Goal: Transaction & Acquisition: Purchase product/service

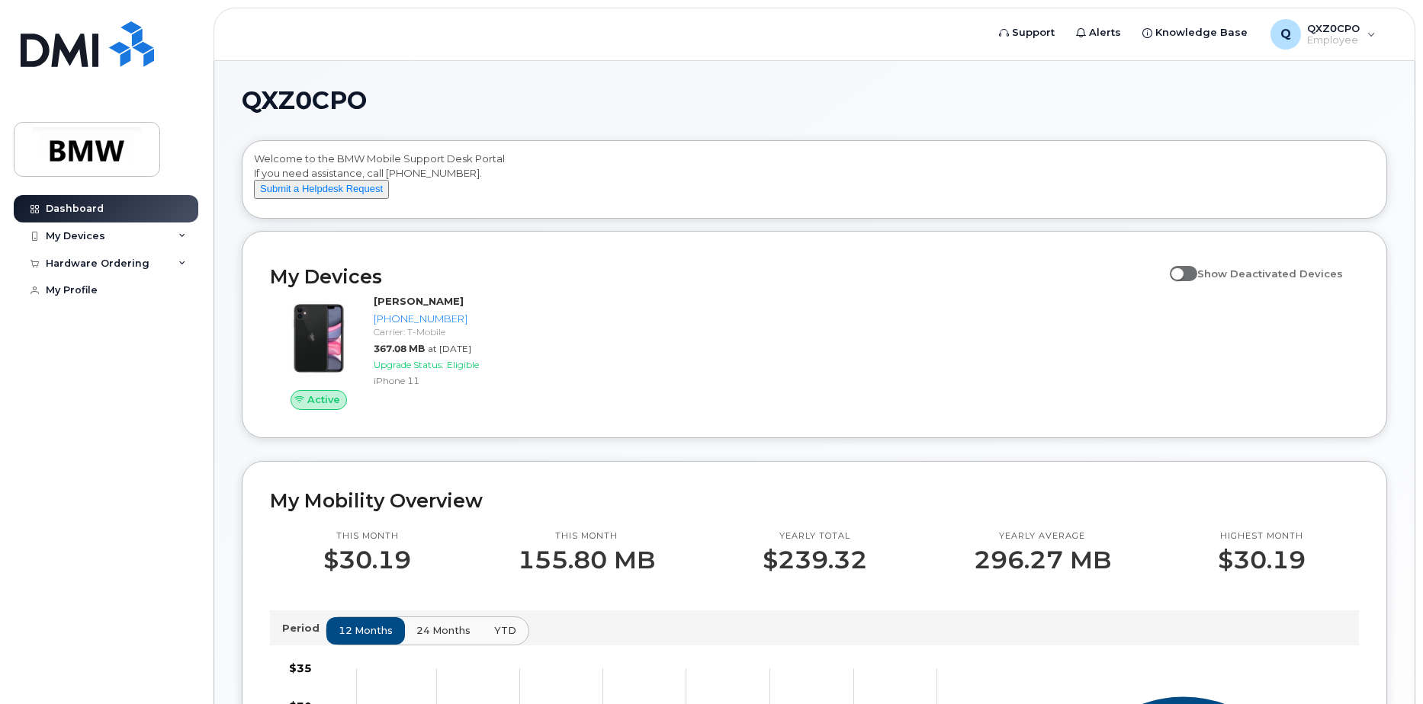
click at [1195, 281] on span at bounding box center [1182, 273] width 27 height 15
click at [1182, 271] on input "Show Deactivated Devices" at bounding box center [1175, 265] width 12 height 12
click at [1195, 281] on span at bounding box center [1182, 273] width 27 height 15
click at [1182, 271] on input "Show Deactivated Devices" at bounding box center [1175, 265] width 12 height 12
checkbox input "false"
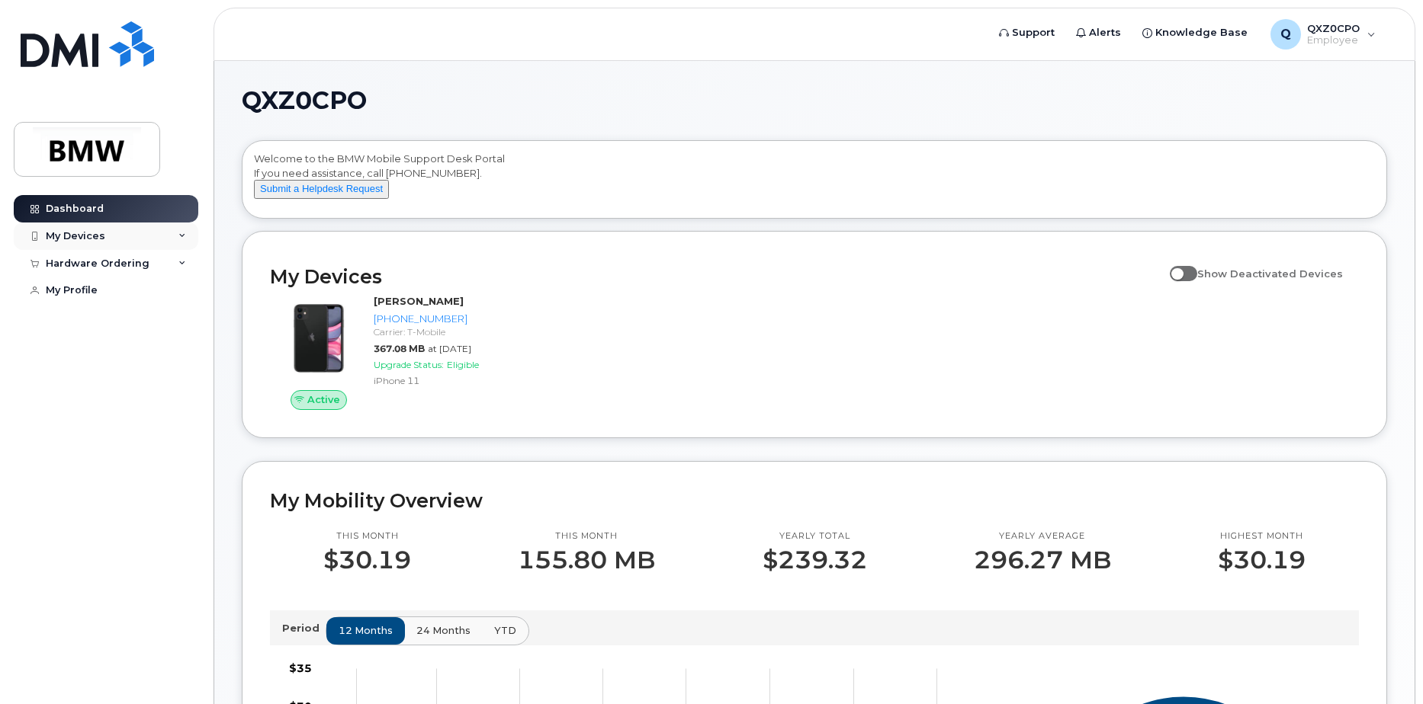
click at [182, 234] on icon at bounding box center [182, 237] width 8 height 8
click at [187, 353] on div "Hardware Ordering" at bounding box center [106, 345] width 184 height 27
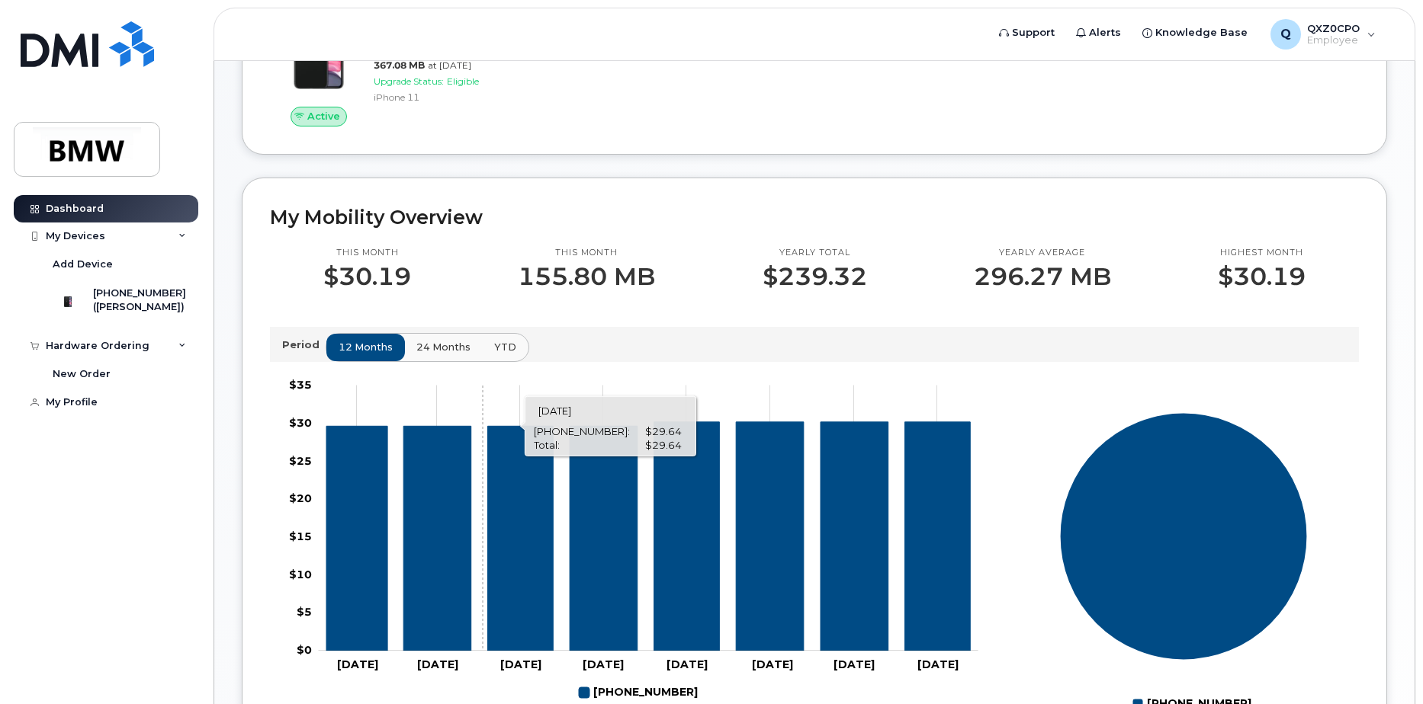
scroll to position [305, 0]
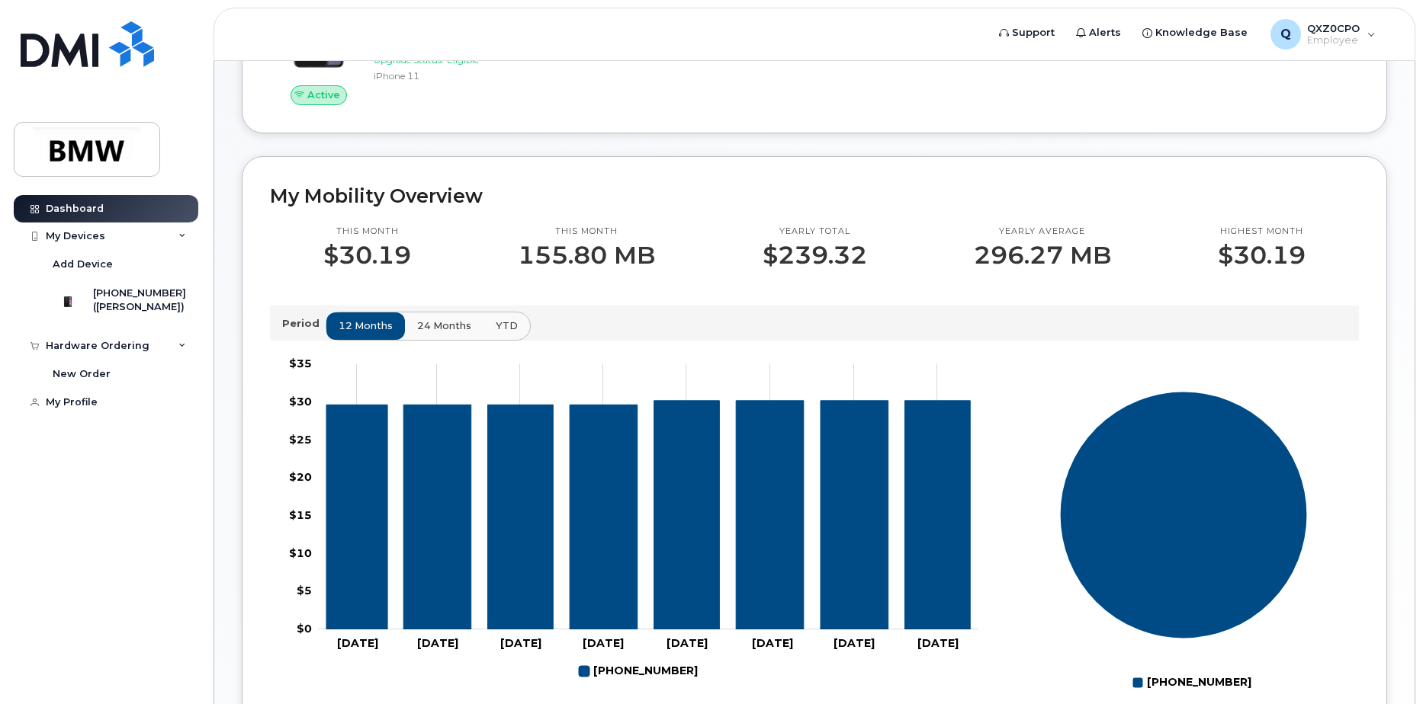
click at [439, 333] on span "24 months" at bounding box center [444, 326] width 54 height 14
click at [508, 333] on span "YTD" at bounding box center [506, 326] width 22 height 14
click at [387, 333] on span "12 months" at bounding box center [366, 326] width 54 height 14
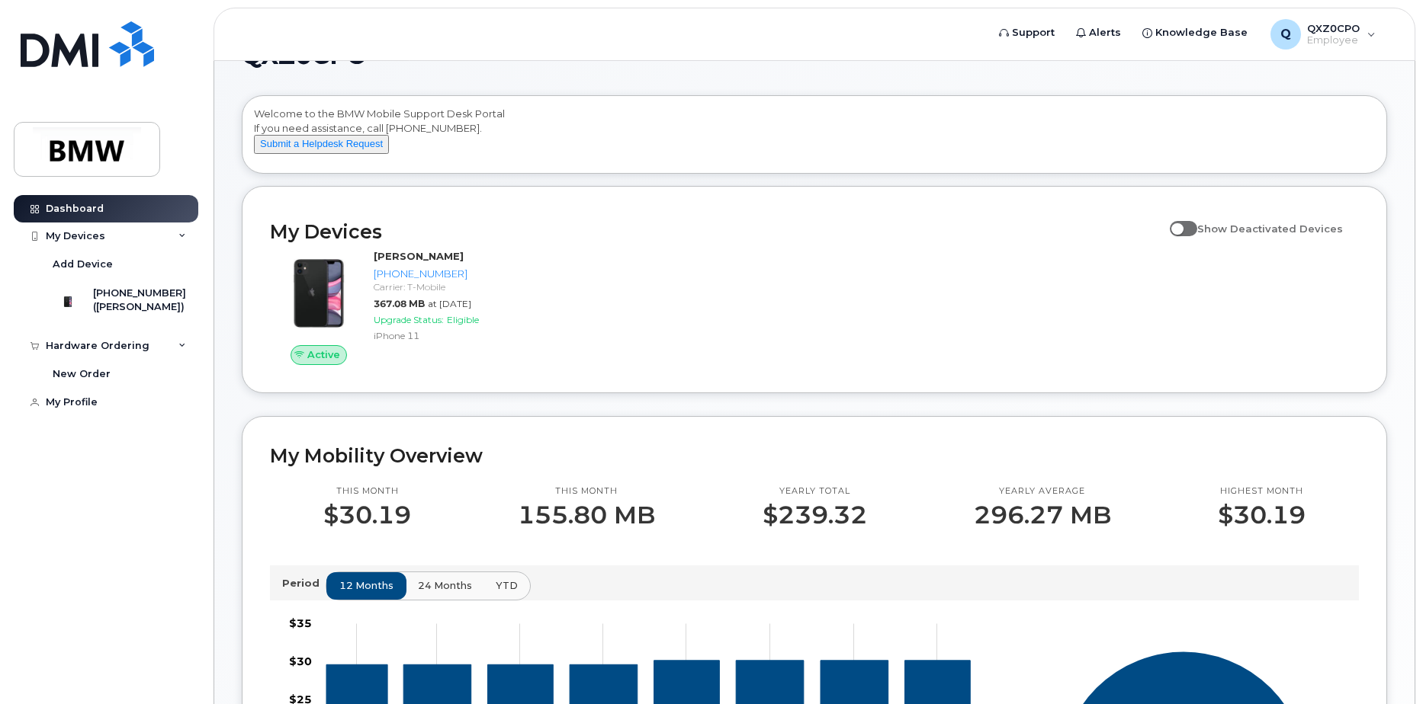
scroll to position [0, 0]
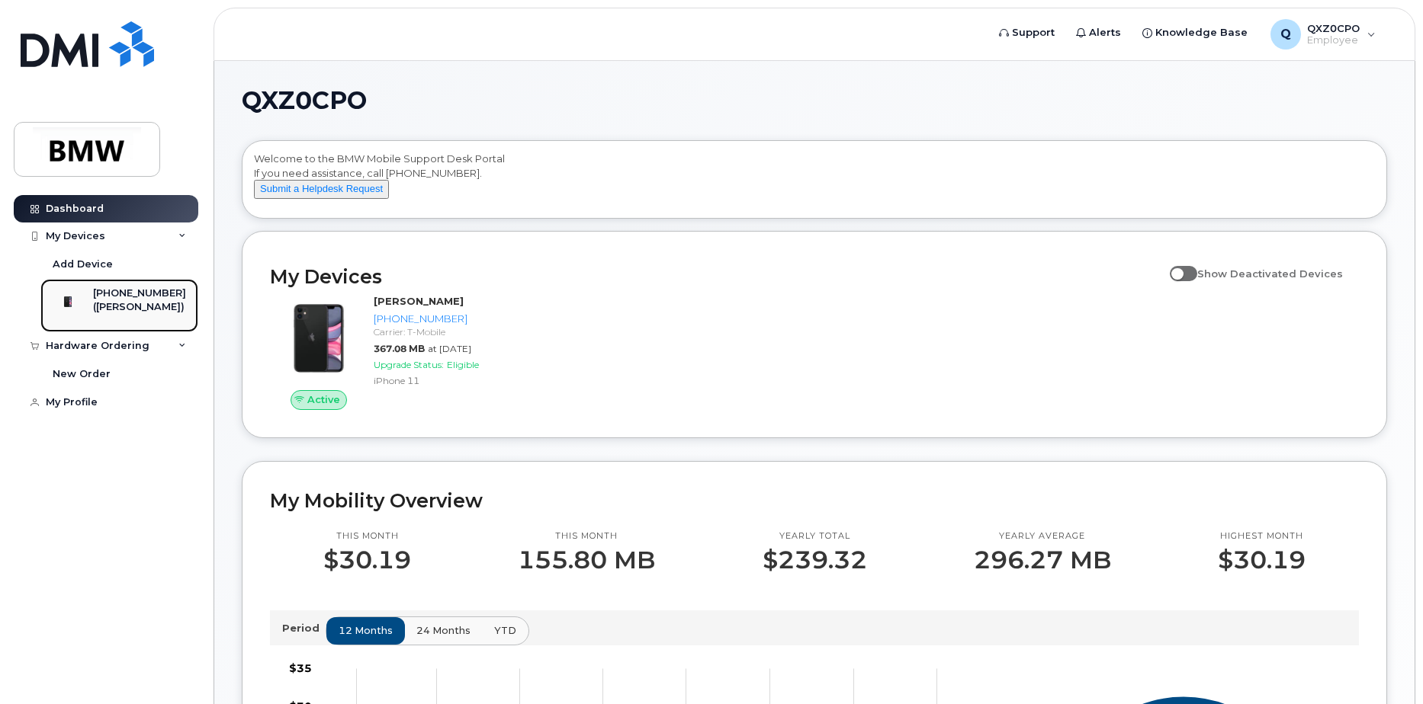
click at [122, 308] on div "([PERSON_NAME])" at bounding box center [139, 307] width 93 height 14
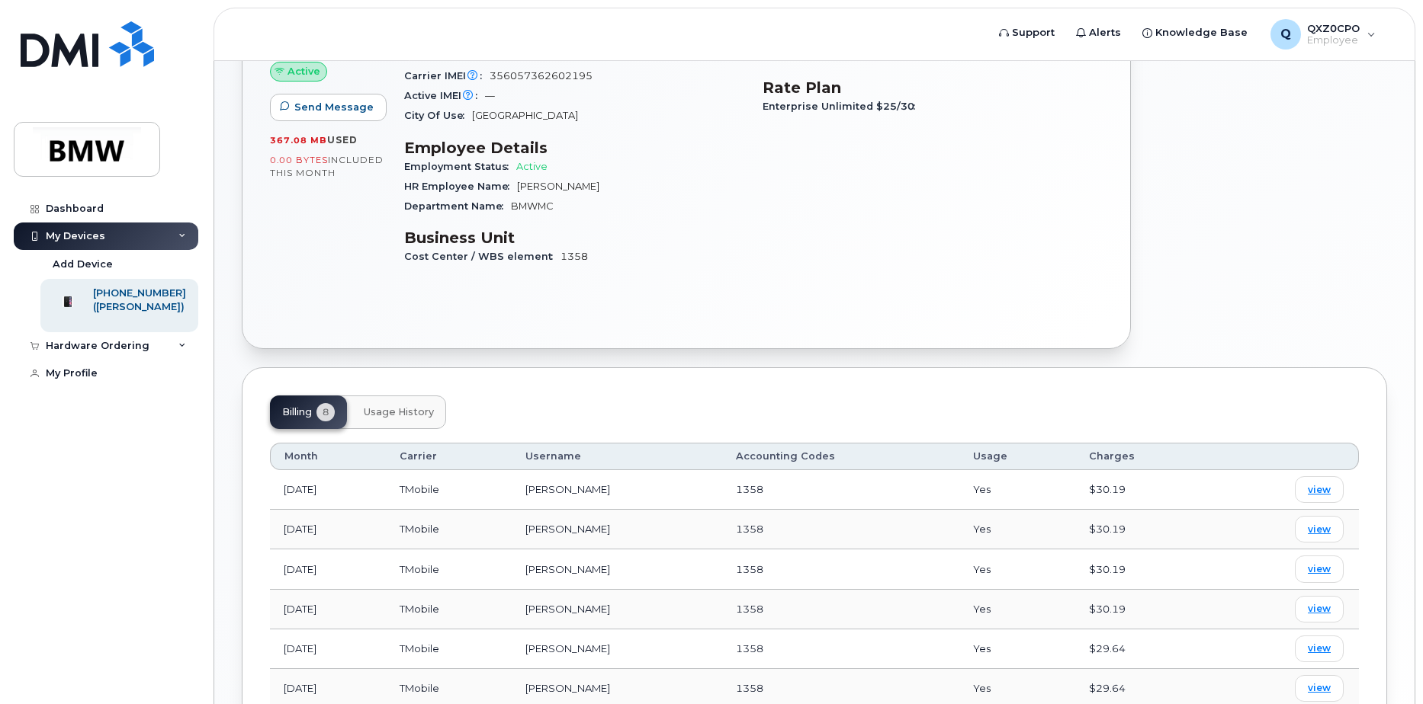
scroll to position [136, 0]
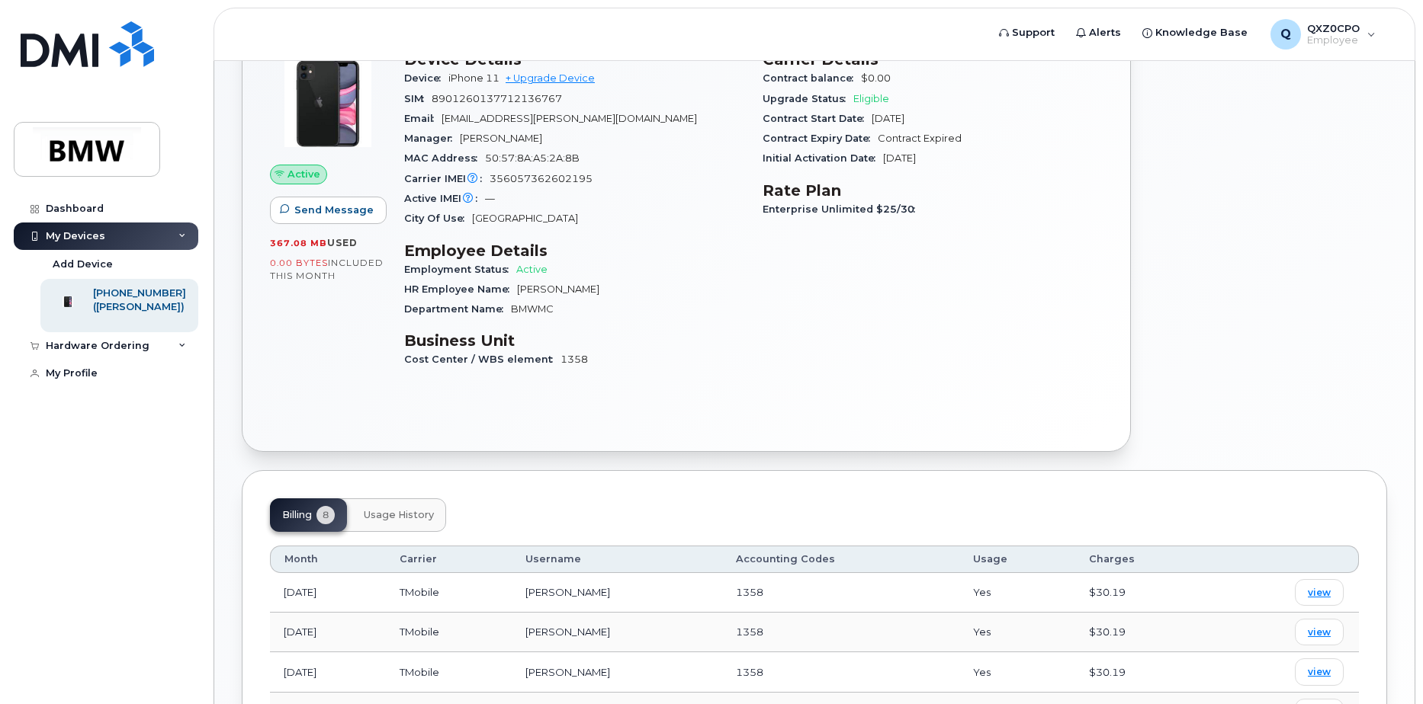
click at [387, 510] on span "Usage History" at bounding box center [399, 515] width 70 height 12
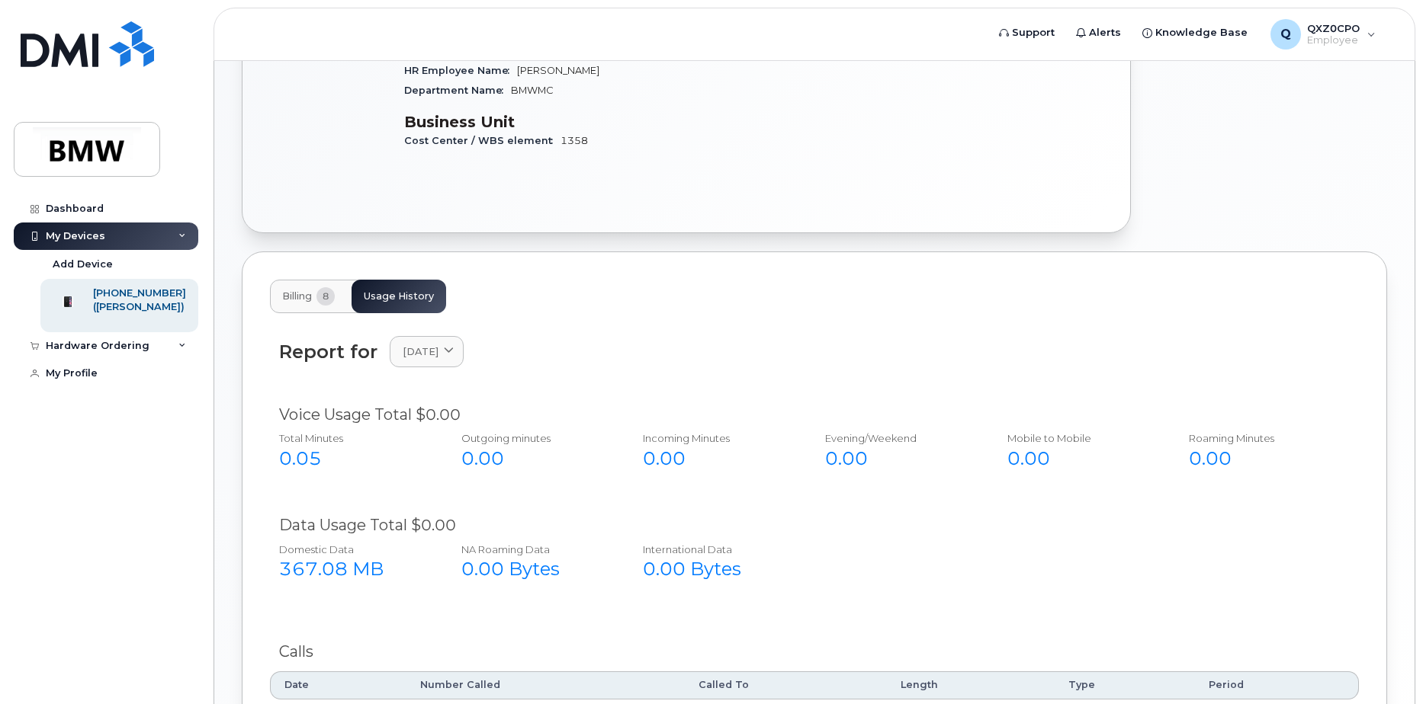
scroll to position [201, 0]
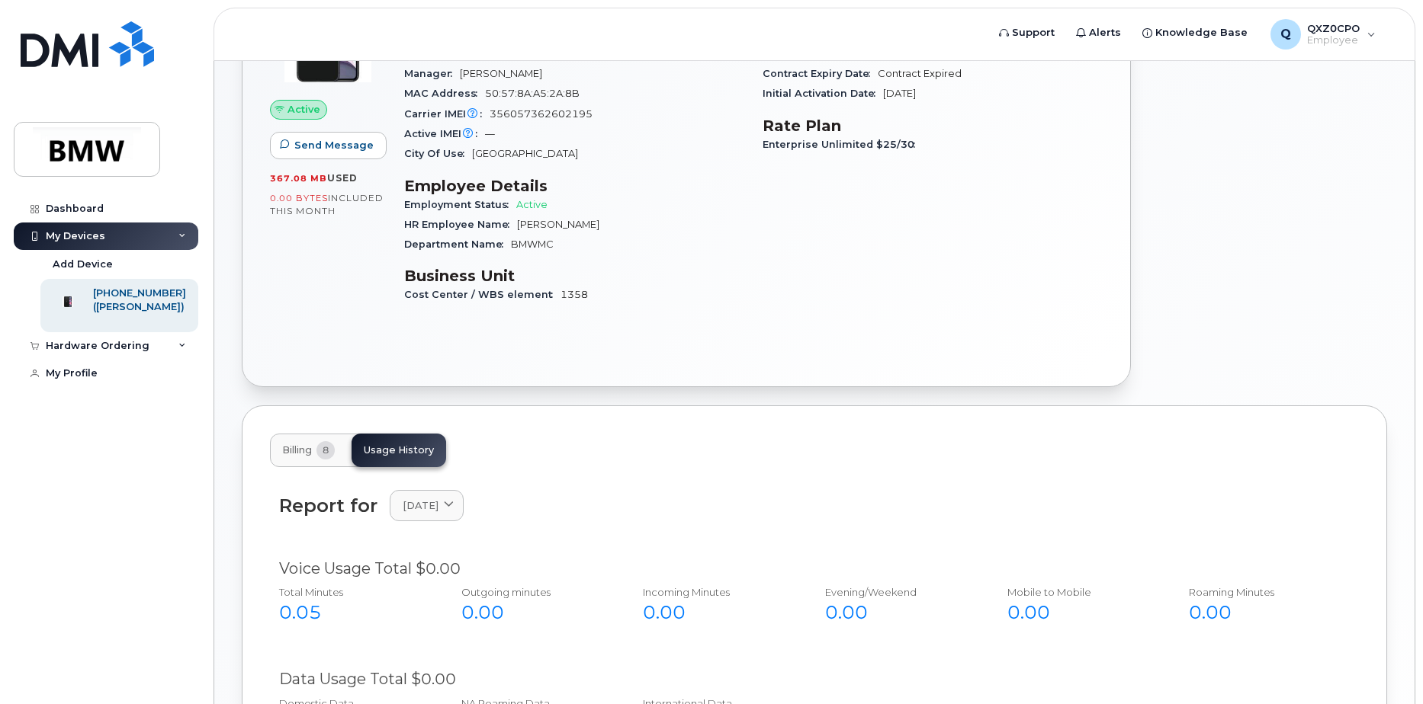
click at [312, 451] on span "Billing" at bounding box center [297, 450] width 30 height 12
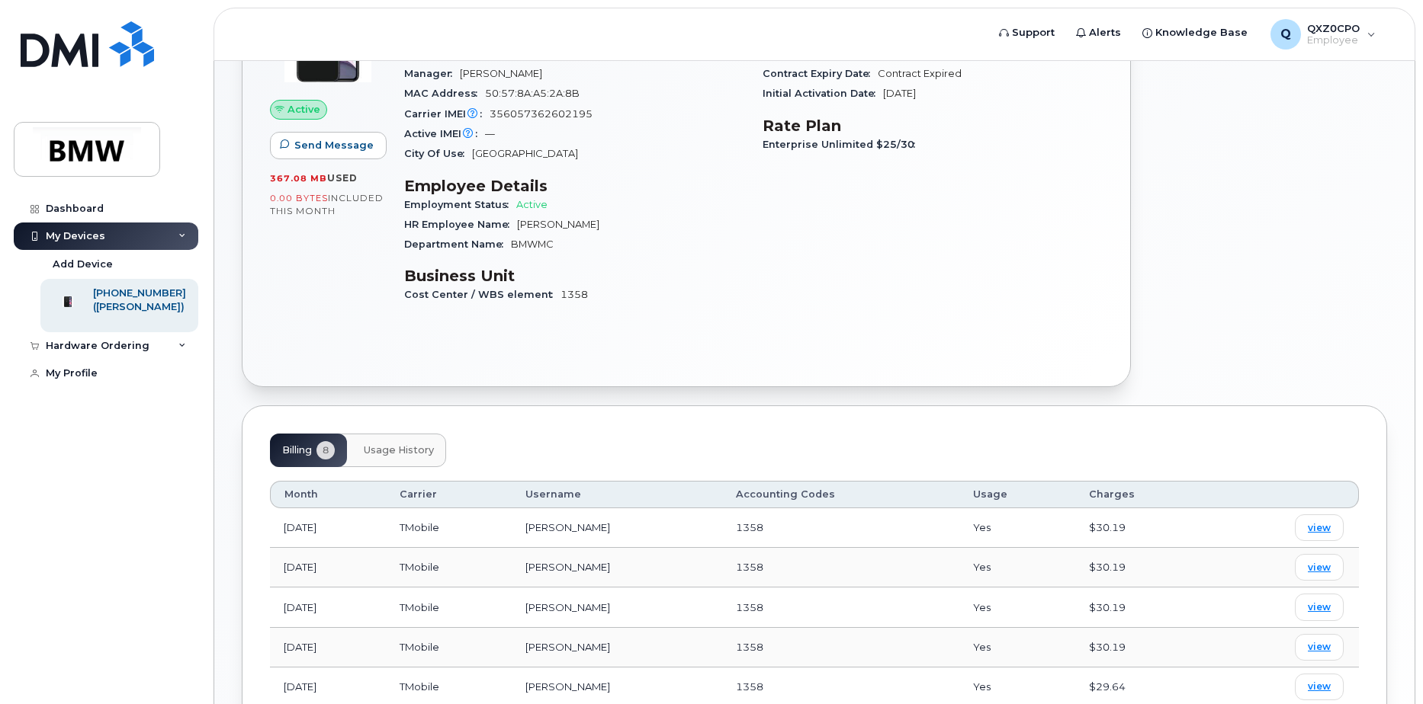
scroll to position [125, 0]
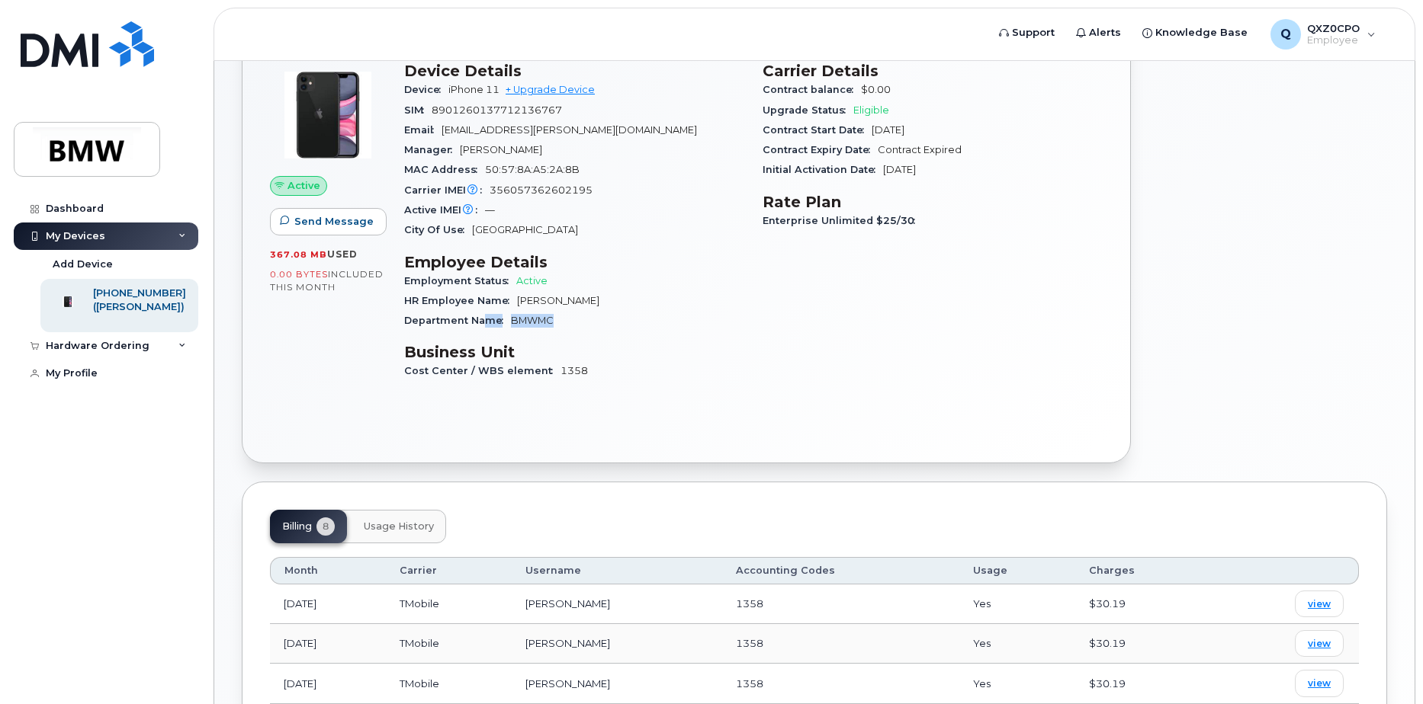
drag, startPoint x: 500, startPoint y: 322, endPoint x: 487, endPoint y: 322, distance: 13.0
click at [487, 322] on div "Department Name BMWMC" at bounding box center [574, 321] width 340 height 20
click at [794, 400] on div "Carrier Details Contract balance $0.00 Upgrade Status Eligible Contract Start D…" at bounding box center [932, 228] width 358 height 350
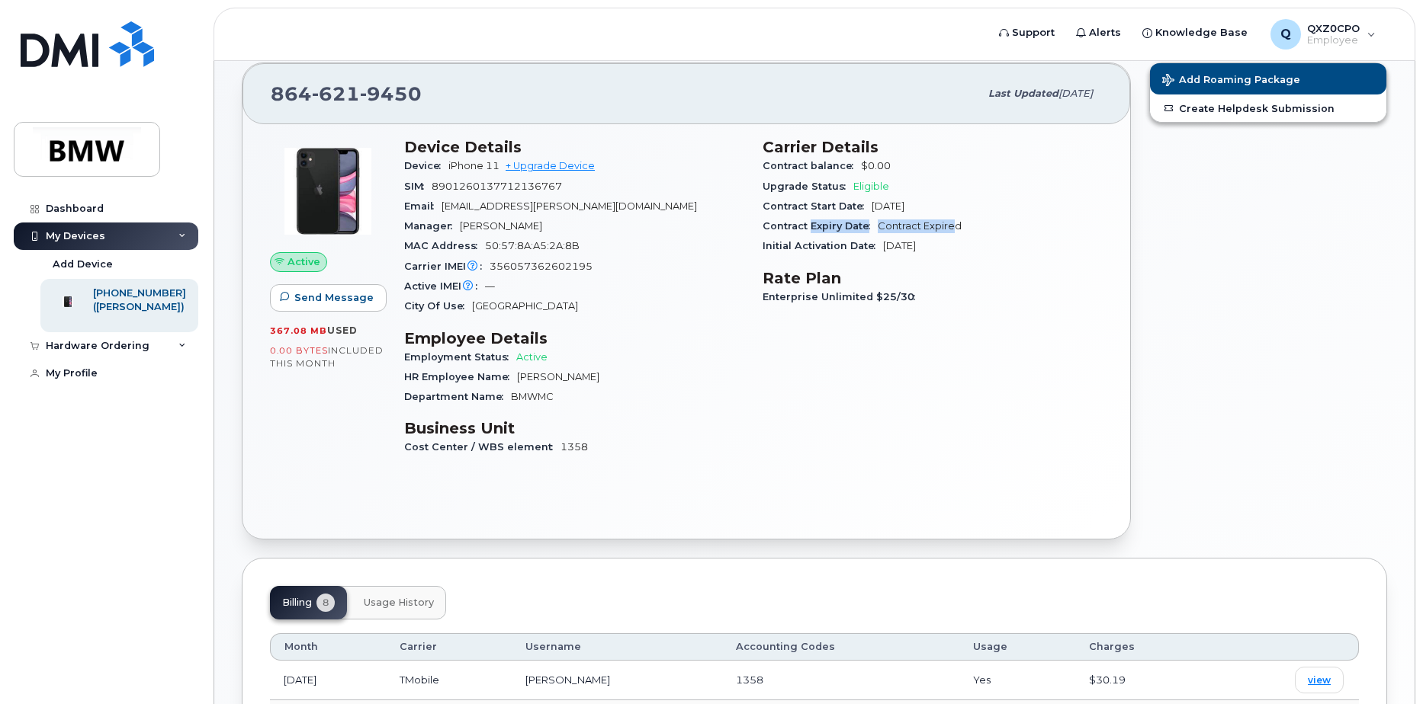
drag, startPoint x: 889, startPoint y: 226, endPoint x: 954, endPoint y: 221, distance: 65.0
click at [954, 221] on div "Contract Expiry Date Contract Expired" at bounding box center [932, 227] width 340 height 20
click at [954, 222] on span "Contract Expired" at bounding box center [919, 225] width 84 height 11
drag, startPoint x: 961, startPoint y: 226, endPoint x: 868, endPoint y: 226, distance: 93.0
click at [868, 226] on div "Contract Expiry Date Contract Expired" at bounding box center [932, 227] width 340 height 20
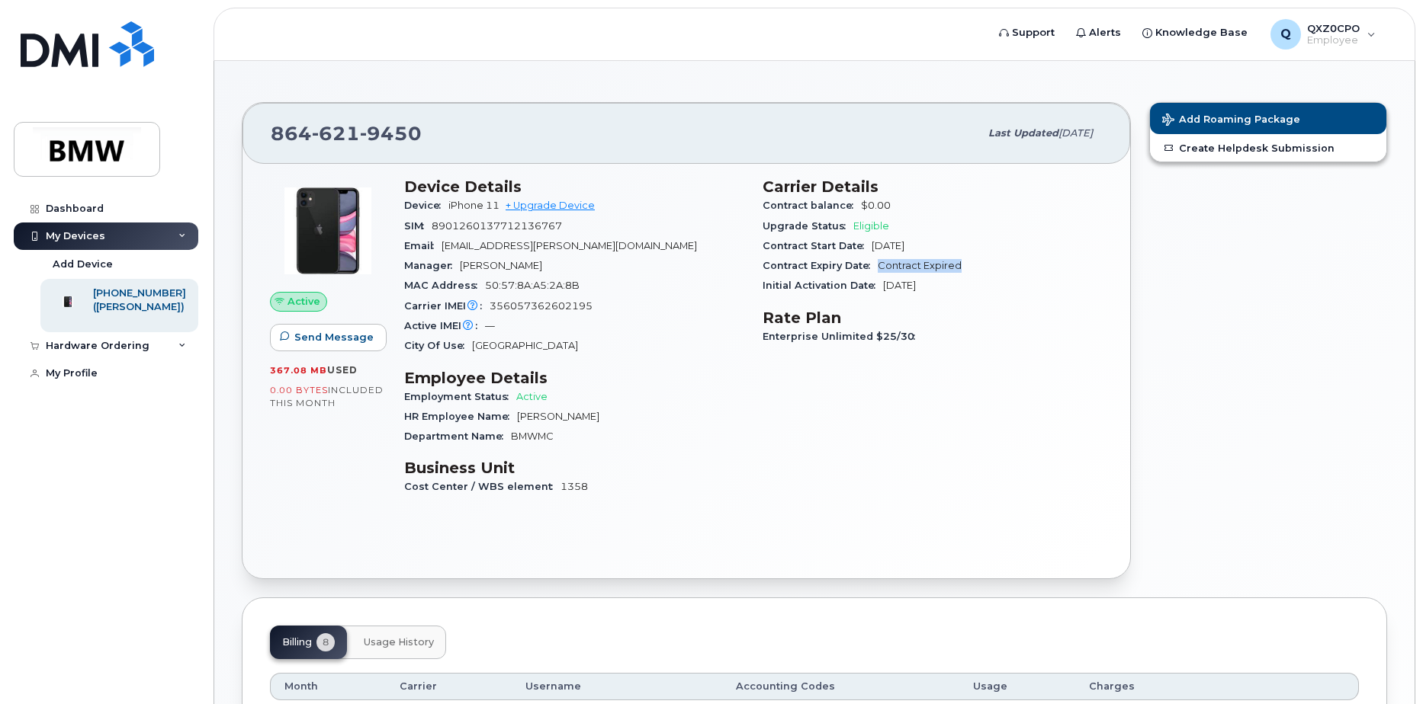
scroll to position [0, 0]
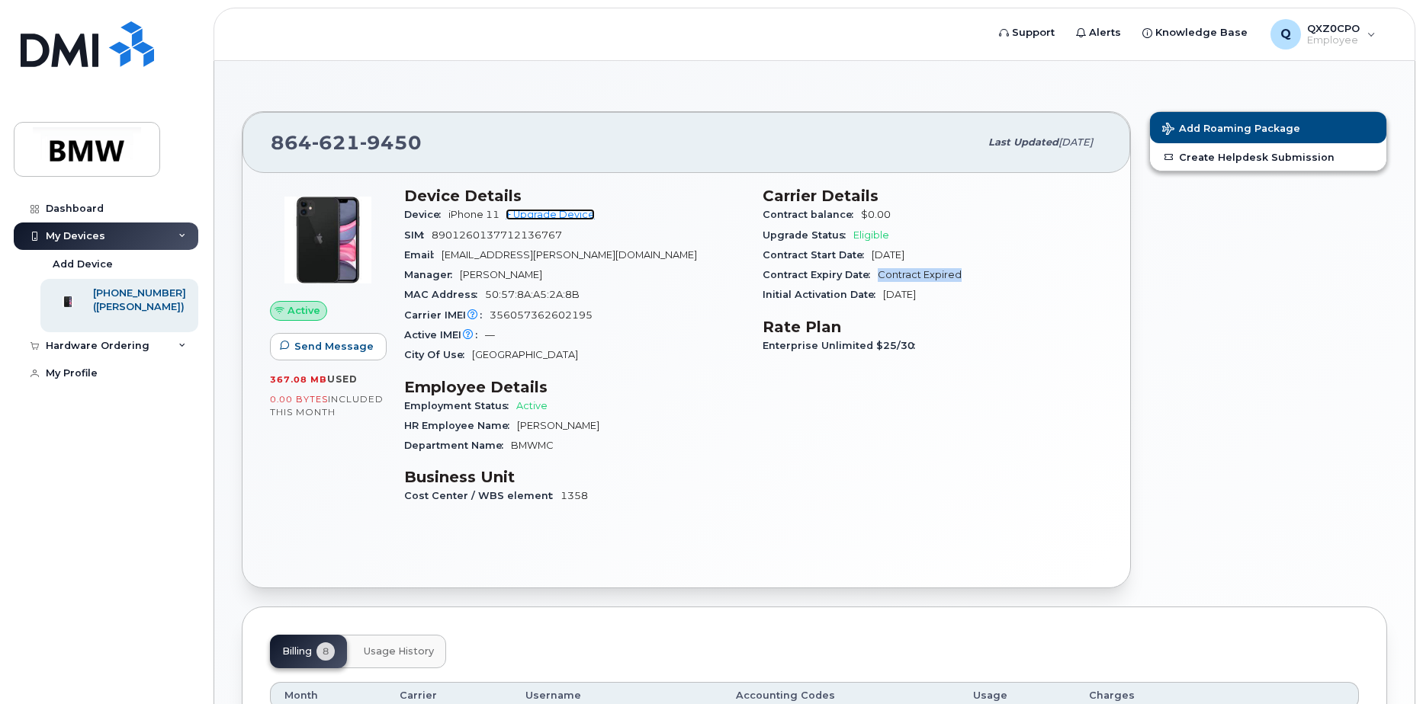
click at [553, 213] on link "+ Upgrade Device" at bounding box center [549, 214] width 89 height 11
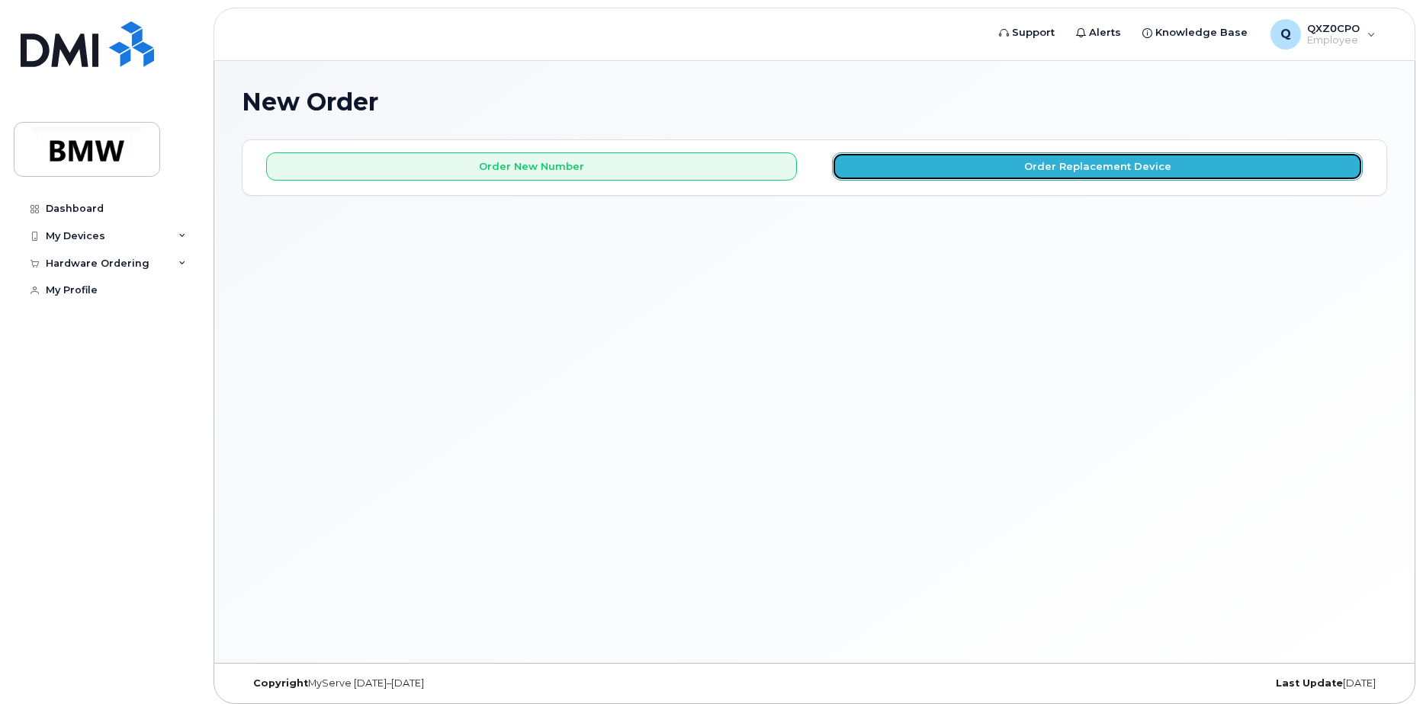
click at [870, 169] on button "Order Replacement Device" at bounding box center [1097, 166] width 531 height 28
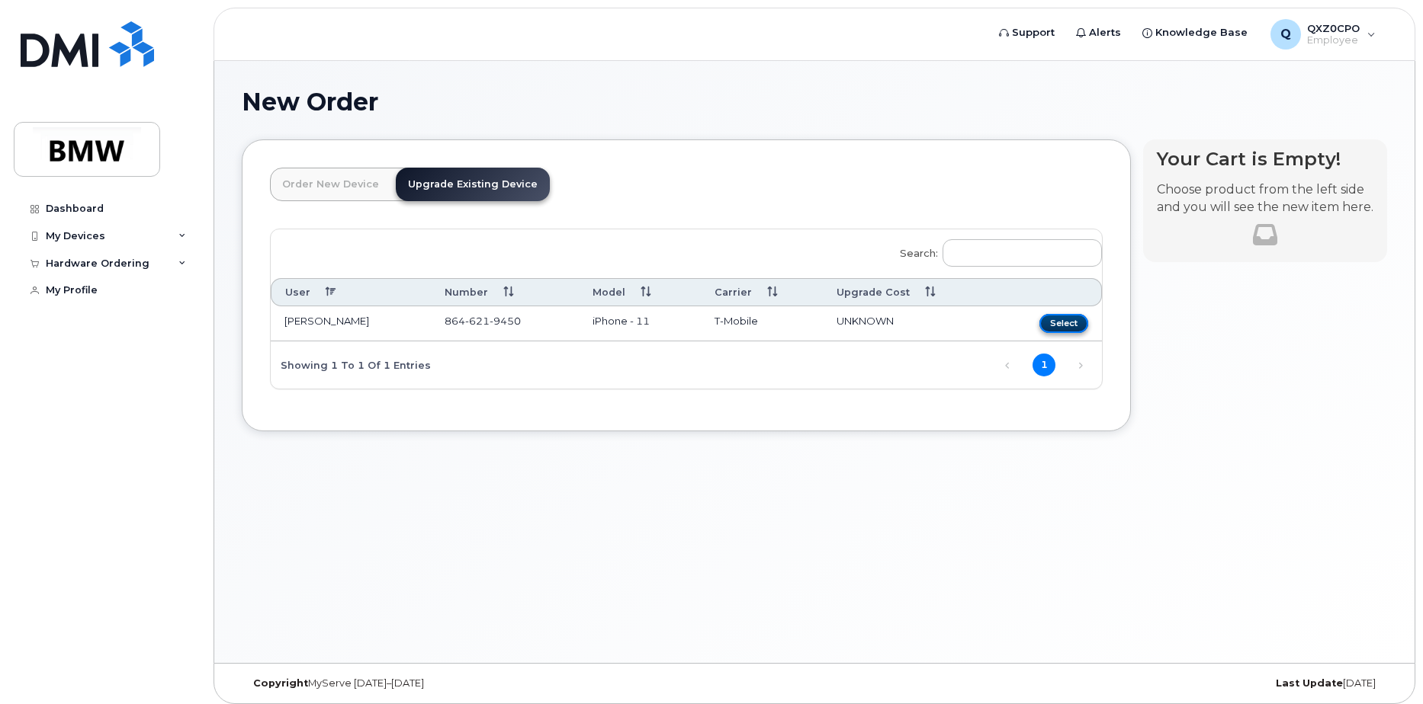
click at [1047, 319] on button "Select" at bounding box center [1063, 323] width 49 height 19
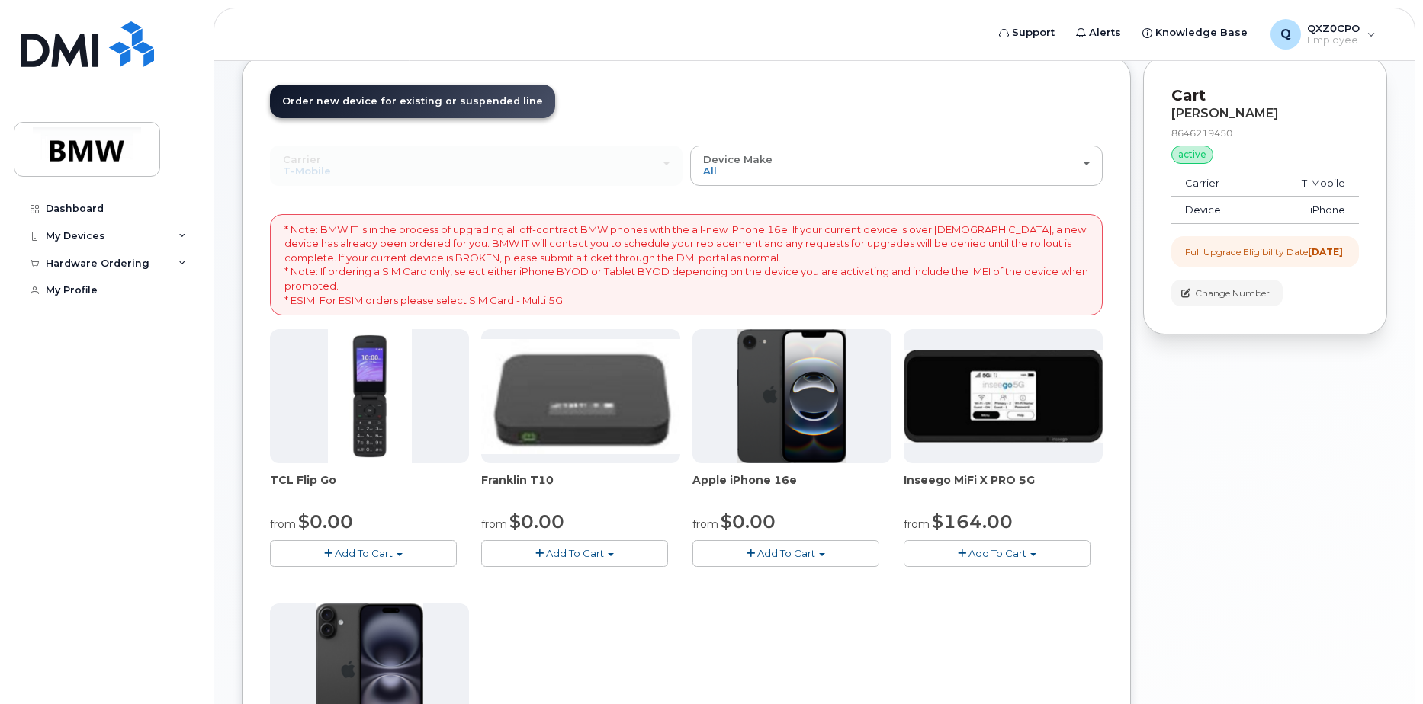
scroll to position [229, 0]
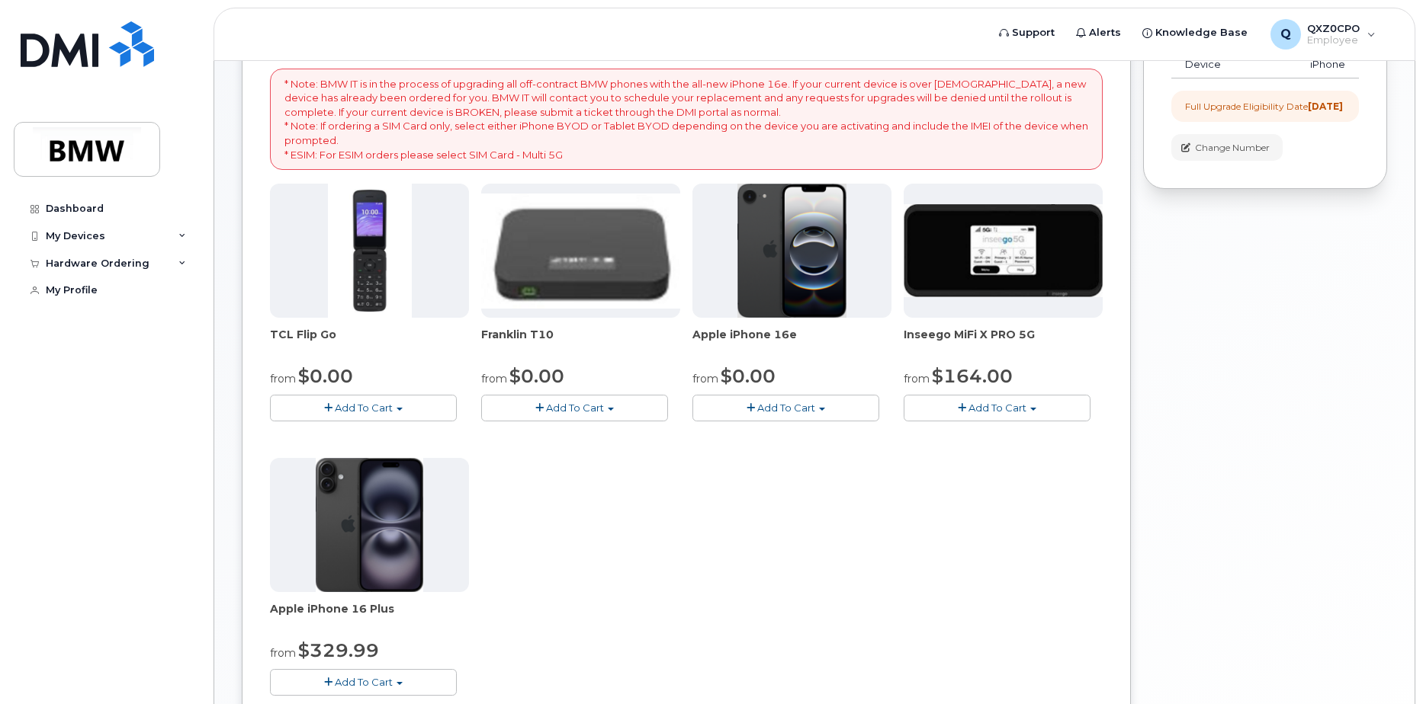
click at [752, 406] on span "button" at bounding box center [750, 408] width 8 height 10
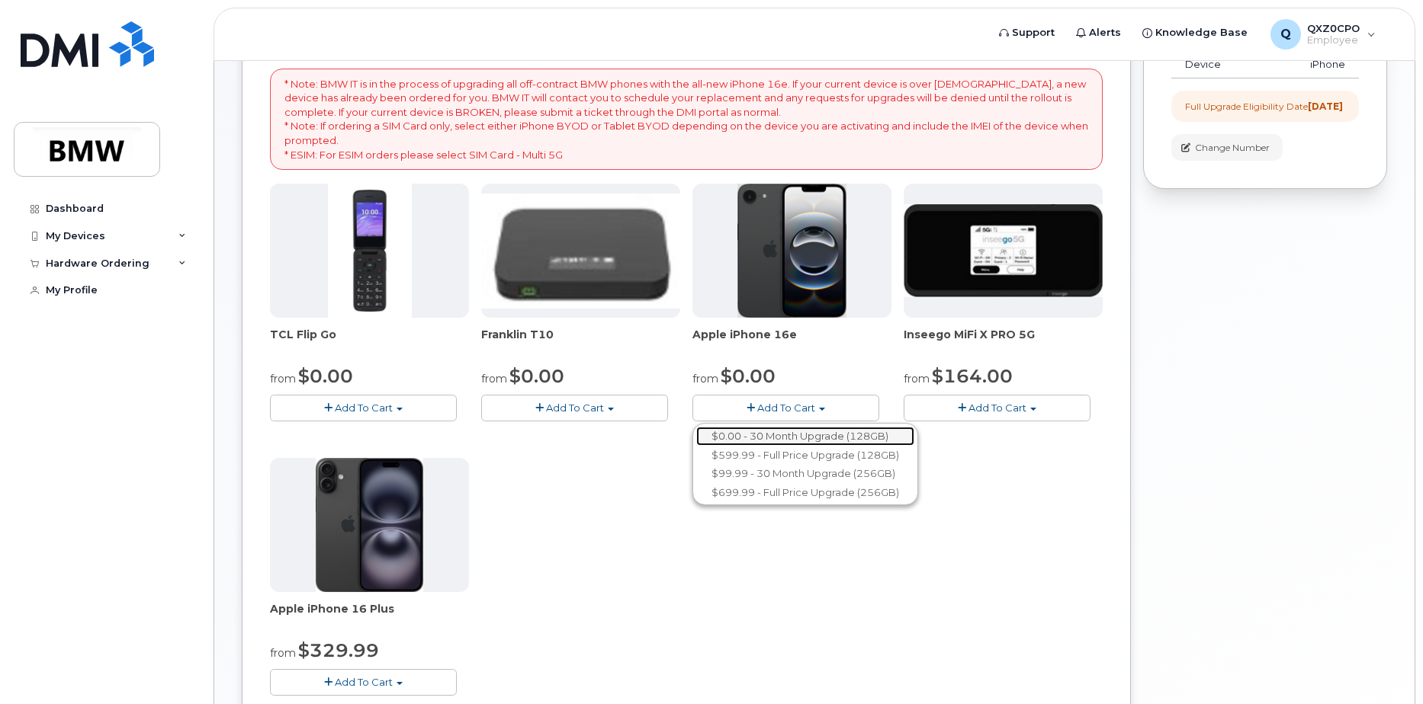
click at [808, 434] on link "$0.00 - 30 Month Upgrade (128GB)" at bounding box center [805, 436] width 218 height 19
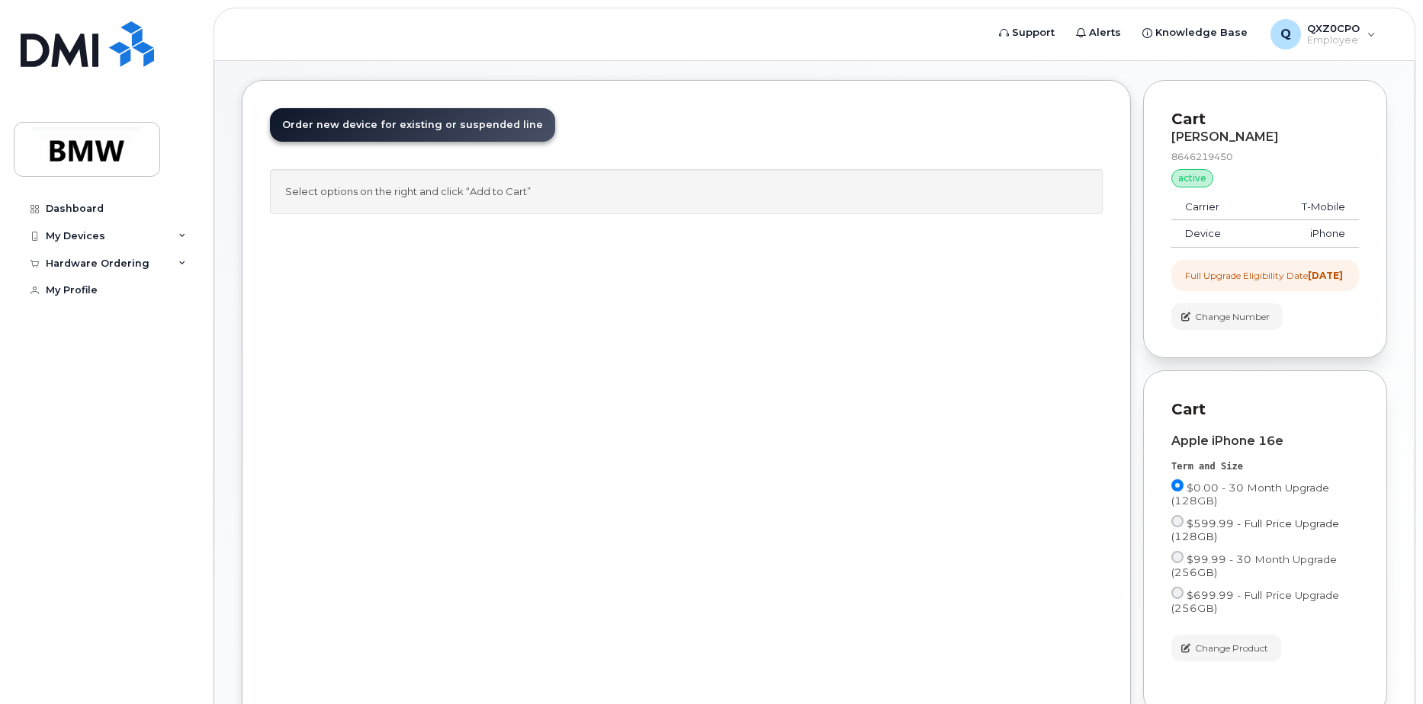
scroll to position [152, 0]
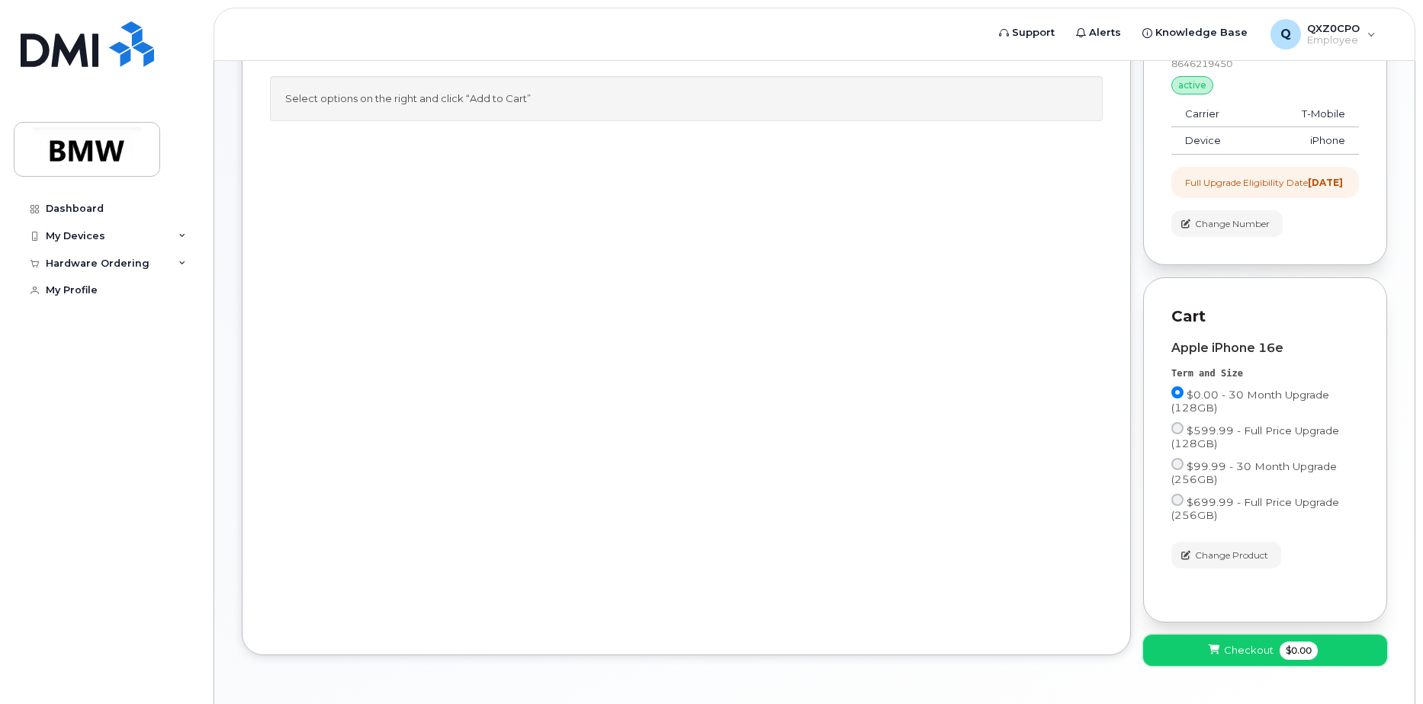
click at [1237, 658] on span "Checkout" at bounding box center [1249, 650] width 50 height 14
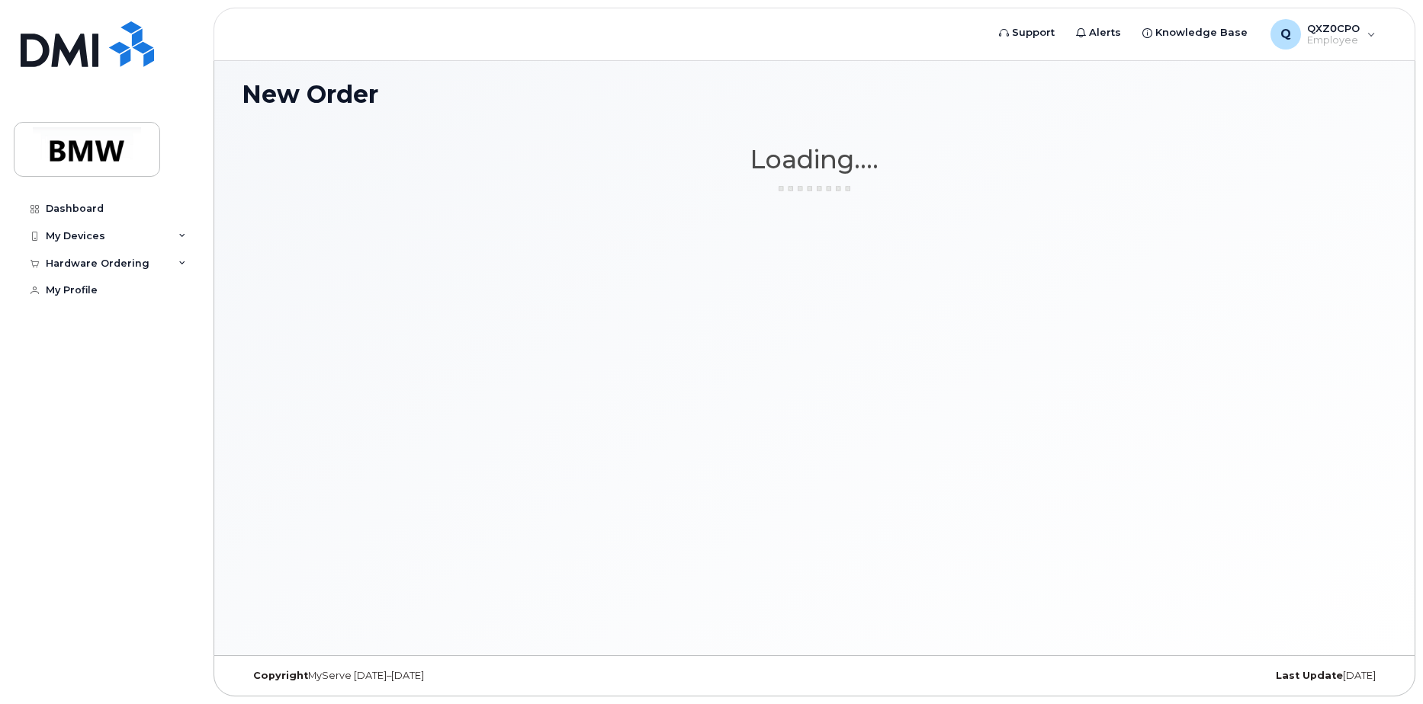
scroll to position [8, 0]
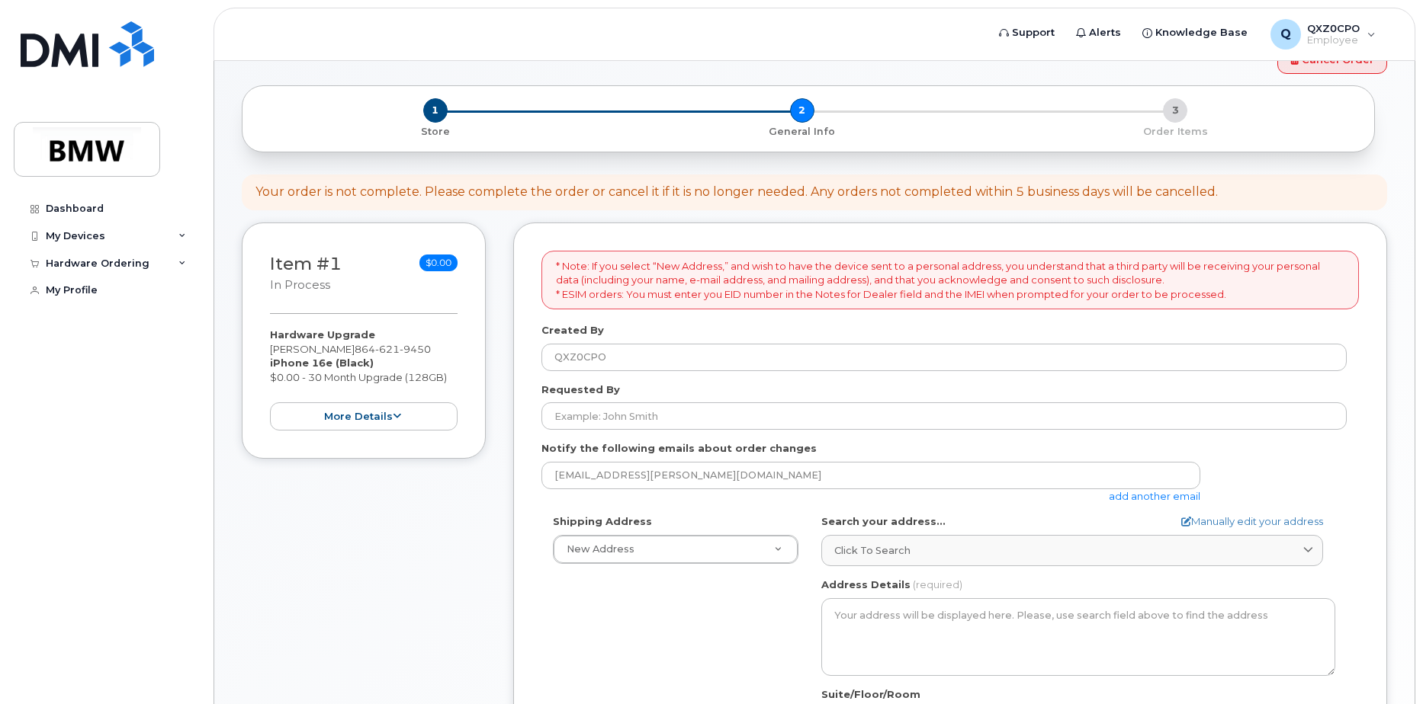
scroll to position [76, 0]
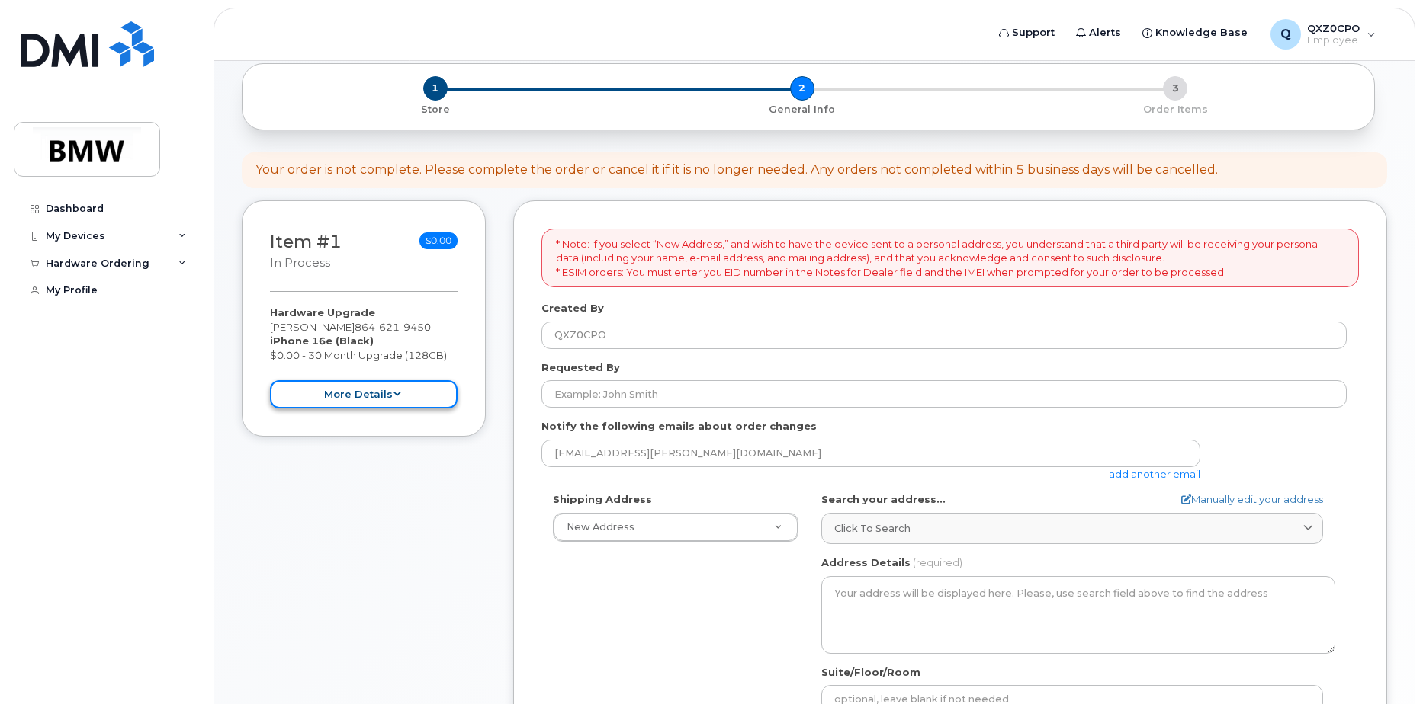
click at [380, 393] on button "more details" at bounding box center [364, 394] width 188 height 28
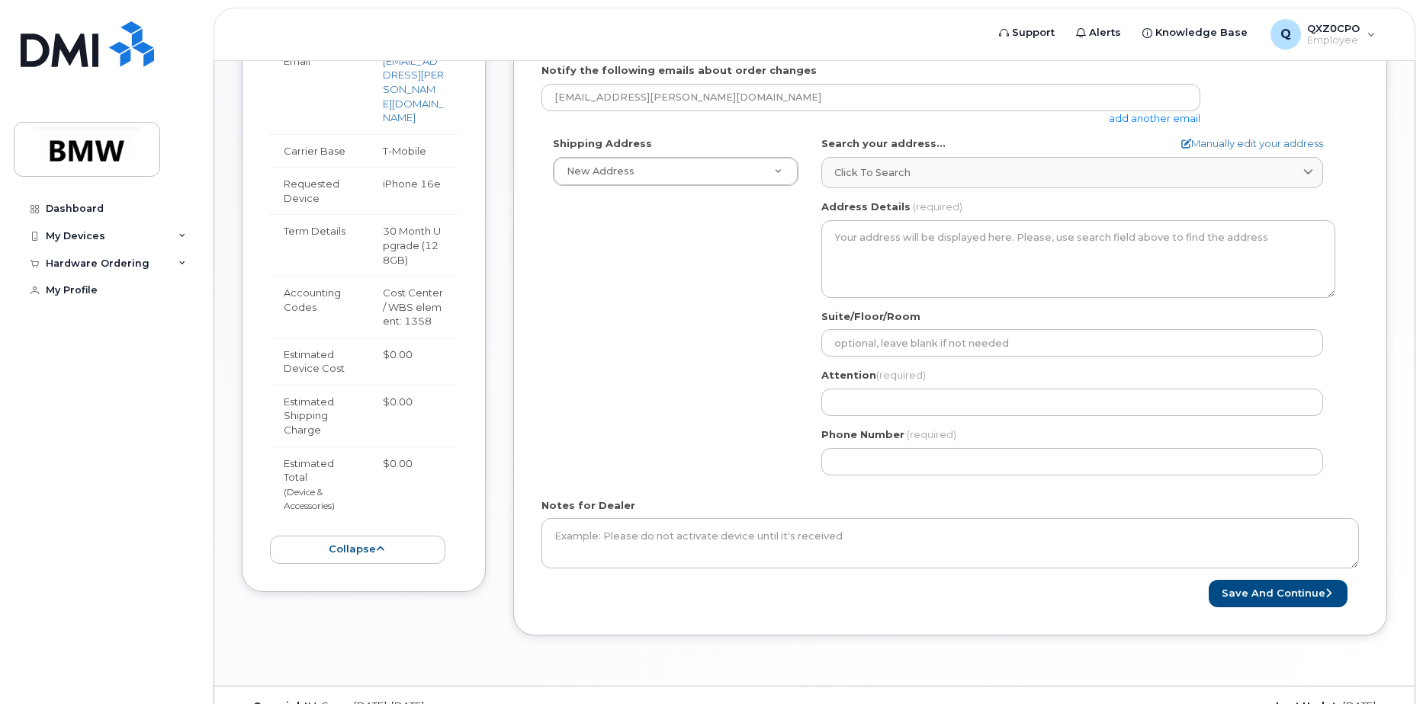
scroll to position [463, 0]
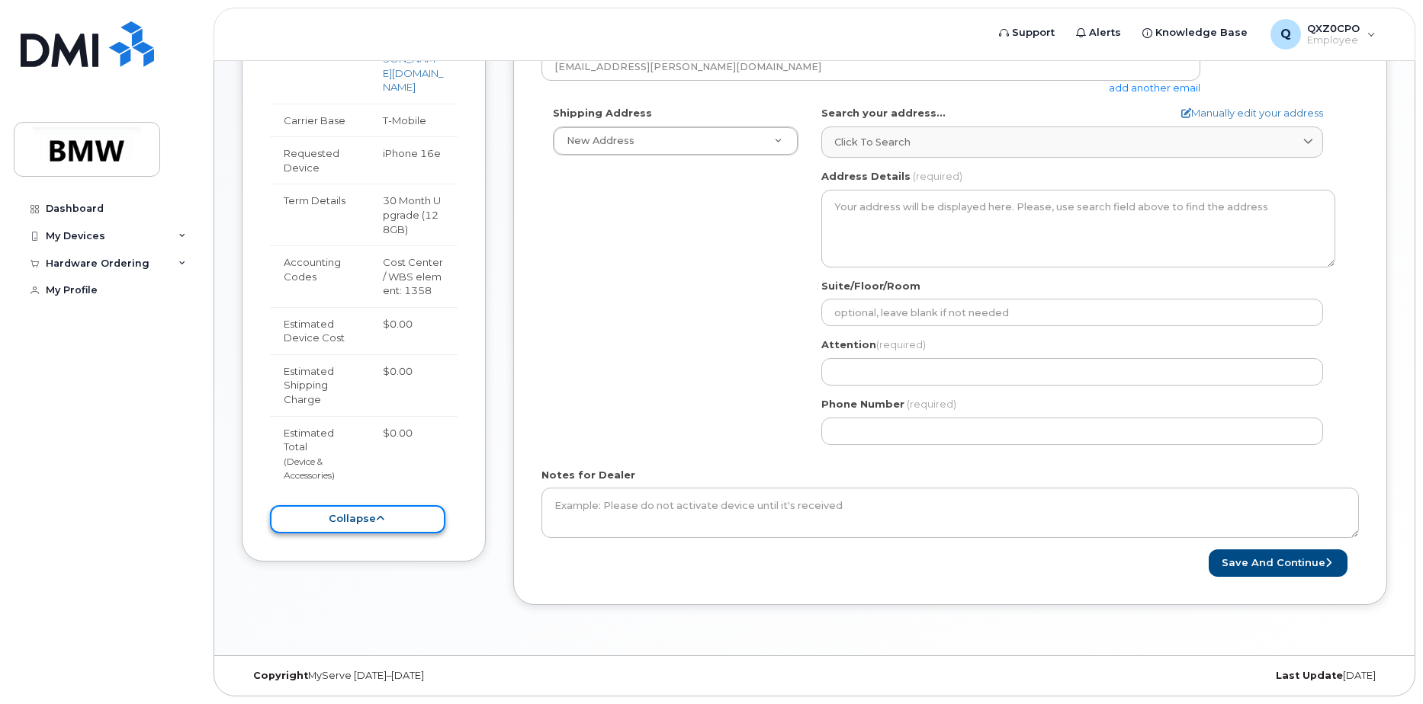
click at [355, 532] on button "collapse" at bounding box center [357, 519] width 175 height 28
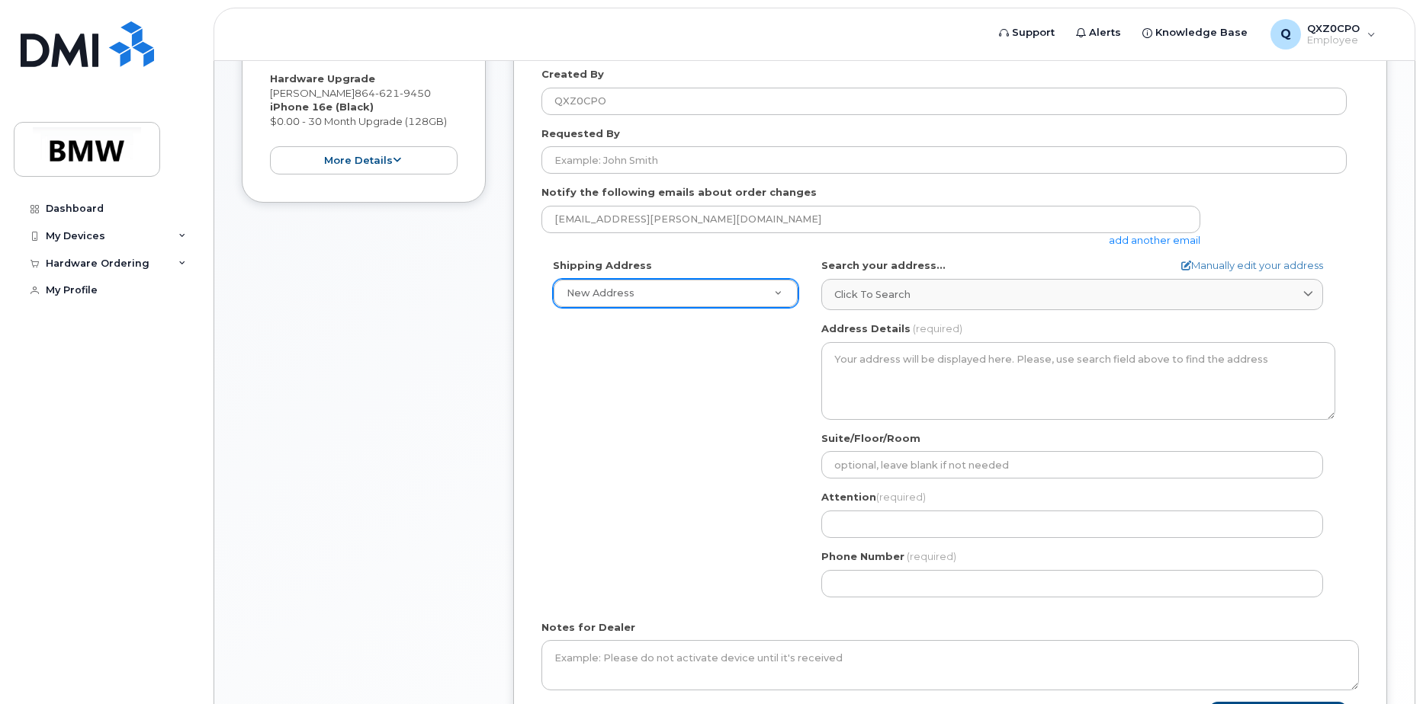
scroll to position [234, 0]
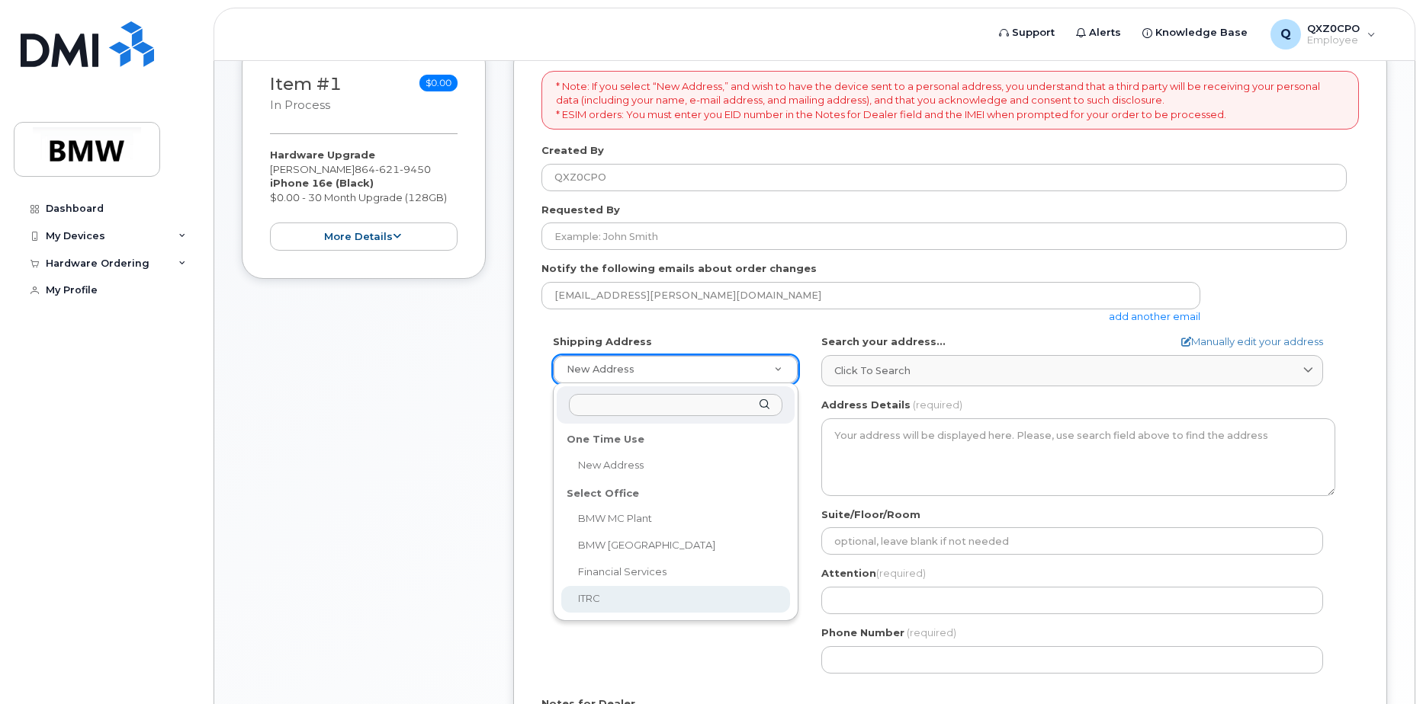
select select
type textarea "2 Research Dr GREENVILLE SC 29607-5257 UNITED STATES Greenville South Carolina …"
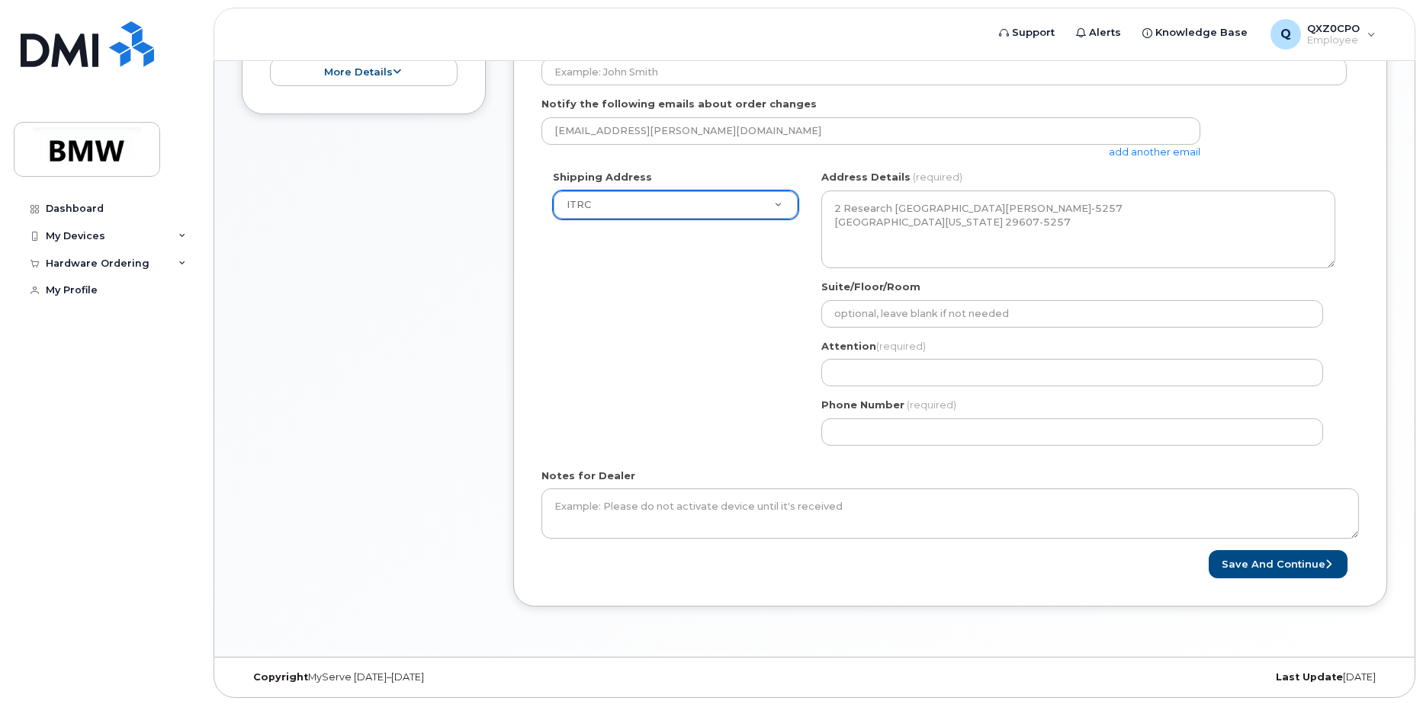
scroll to position [400, 0]
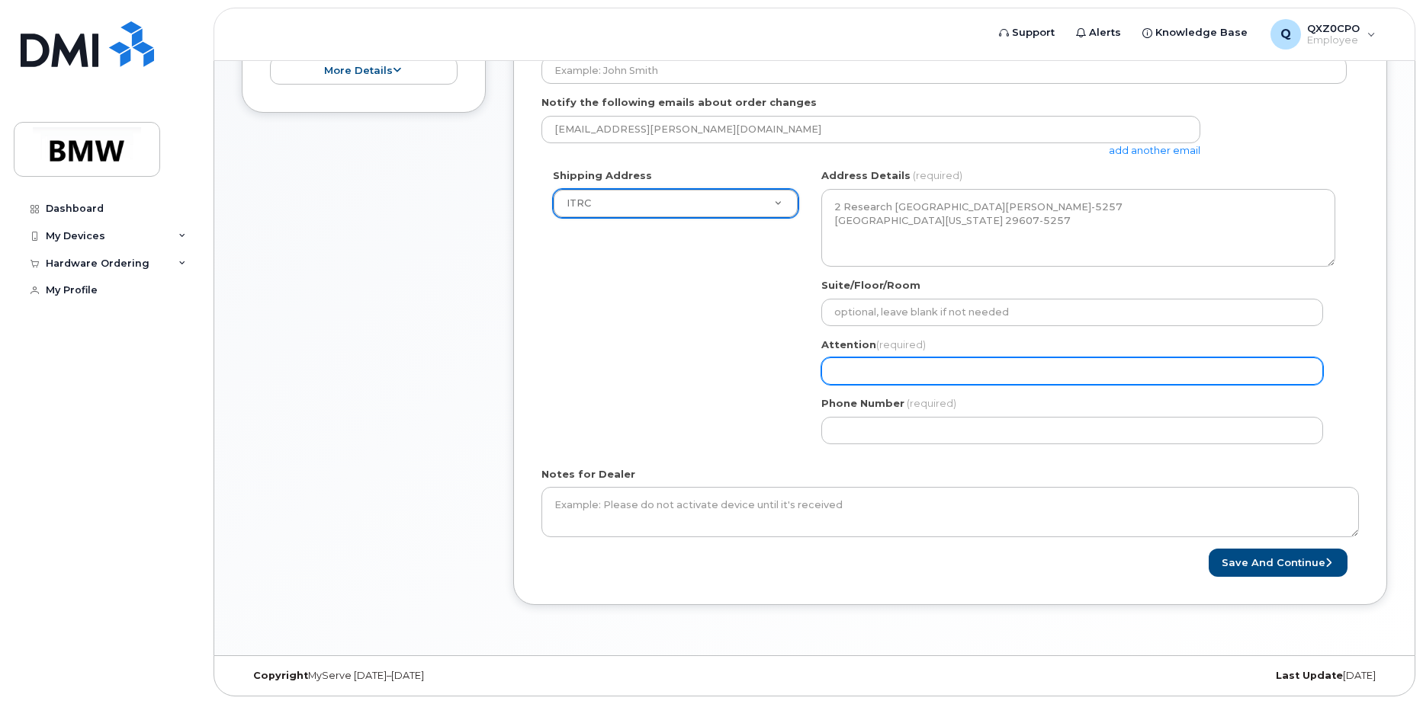
click at [858, 378] on input "Attention (required)" at bounding box center [1072, 371] width 502 height 27
select select
type input "W"
select select
type input "Wi"
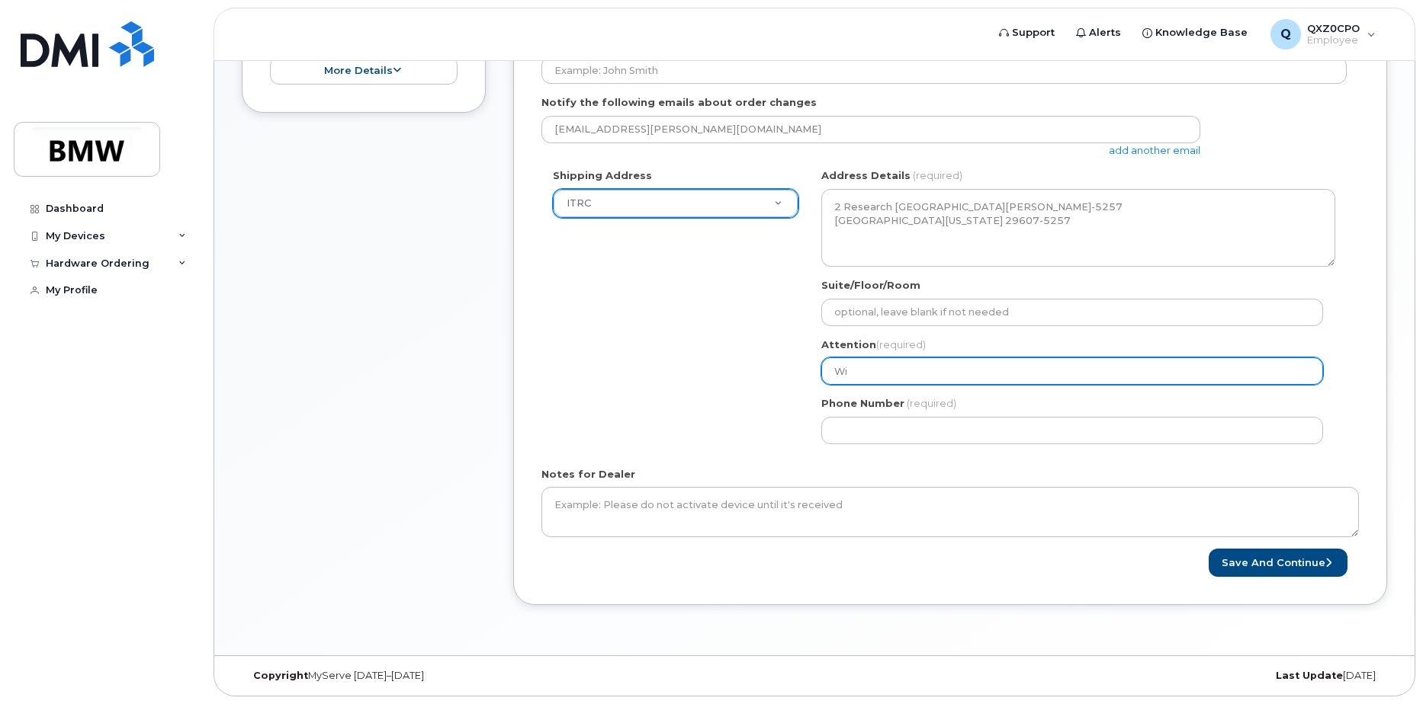
select select
type input "Wil"
select select
type input "Wilf"
select select
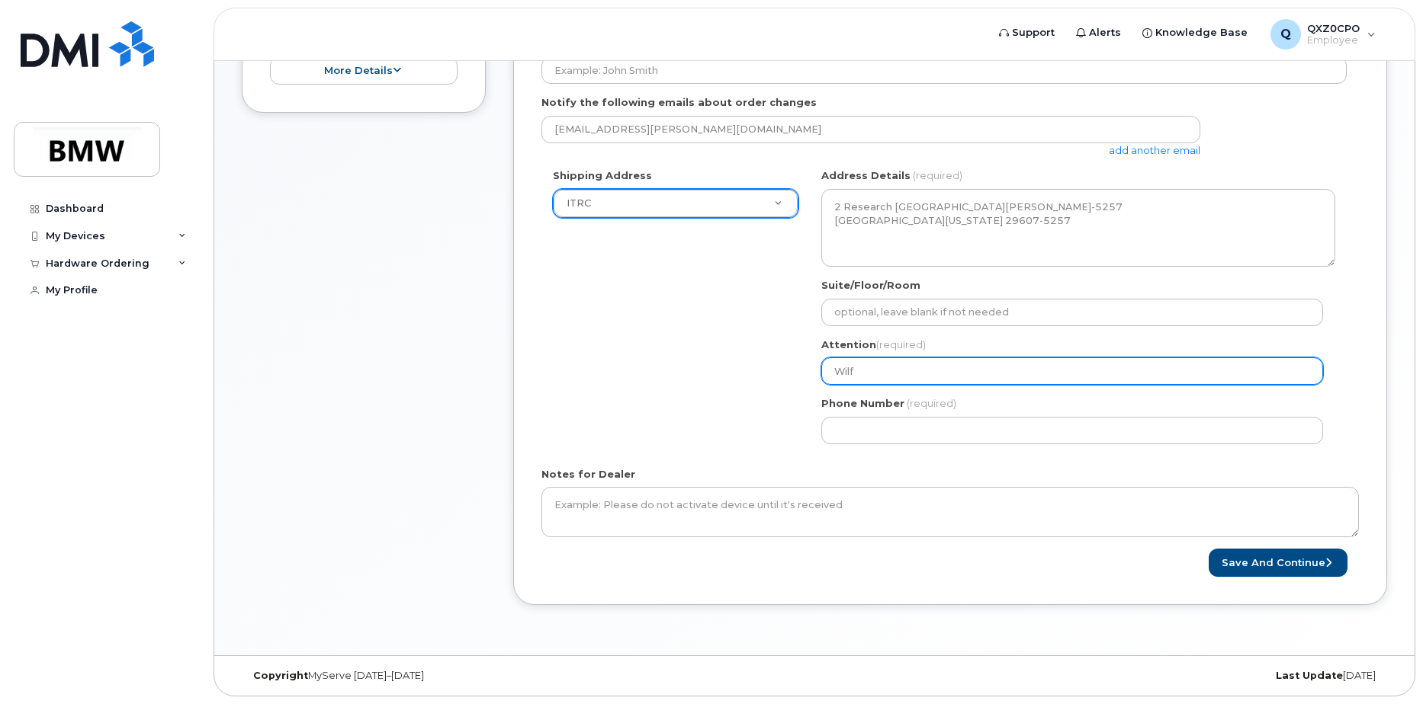
type input "Wilfr"
select select
type input "Wilfre"
select select
type input "Wilfred"
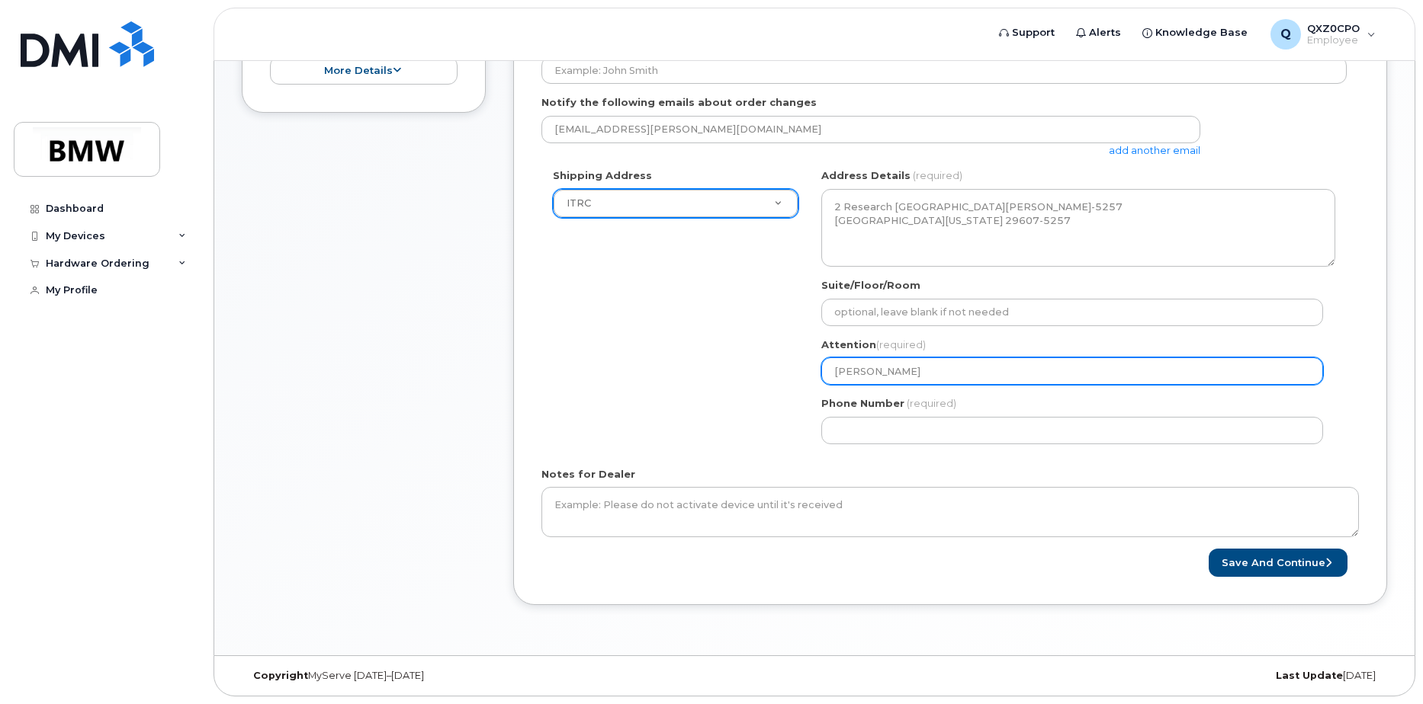
select select
type input "Wilfred P"
select select
type input "Wilfred Pa"
select select
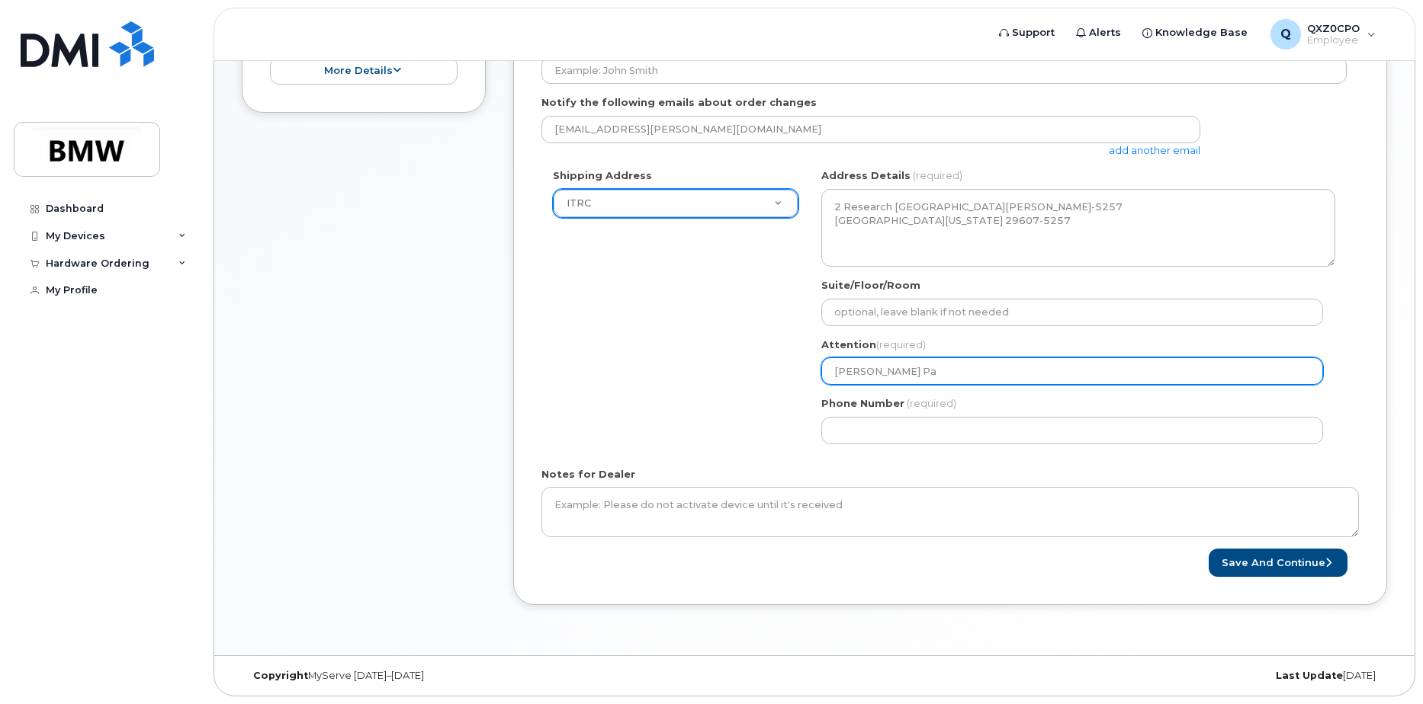
type input "Wilfred Pau"
select select
type input "Wilfred Paul"
select select
type input "Wilfred Paul P"
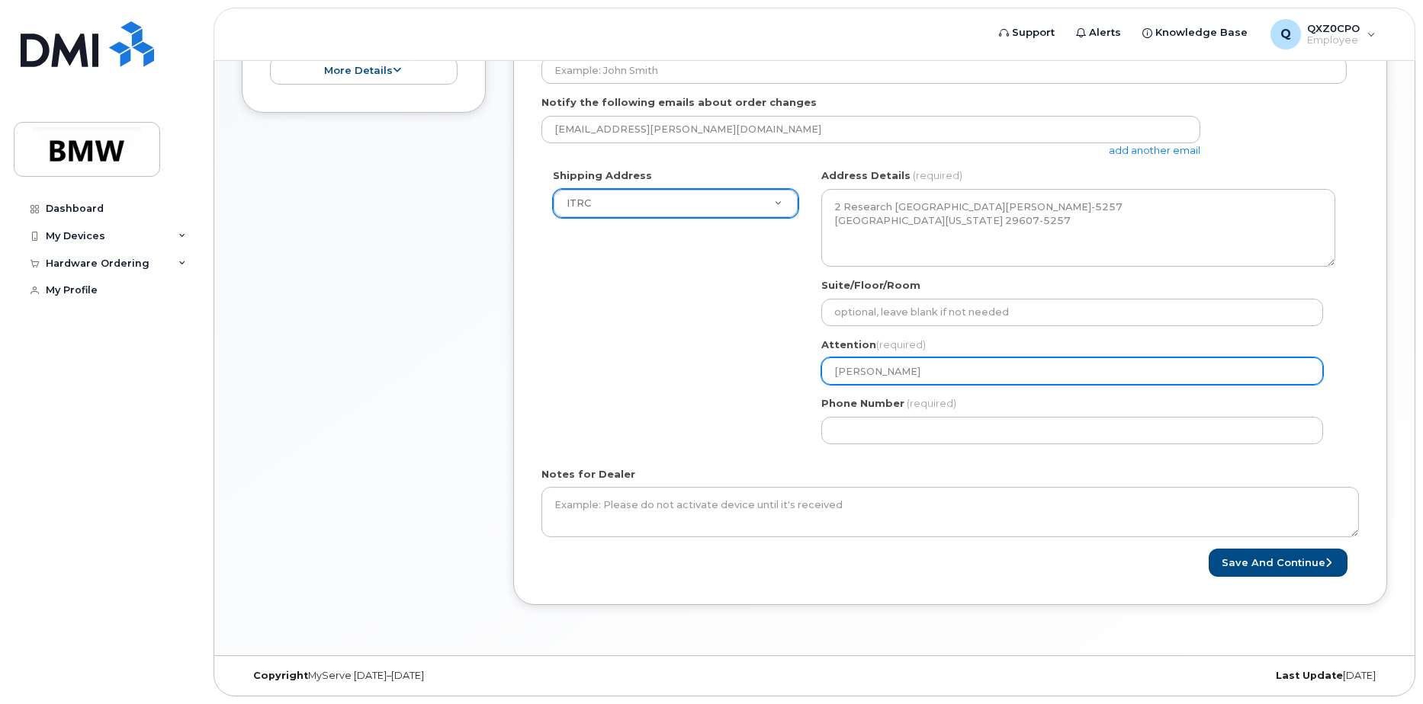
select select
type input "Wilfred Paul Pa"
select select
type input "Wilfred Paul Pai"
select select
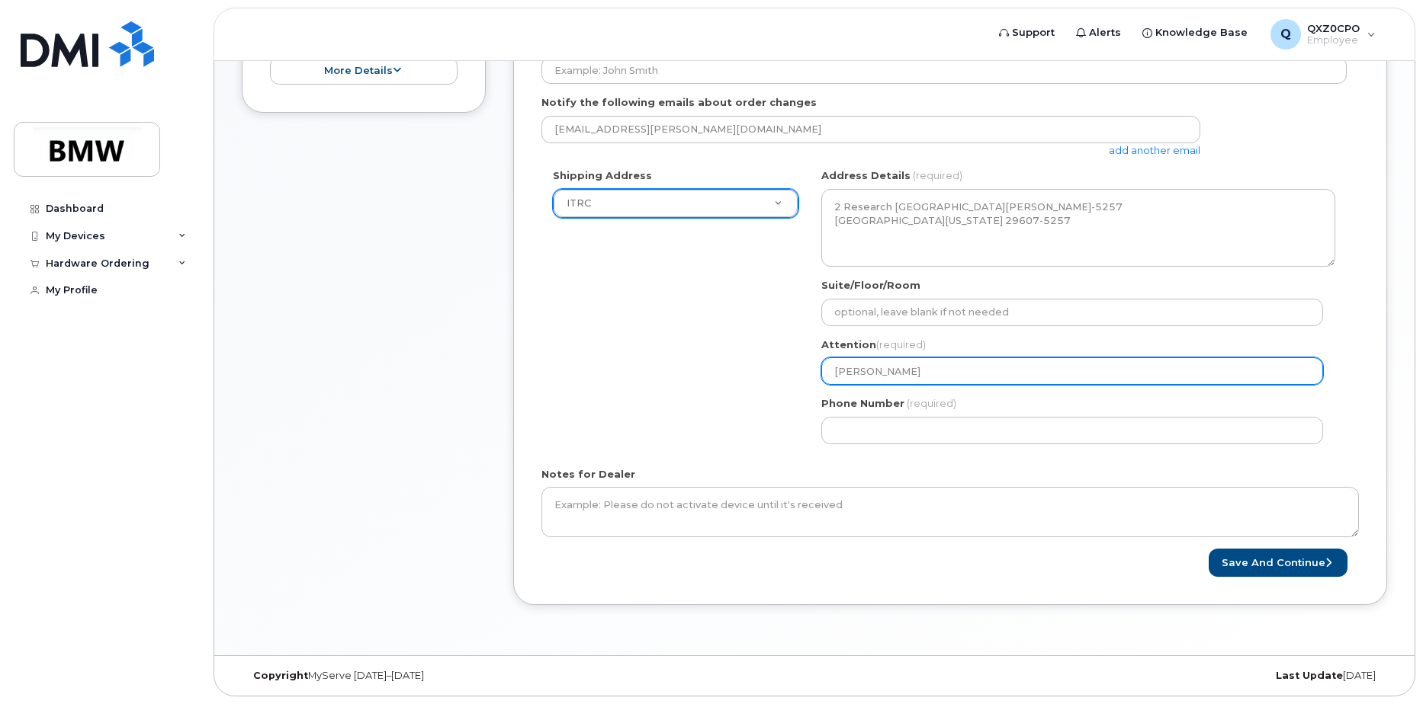
type input "Wilfred Paul Paiu"
select select
type input "Wilfred Paul Paiul"
select select
type input "Wilfred Paul Paiu"
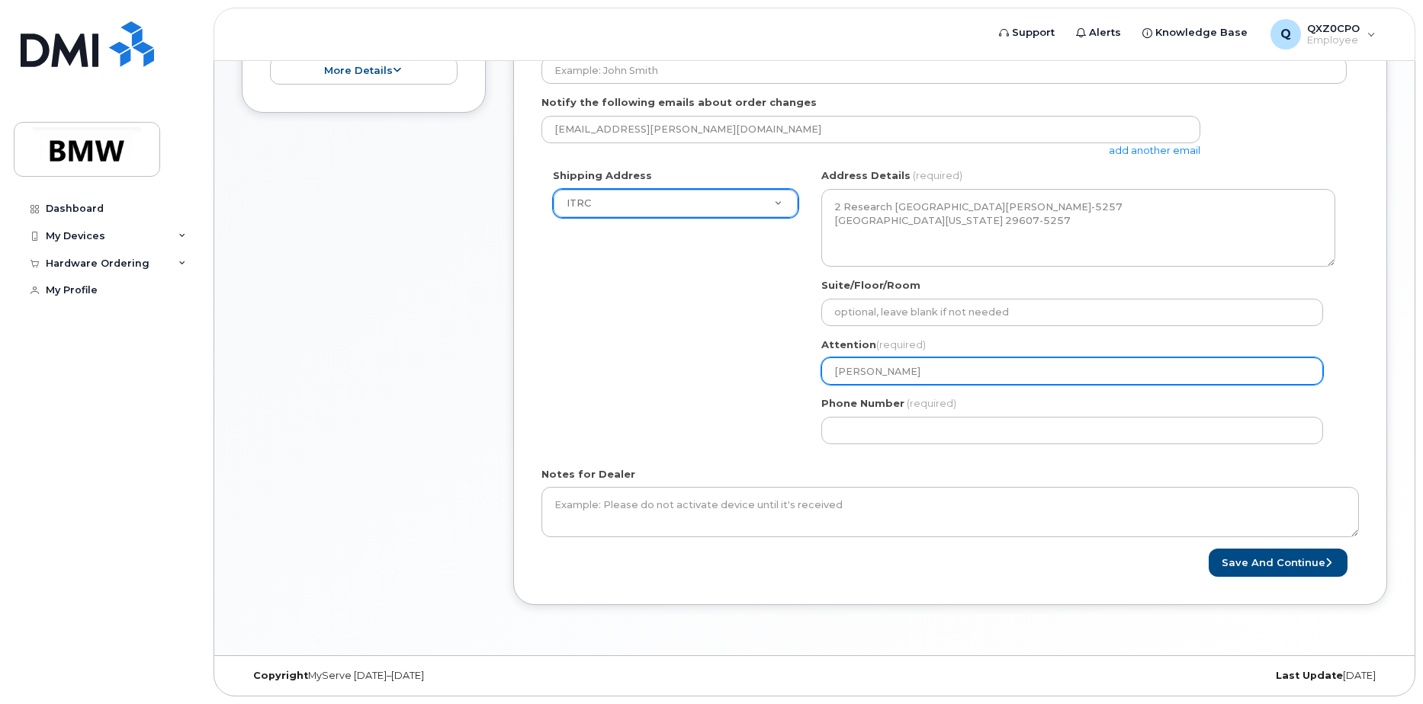
select select
type input "Wilfred Paul Pai"
select select
type input "Wilfred Paul Pa"
select select
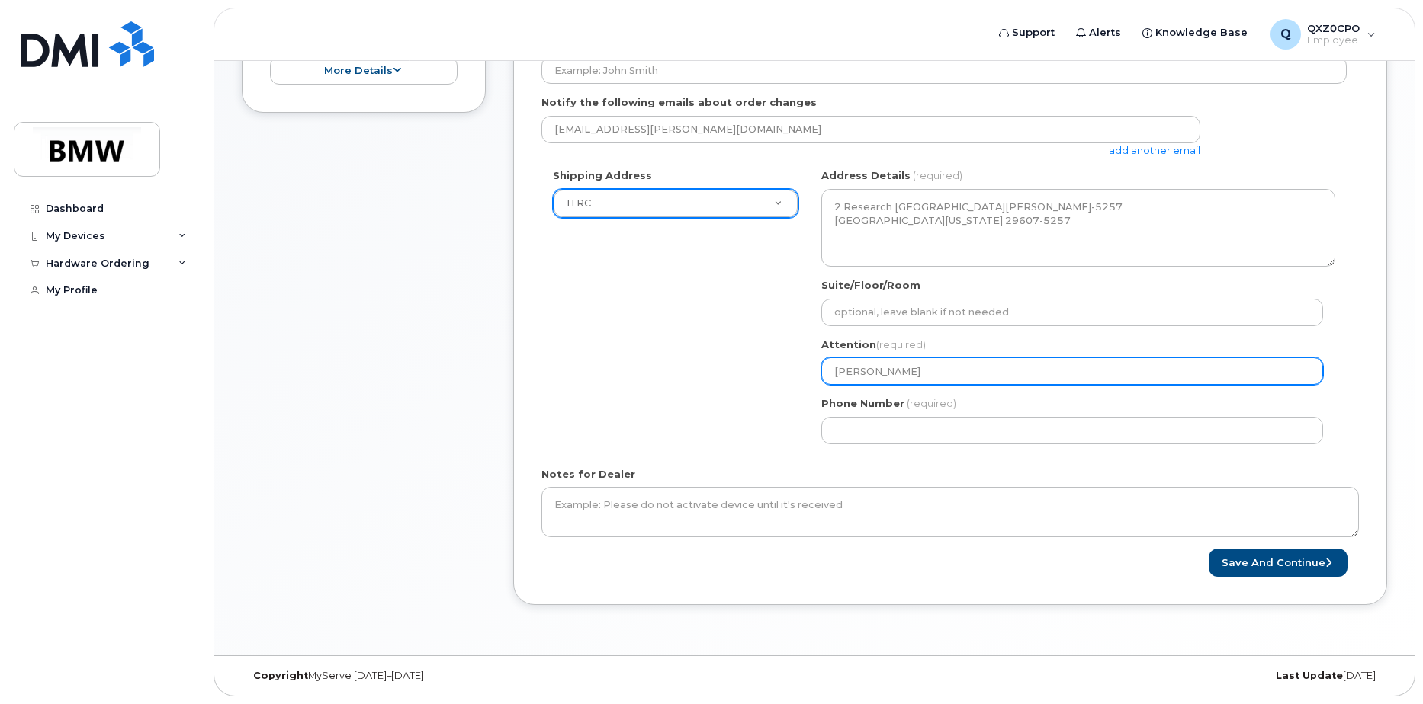
type input "Wilfred Paul Pau"
select select
type input "[PERSON_NAME]"
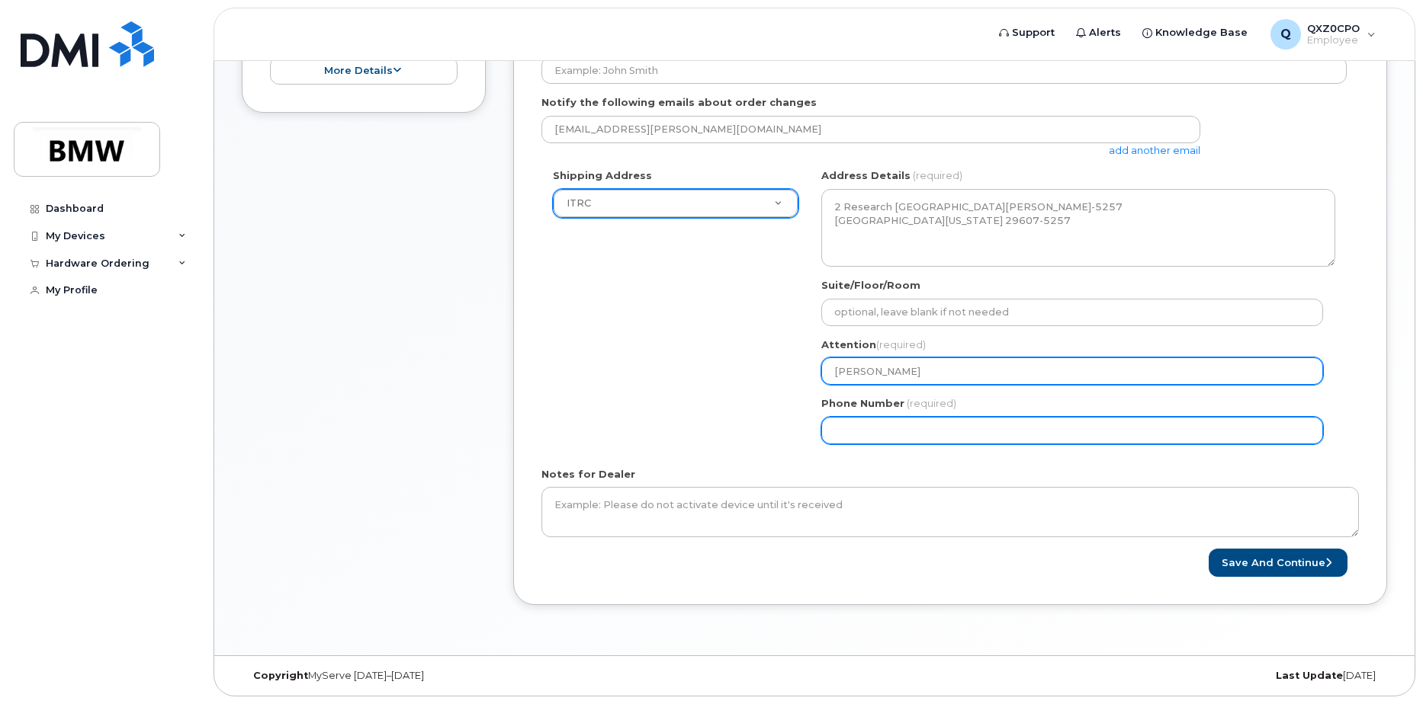
select select
type input "864201754"
select select
type input "8642017541"
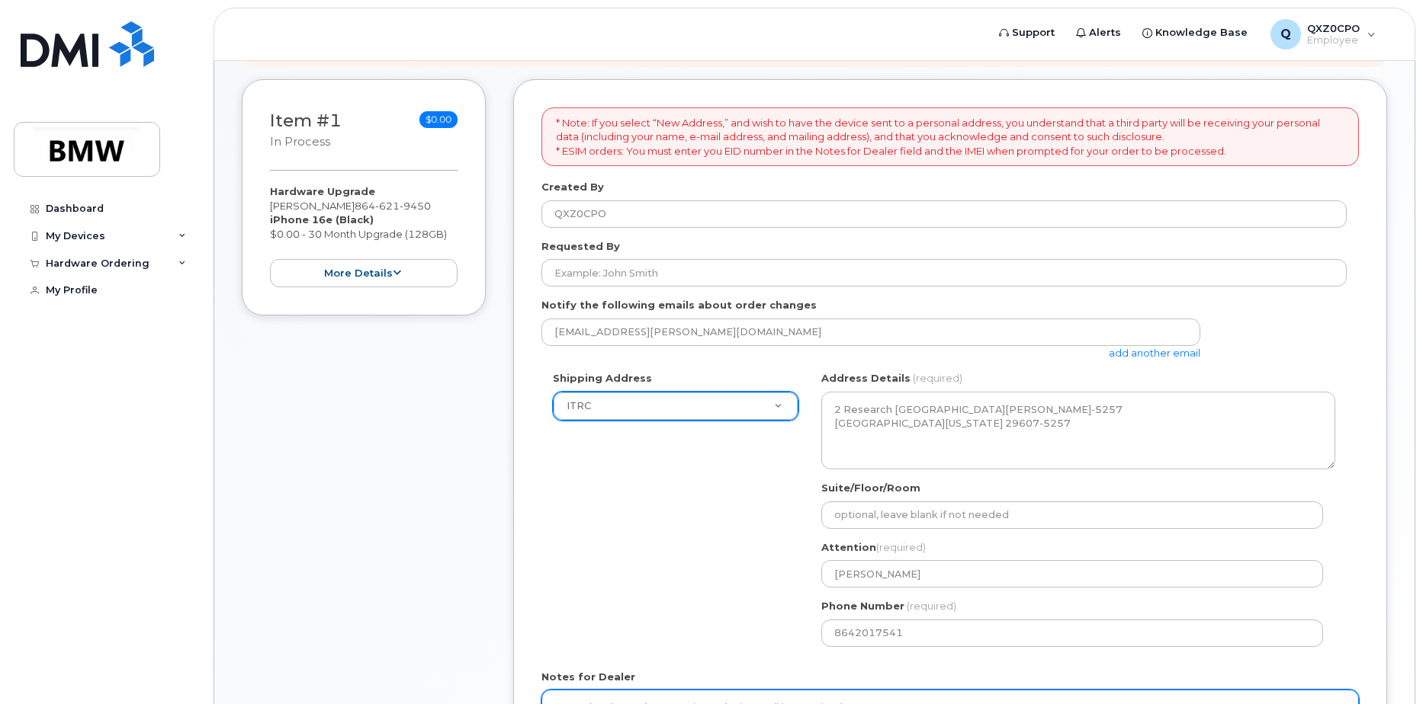
scroll to position [172, 0]
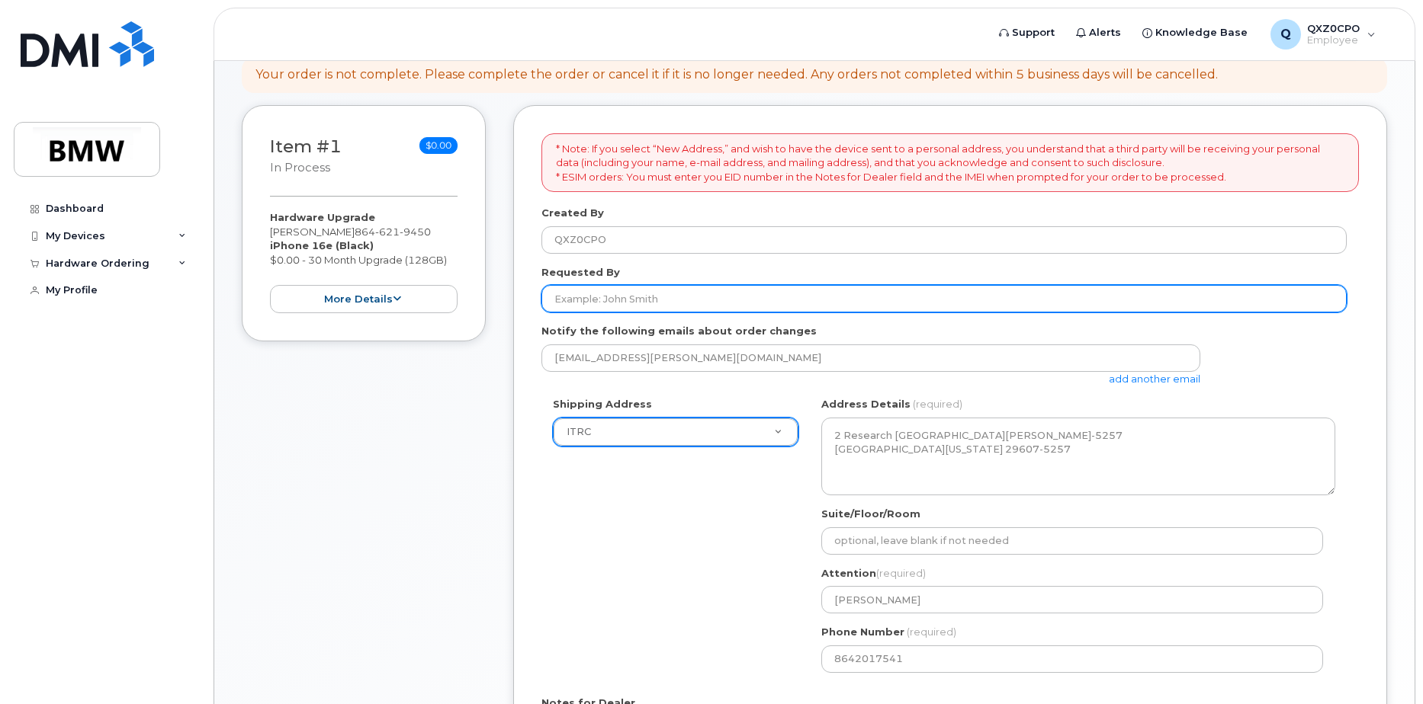
click at [682, 297] on input "Requested By" at bounding box center [943, 298] width 805 height 27
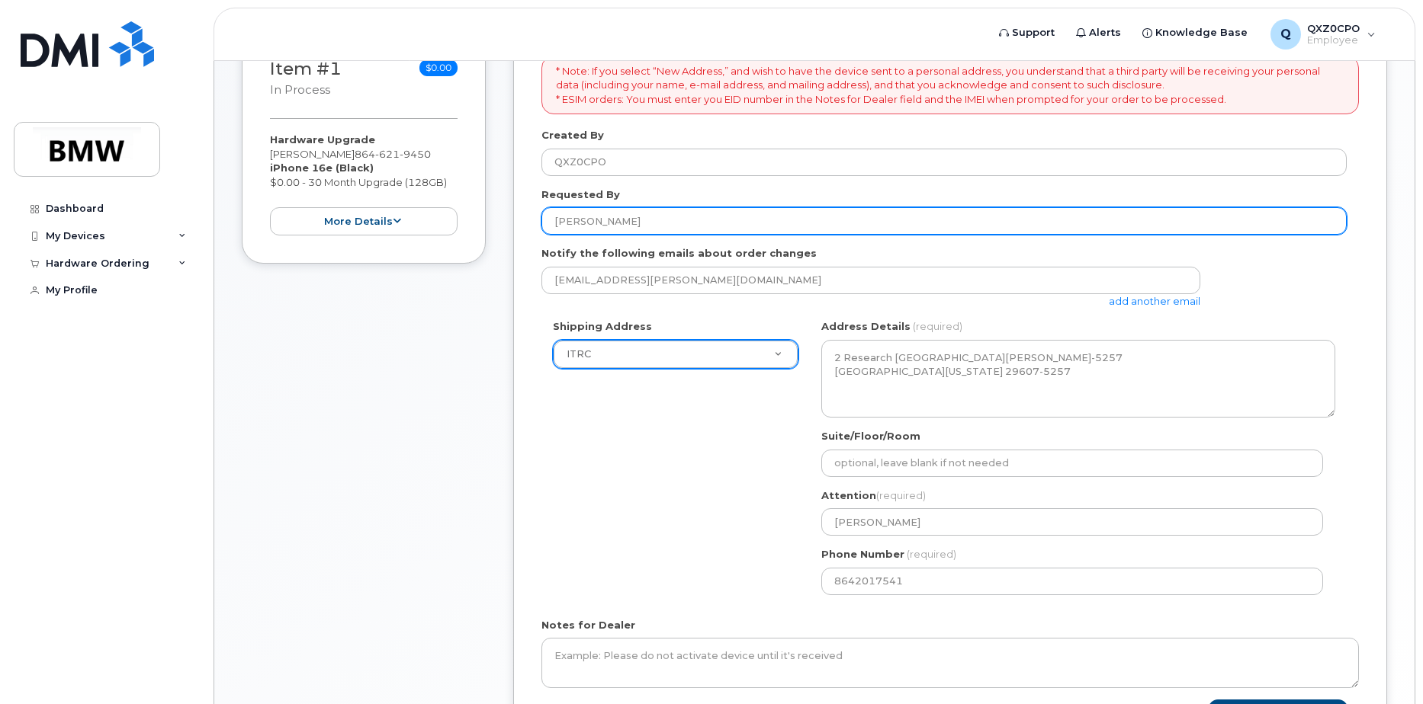
scroll to position [324, 0]
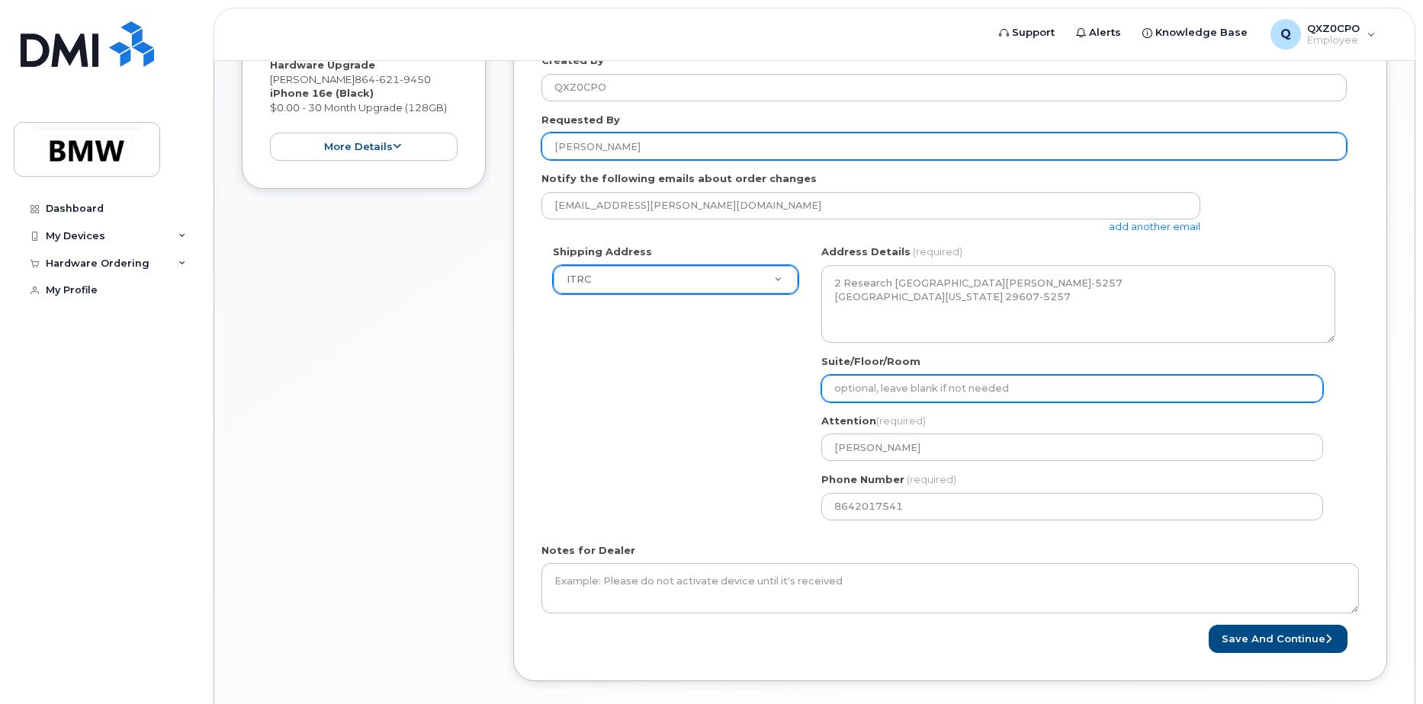
type input "[PERSON_NAME]"
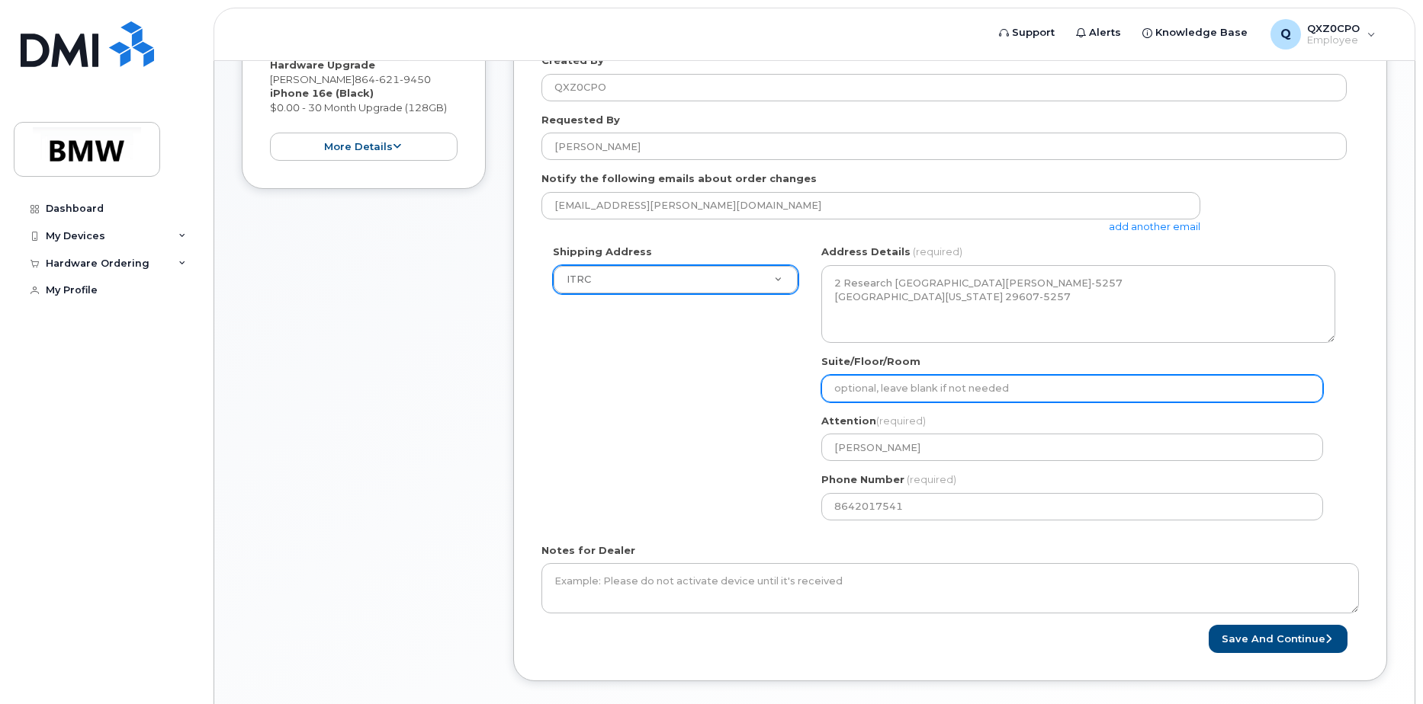
click at [884, 391] on input "Suite/Floor/Room" at bounding box center [1072, 388] width 502 height 27
select select
type input "F"
select select
type input "Fi"
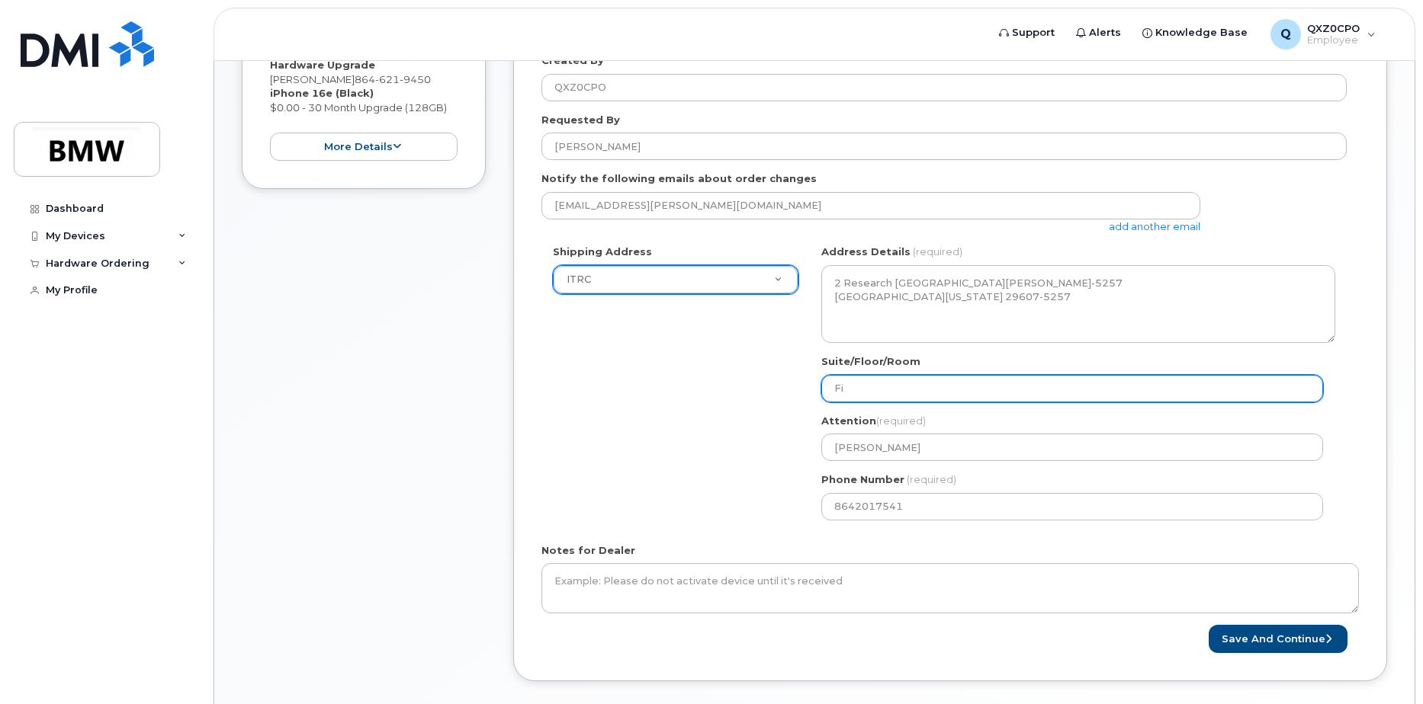
select select
type input "Fir"
select select
type input "Fi"
select select
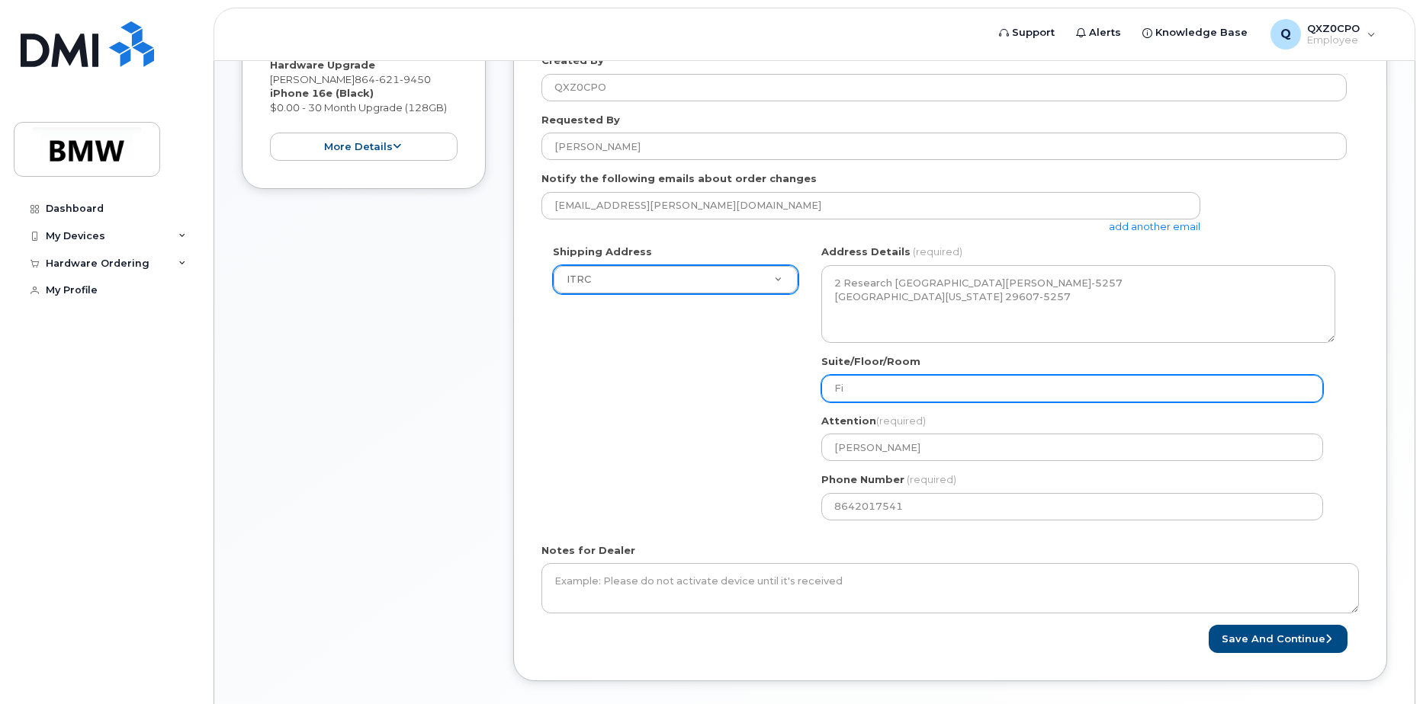
type input "F"
select select
type input "S"
select select
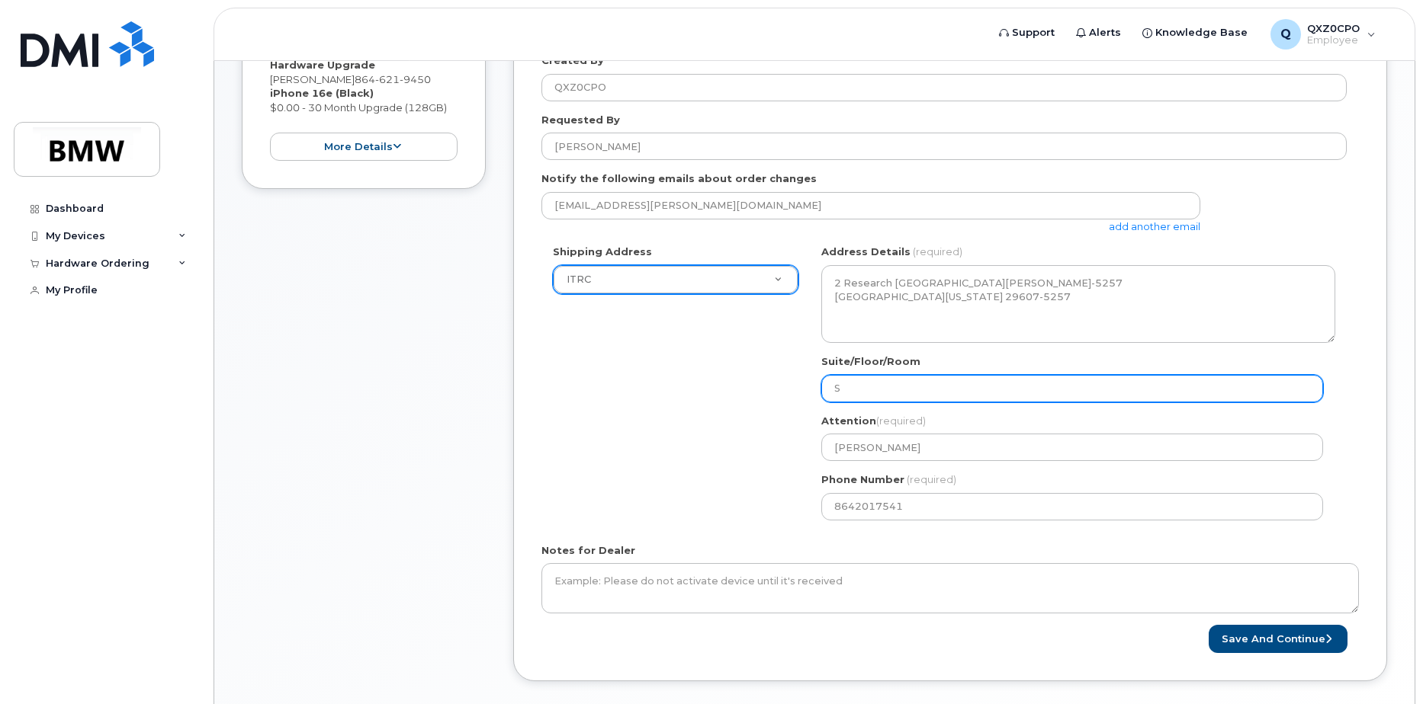
type input "Se"
select select
type input "Sec"
select select
type input "Seco"
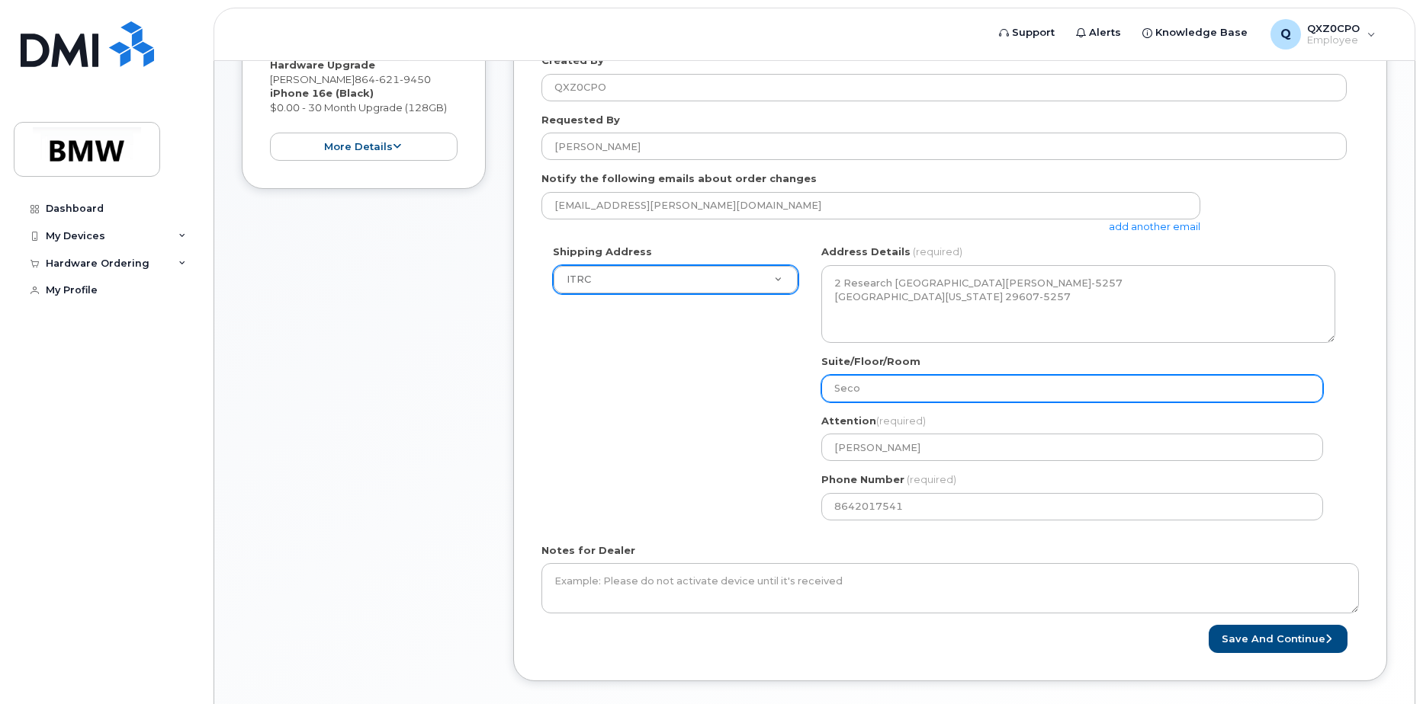
select select
type input "Secon"
select select
type input "Second"
select select
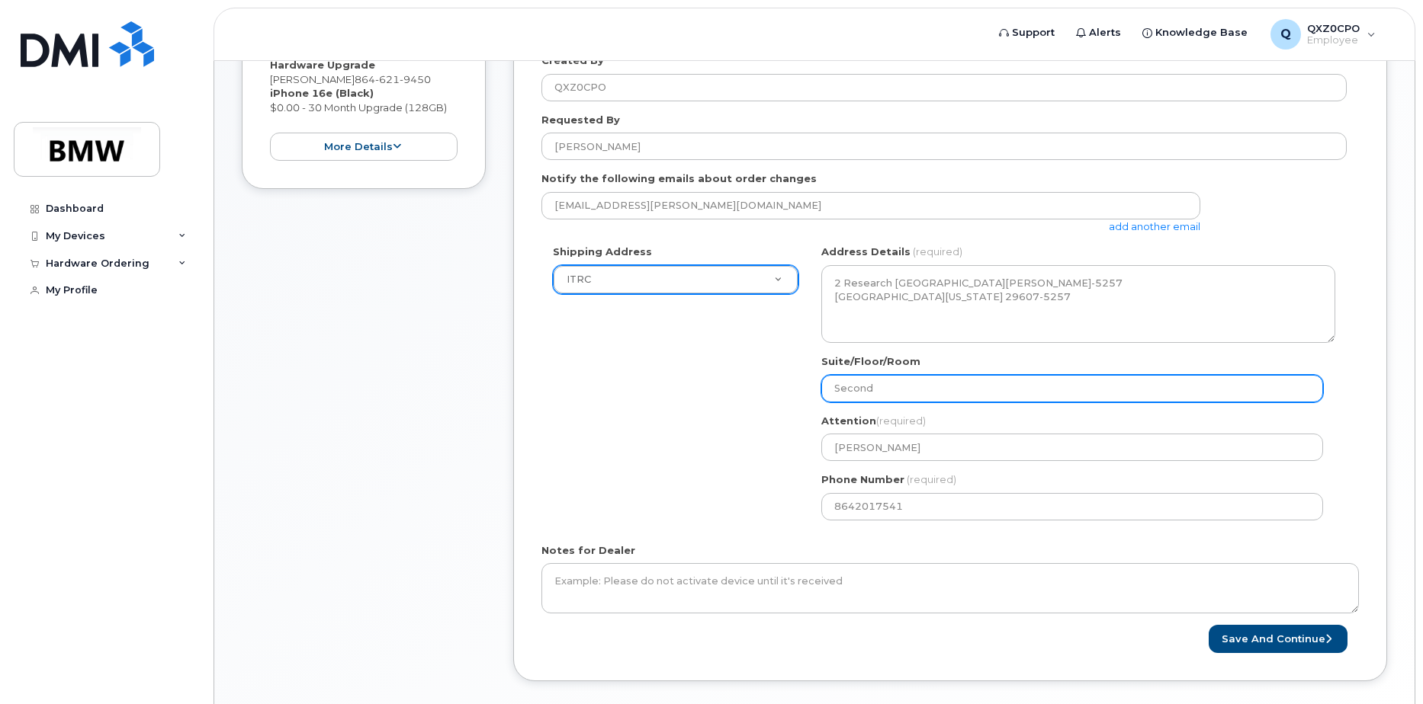
type input "Second F"
select select
type input "Second Fl"
select select
type input "Second Flo"
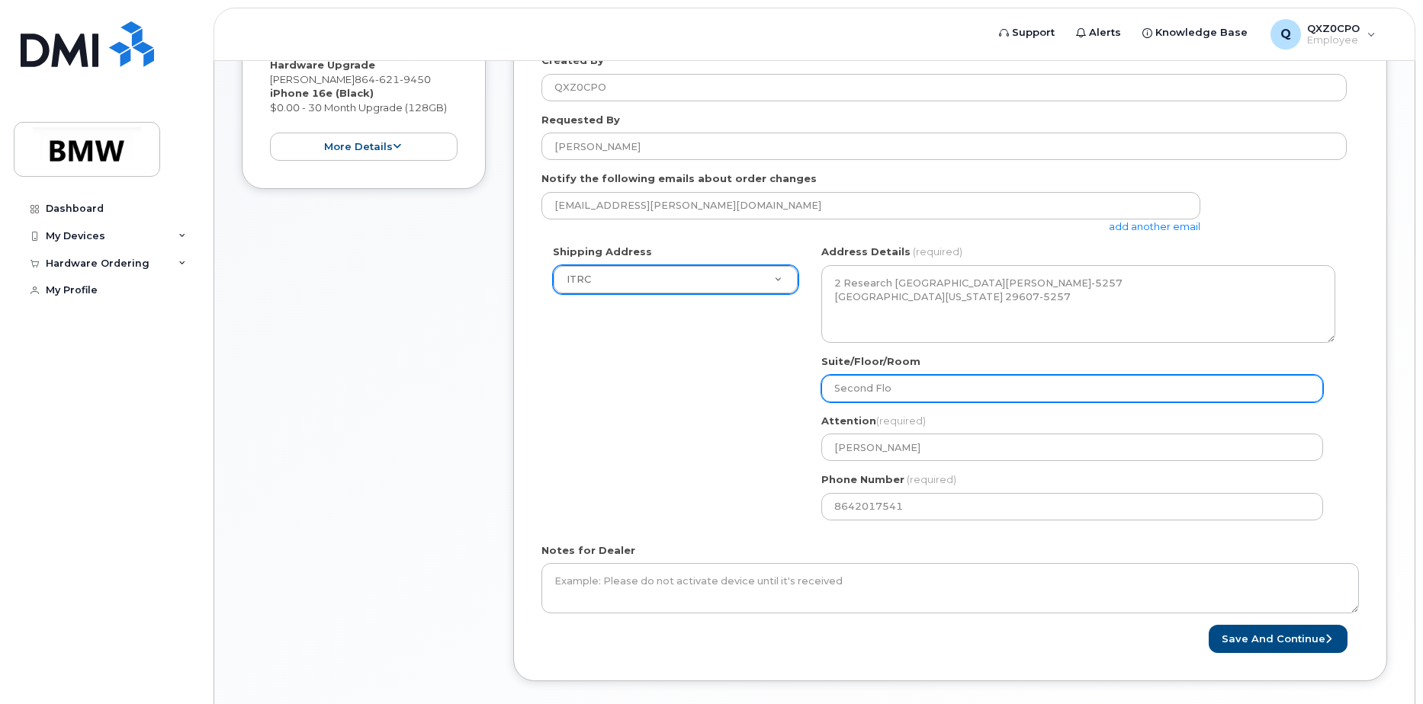
select select
type input "Second Floo"
select select
type input "Second Floor"
select select
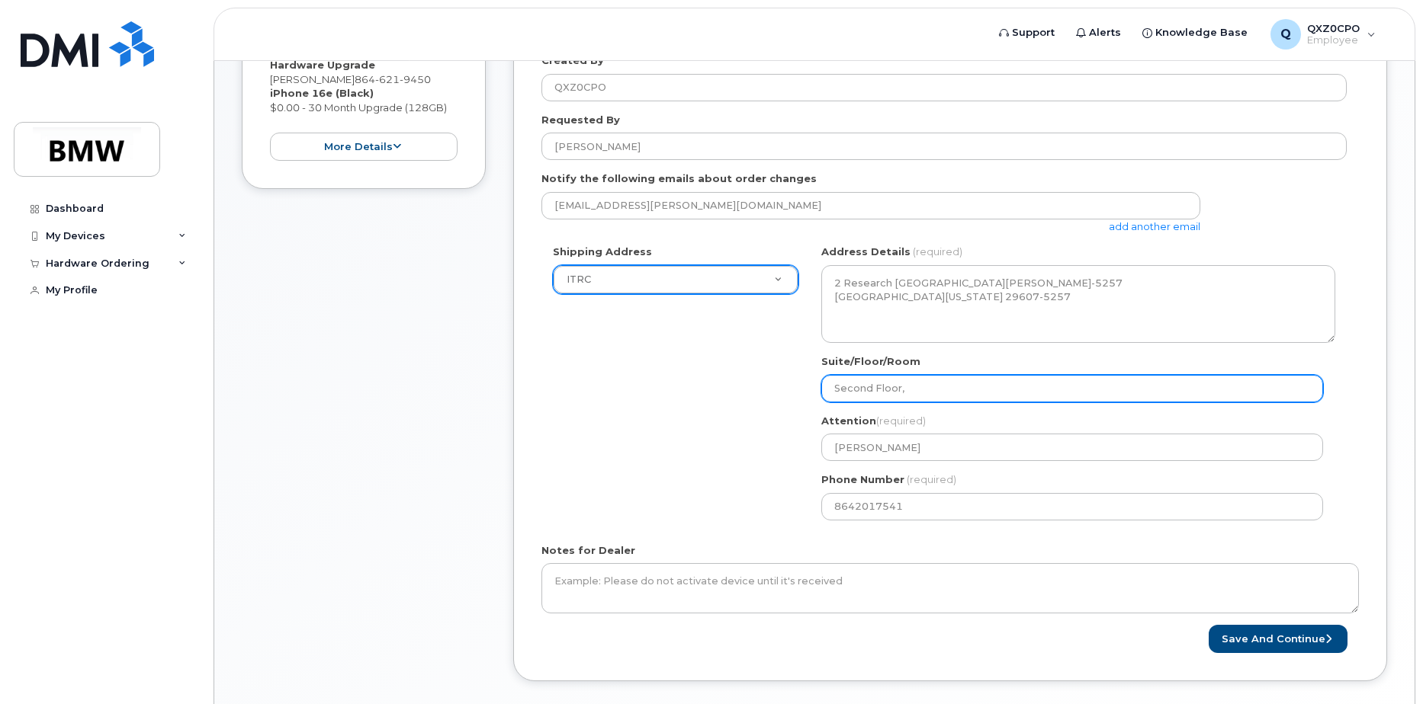
type input "Second Floor,"
select select
type input "Second Floor, N"
select select
type input "Second Floor, No"
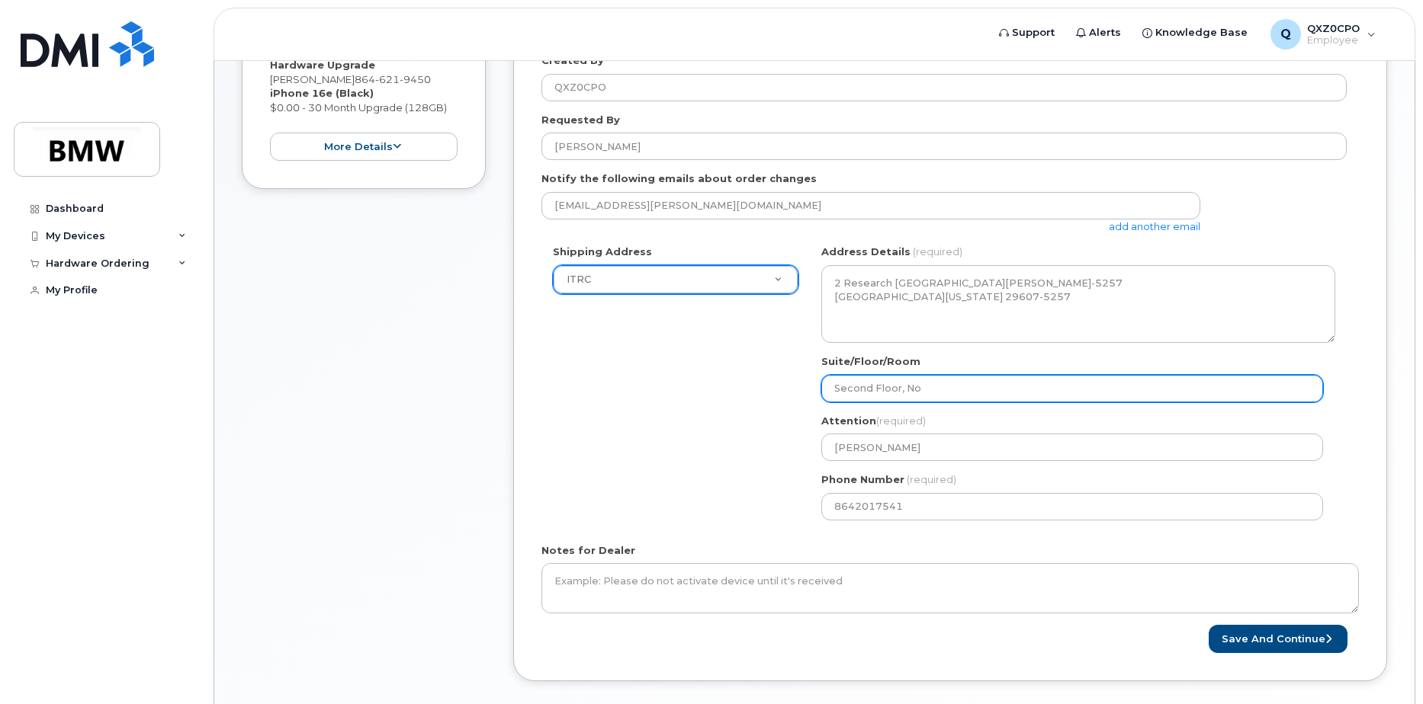
select select
type input "Second Floor, Nor"
select select
type input "Second Floor, Nort"
select select
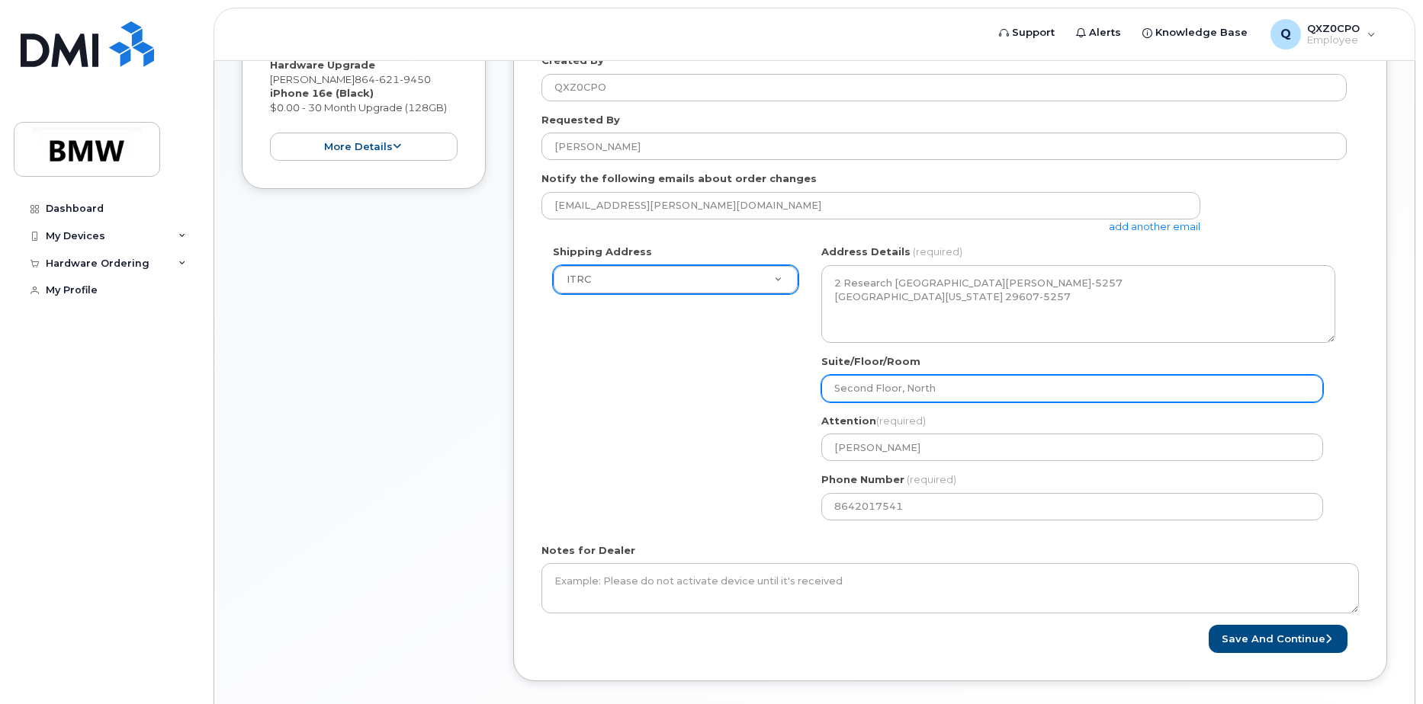
type input "Second Floor, North"
select select
type input "Second Floor, North W"
select select
type input "Second Floor, North Wi"
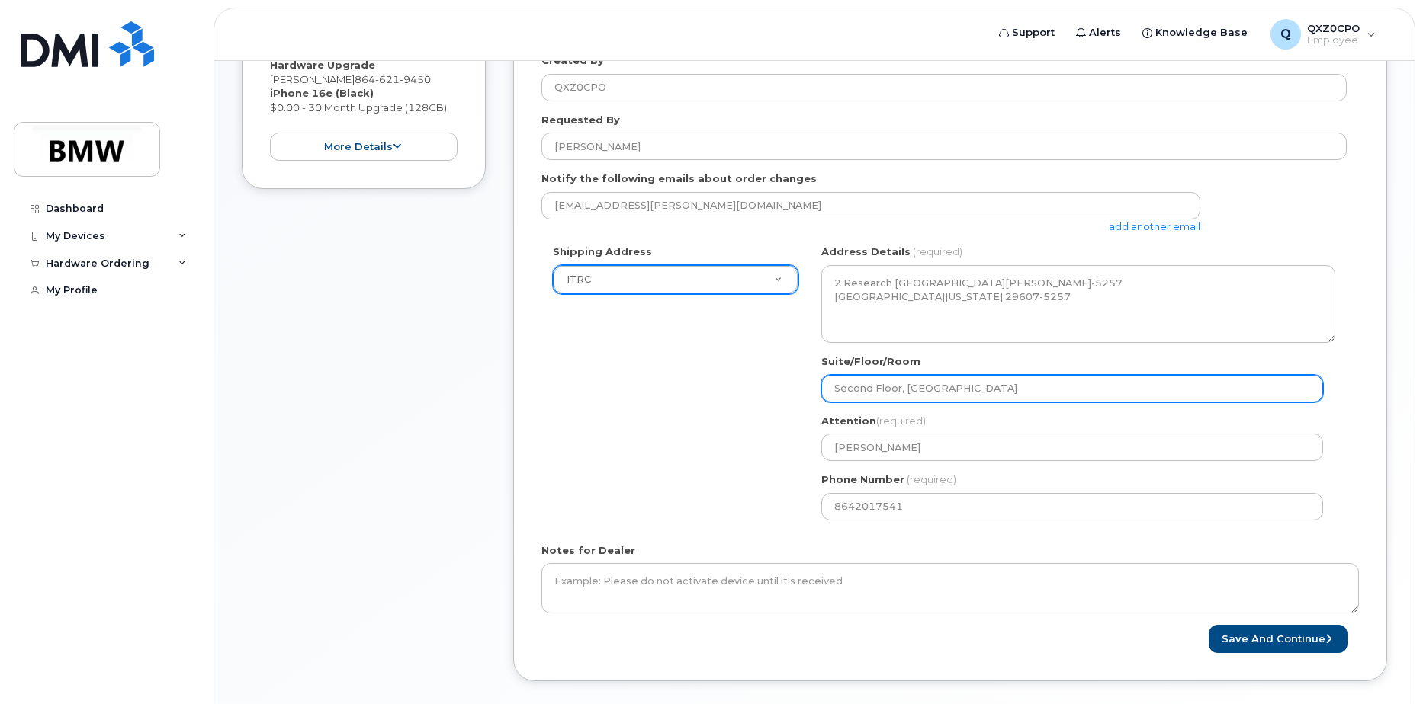
select select
type input "Second Floor, North Win"
select select
type input "Second Floor, North Wing"
select select
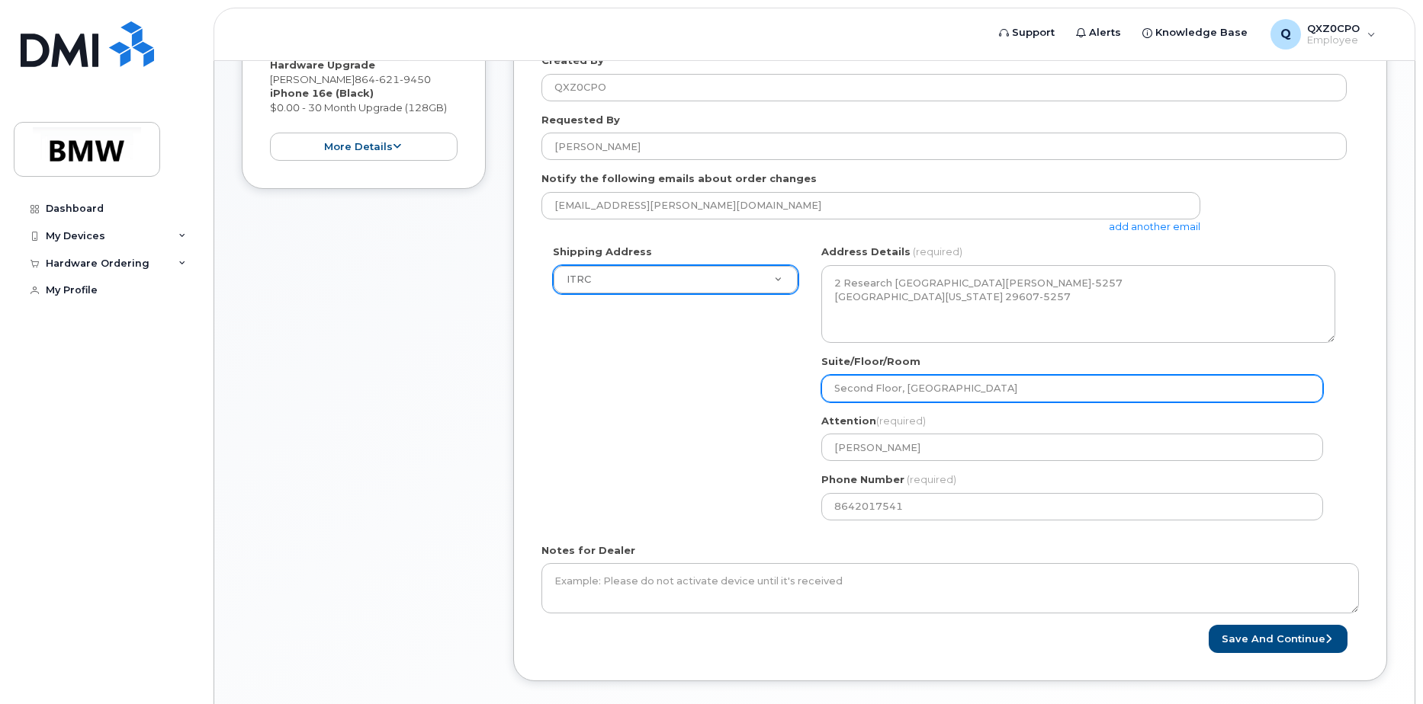
type input "Second Floor, North S"
select select
type input "Second Floor, North Si"
select select
type input "Second Floor, North Sid"
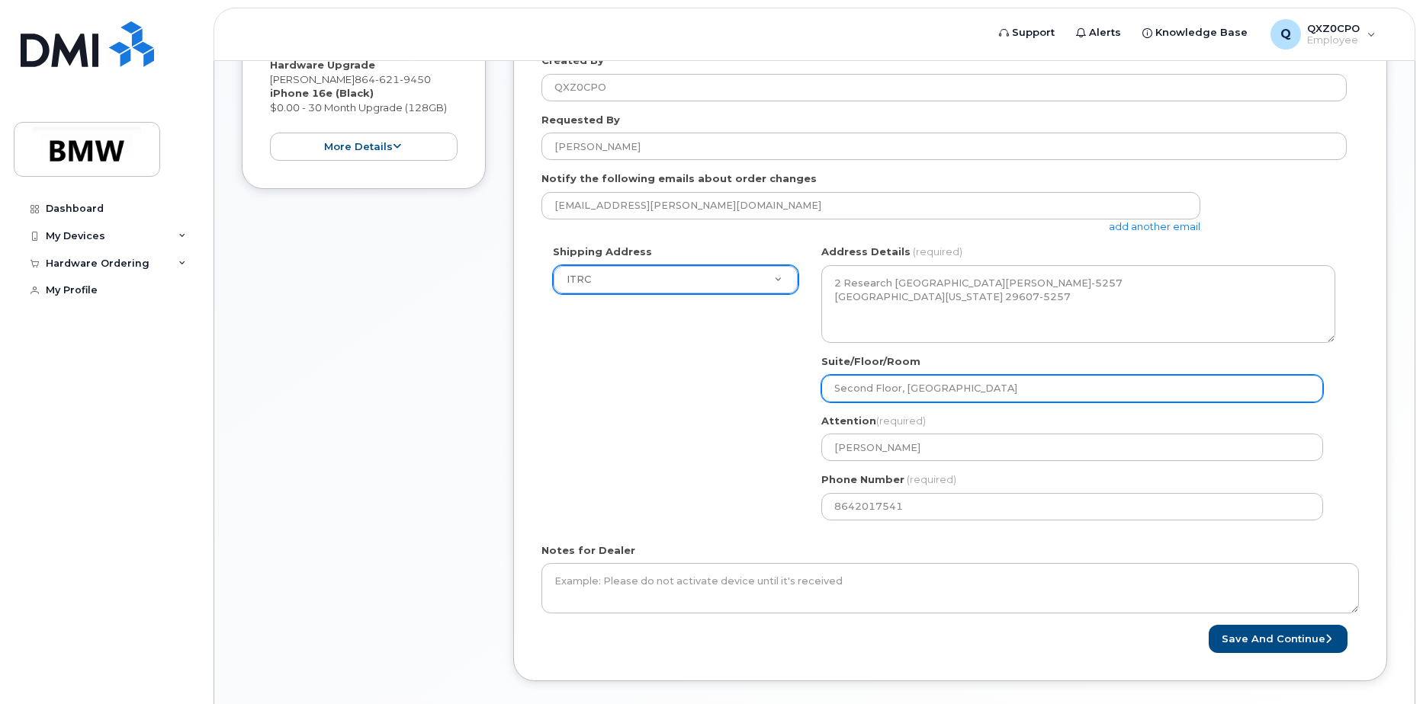
select select
type input "Second Floor, North Side"
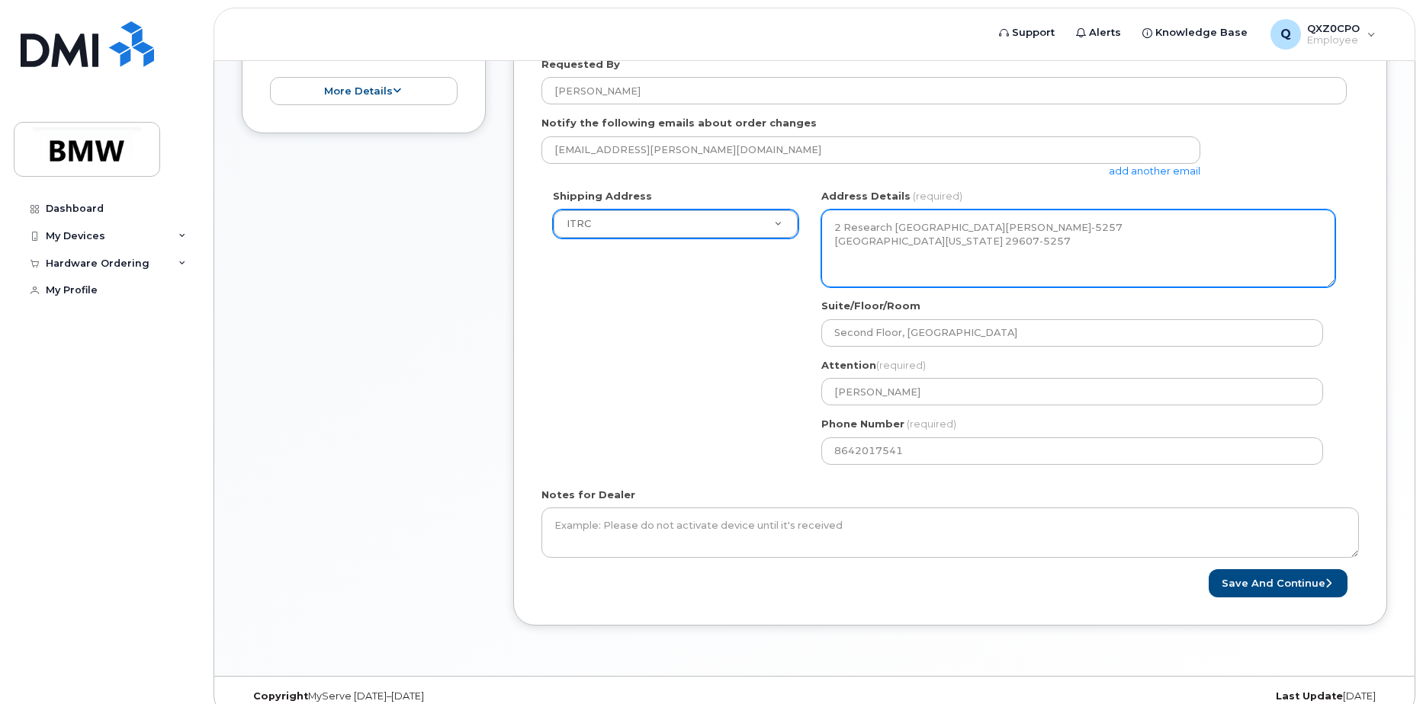
scroll to position [400, 0]
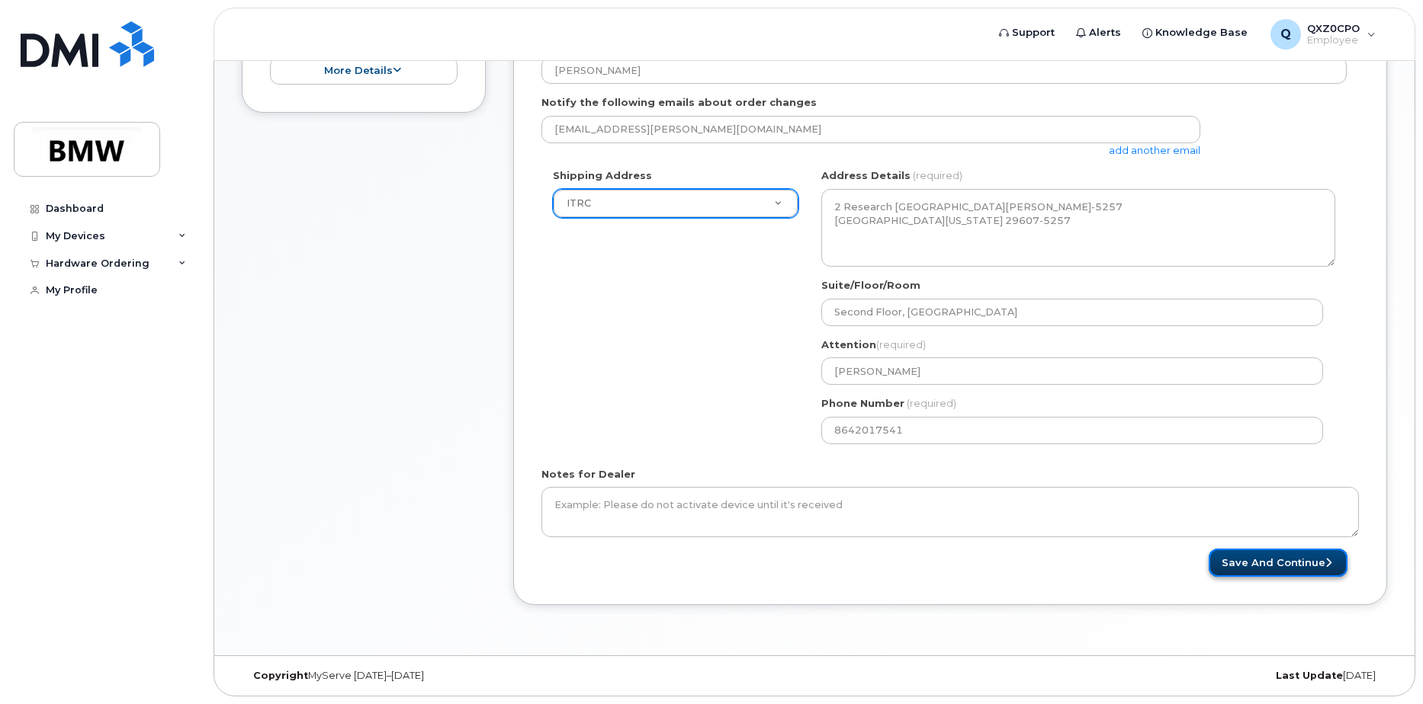
click at [1291, 567] on button "Save and Continue" at bounding box center [1277, 563] width 139 height 28
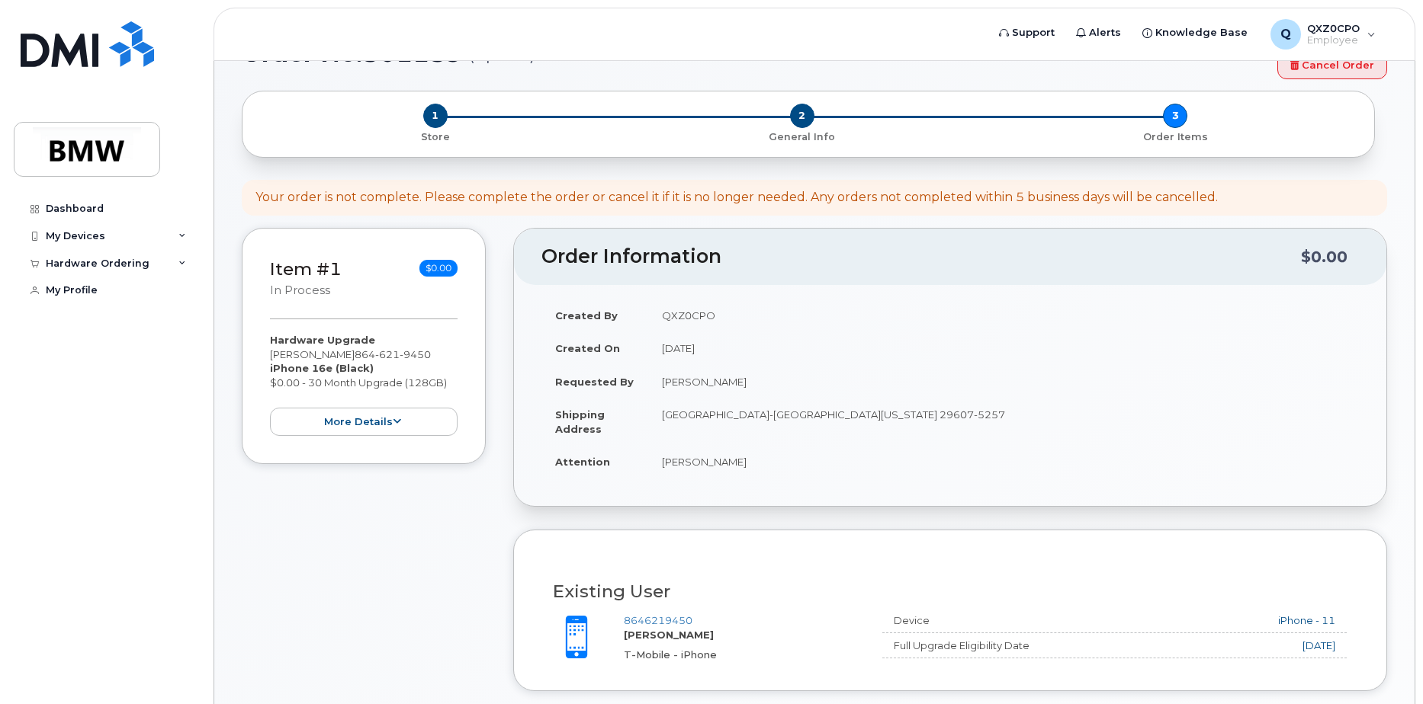
scroll to position [34, 0]
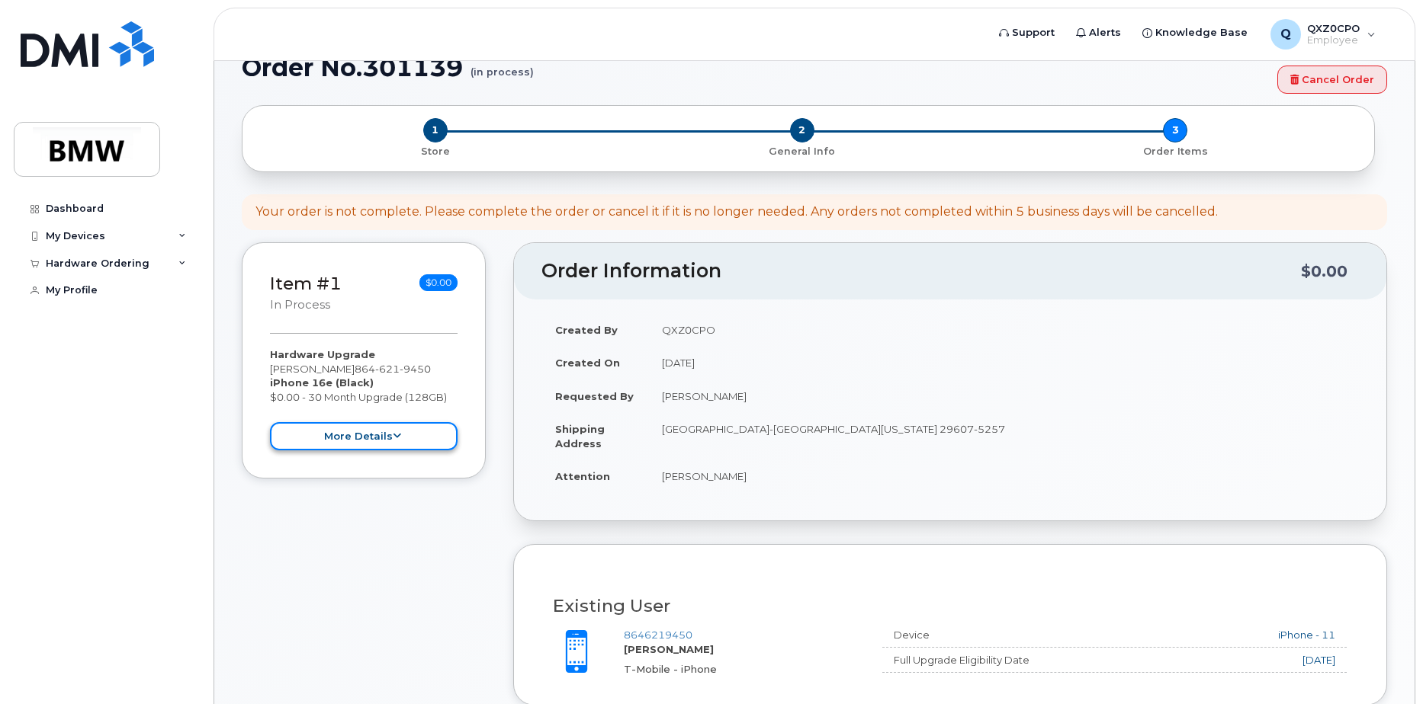
click at [377, 435] on button "more details" at bounding box center [364, 436] width 188 height 28
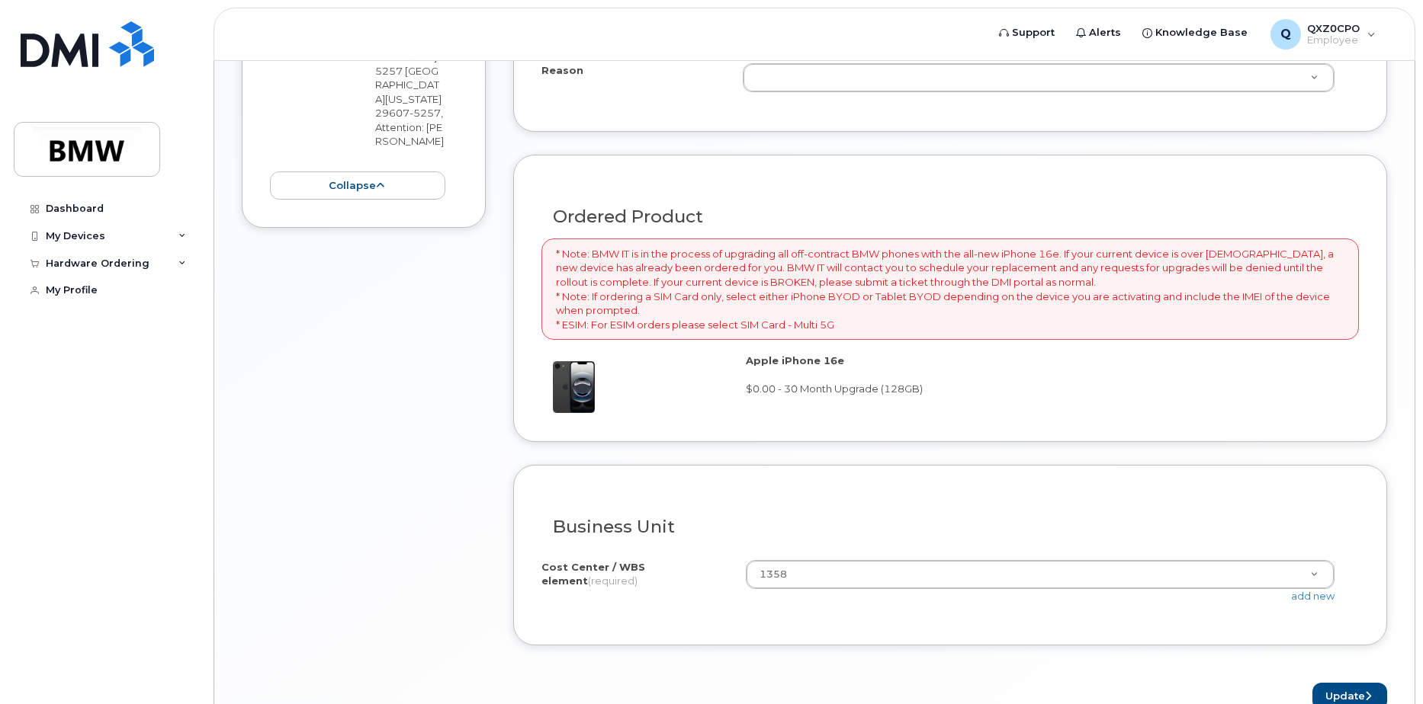
scroll to position [797, 0]
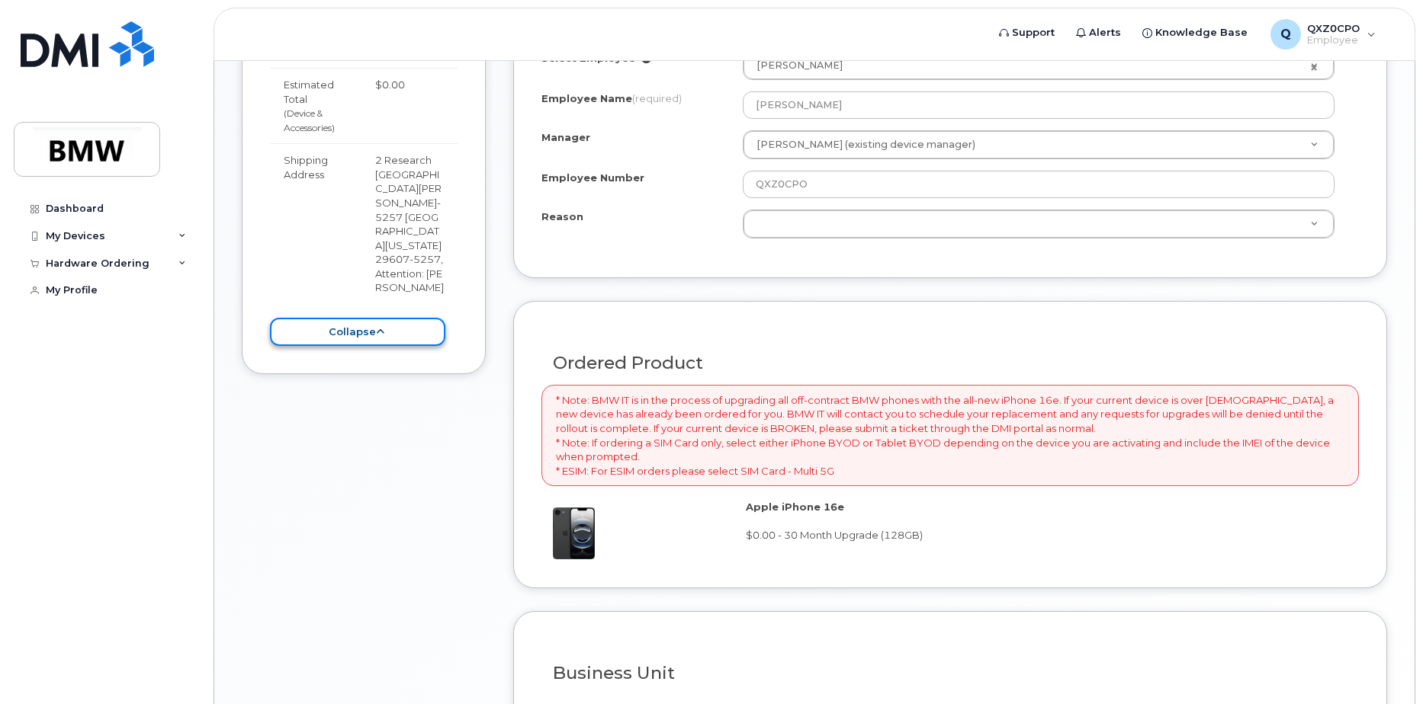
click at [347, 331] on button "collapse" at bounding box center [357, 332] width 175 height 28
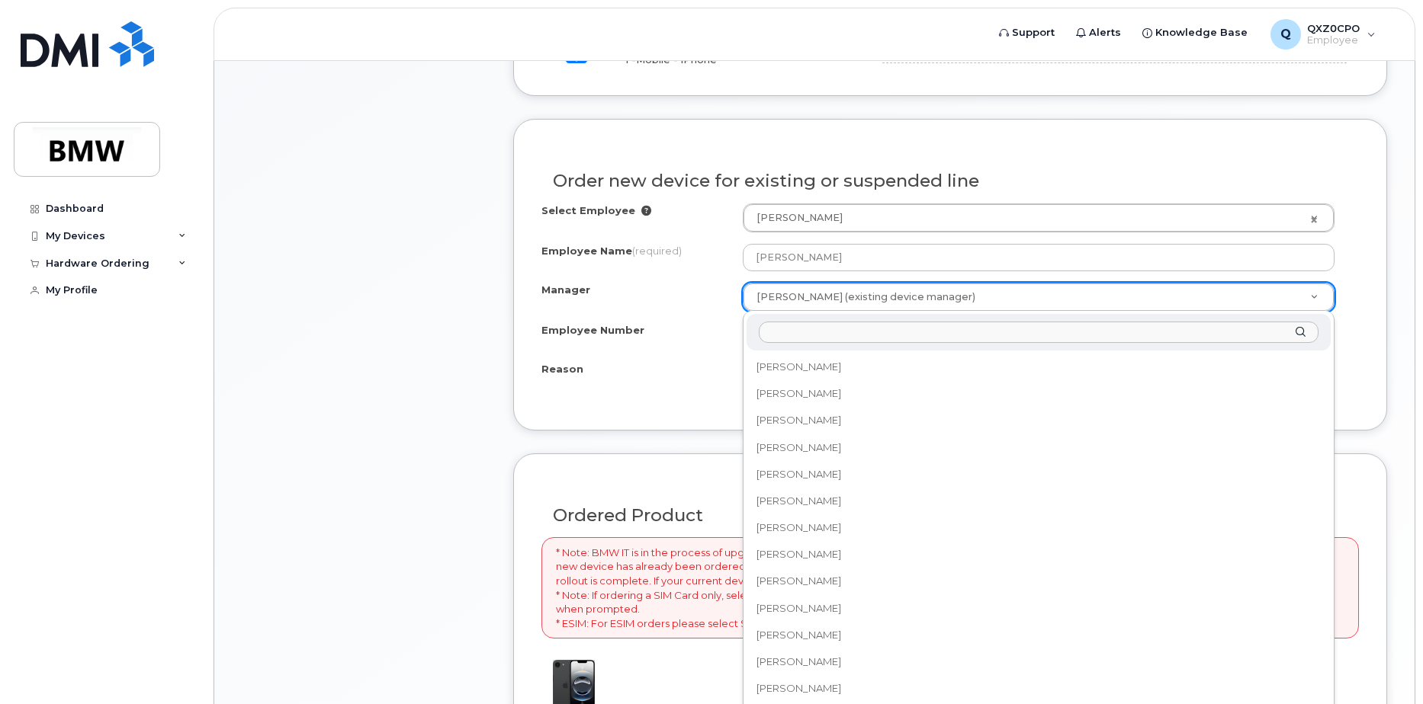
scroll to position [5593, 0]
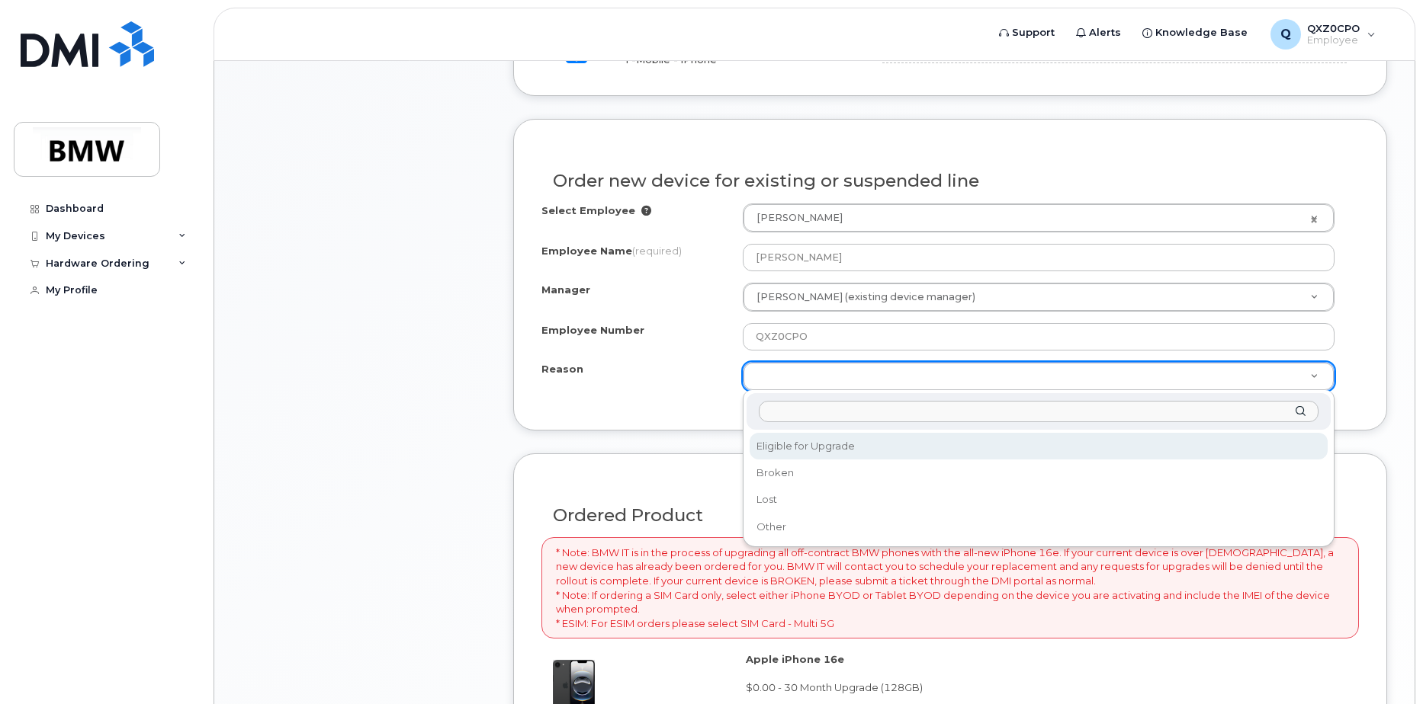
select select "eligible_for_upgrade"
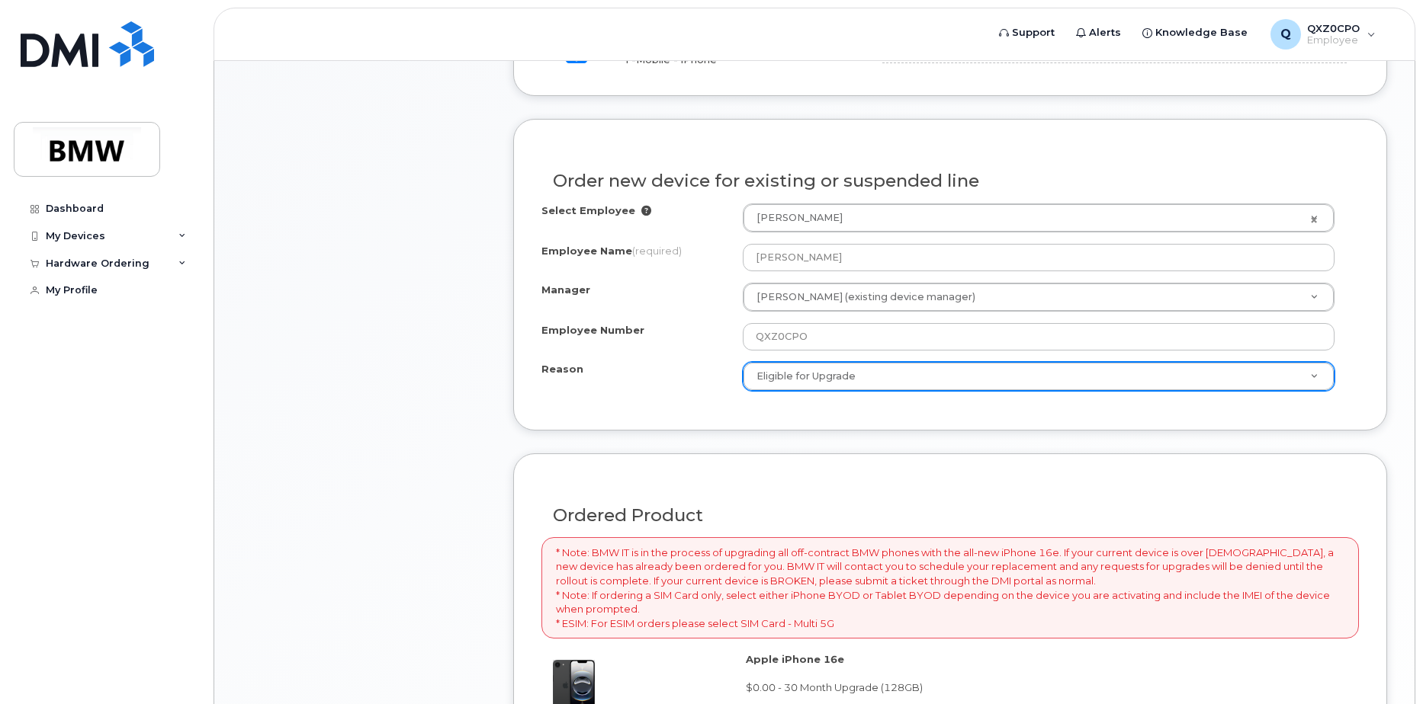
click at [624, 399] on div "Select Employee Wilfred Paul Paul 1905109 Employee Name (required) Wilfred Paul…" at bounding box center [949, 303] width 817 height 199
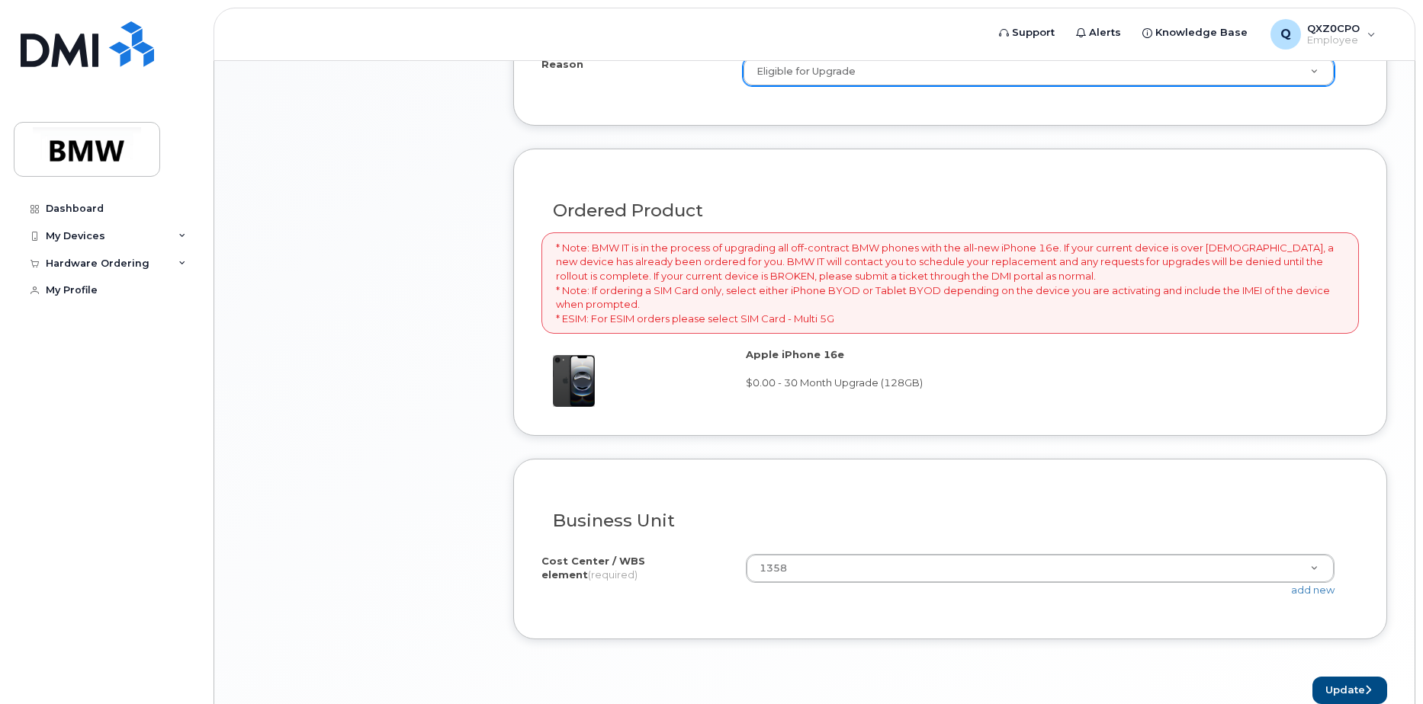
scroll to position [1025, 0]
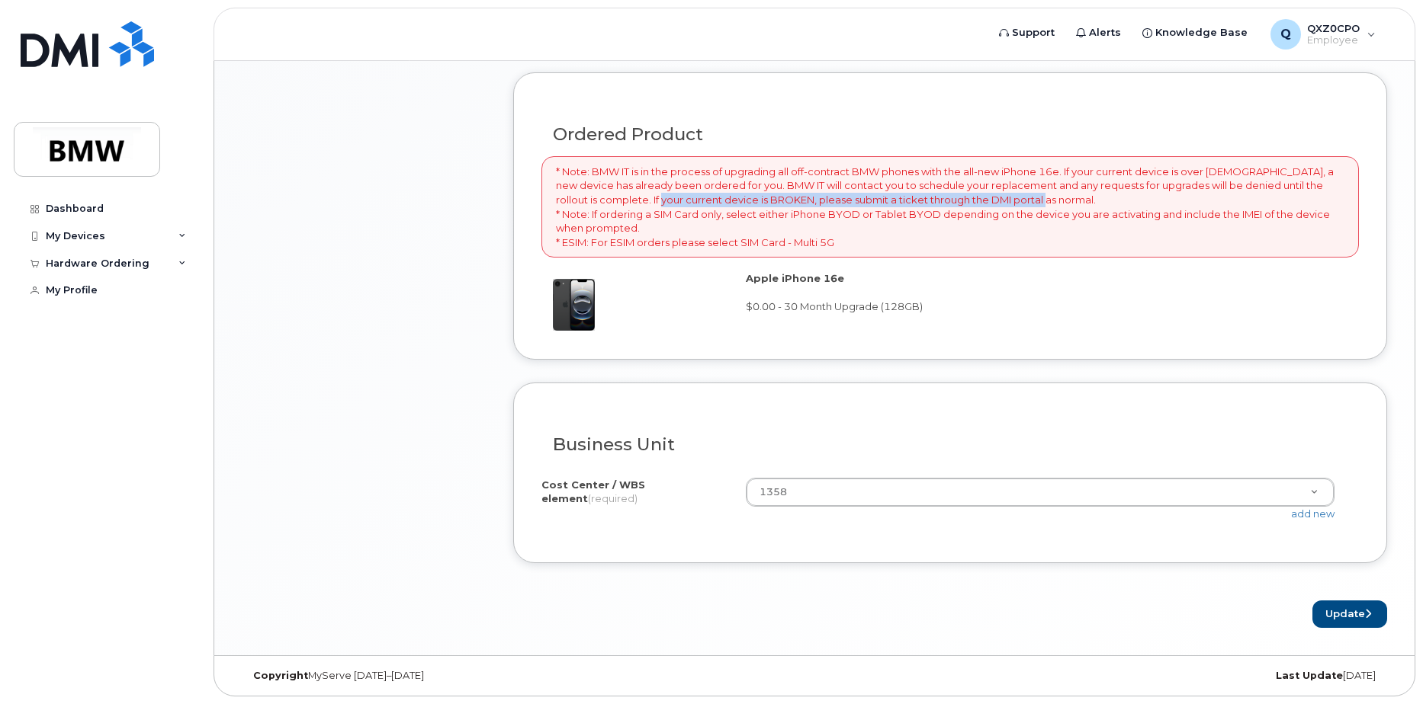
drag, startPoint x: 654, startPoint y: 201, endPoint x: 1047, endPoint y: 204, distance: 393.4
click at [1047, 204] on p "* Note: BMW IT is in the process of upgrading all off-contract BMW phones with …" at bounding box center [950, 207] width 788 height 85
click at [1356, 618] on button "Update" at bounding box center [1349, 615] width 75 height 28
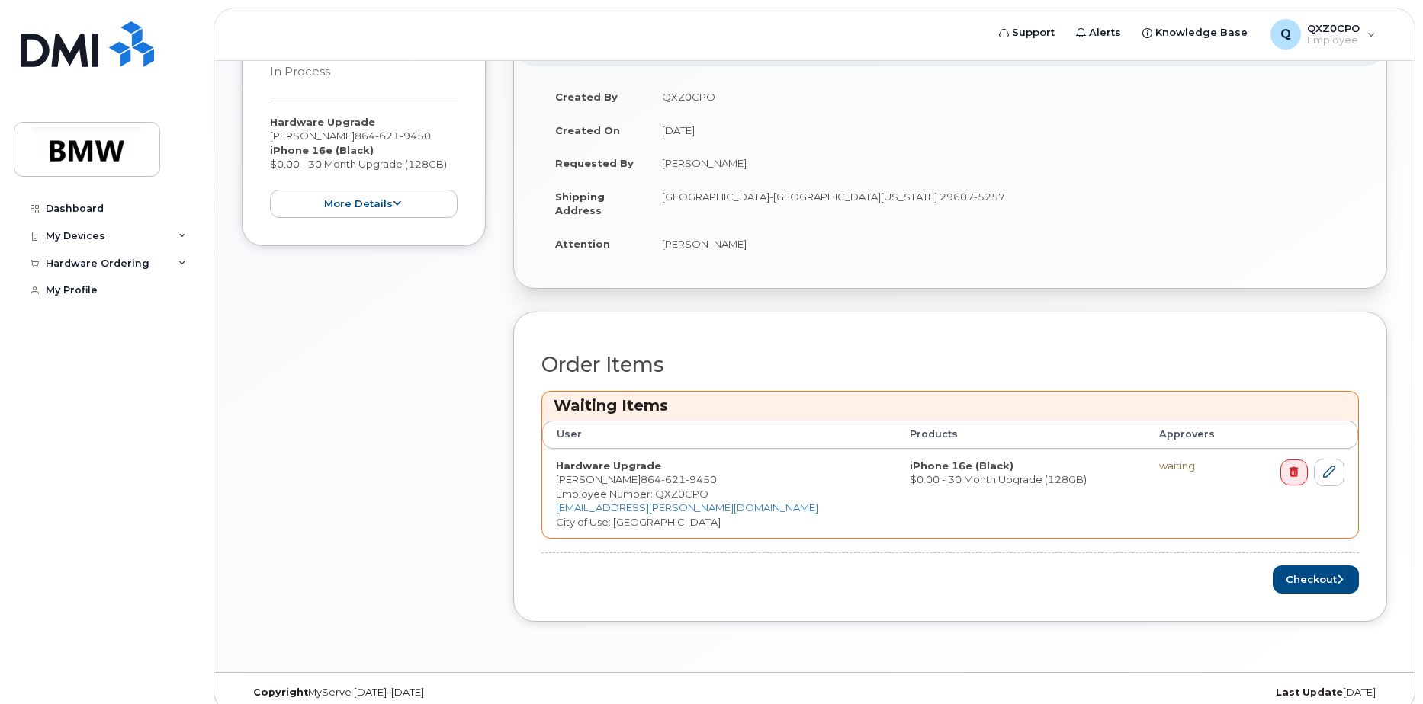
scroll to position [349, 0]
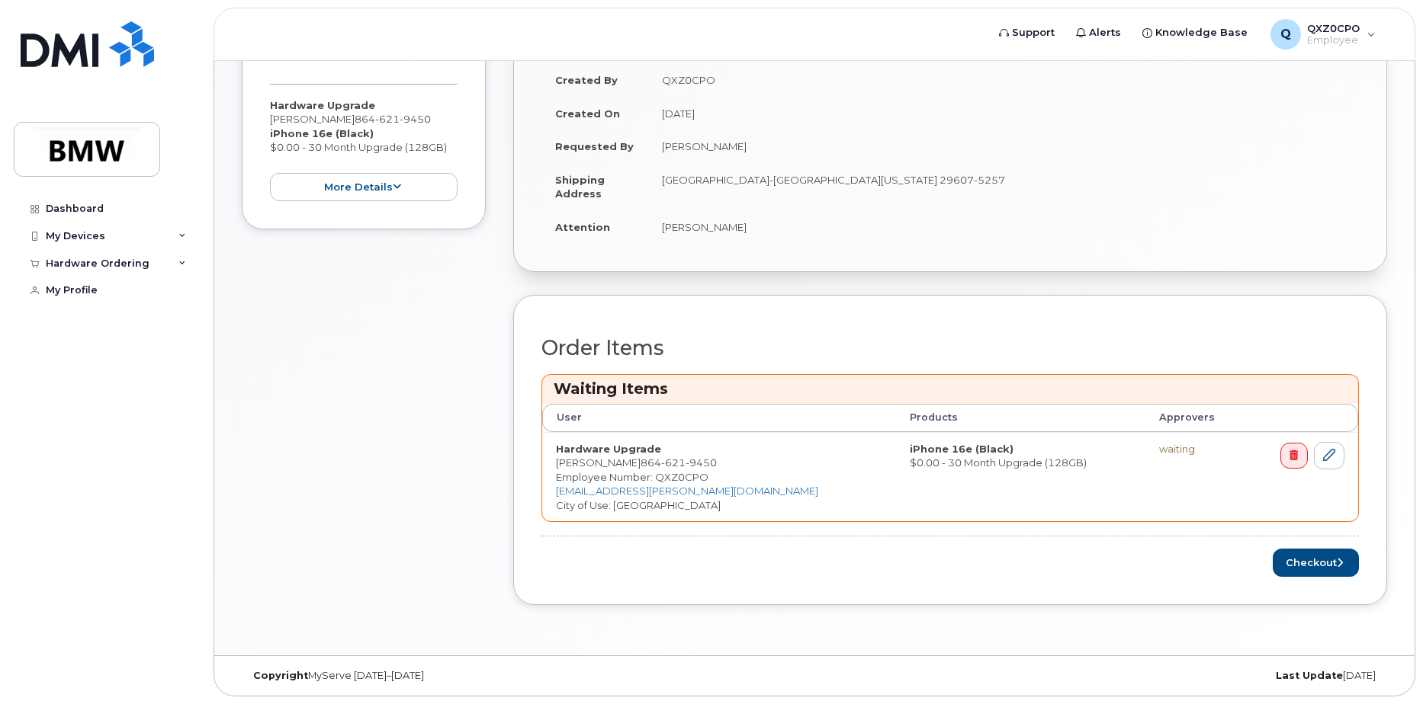
click at [1159, 449] on div "waiting" at bounding box center [1196, 449] width 74 height 14
click at [1315, 570] on button "Checkout" at bounding box center [1315, 563] width 86 height 28
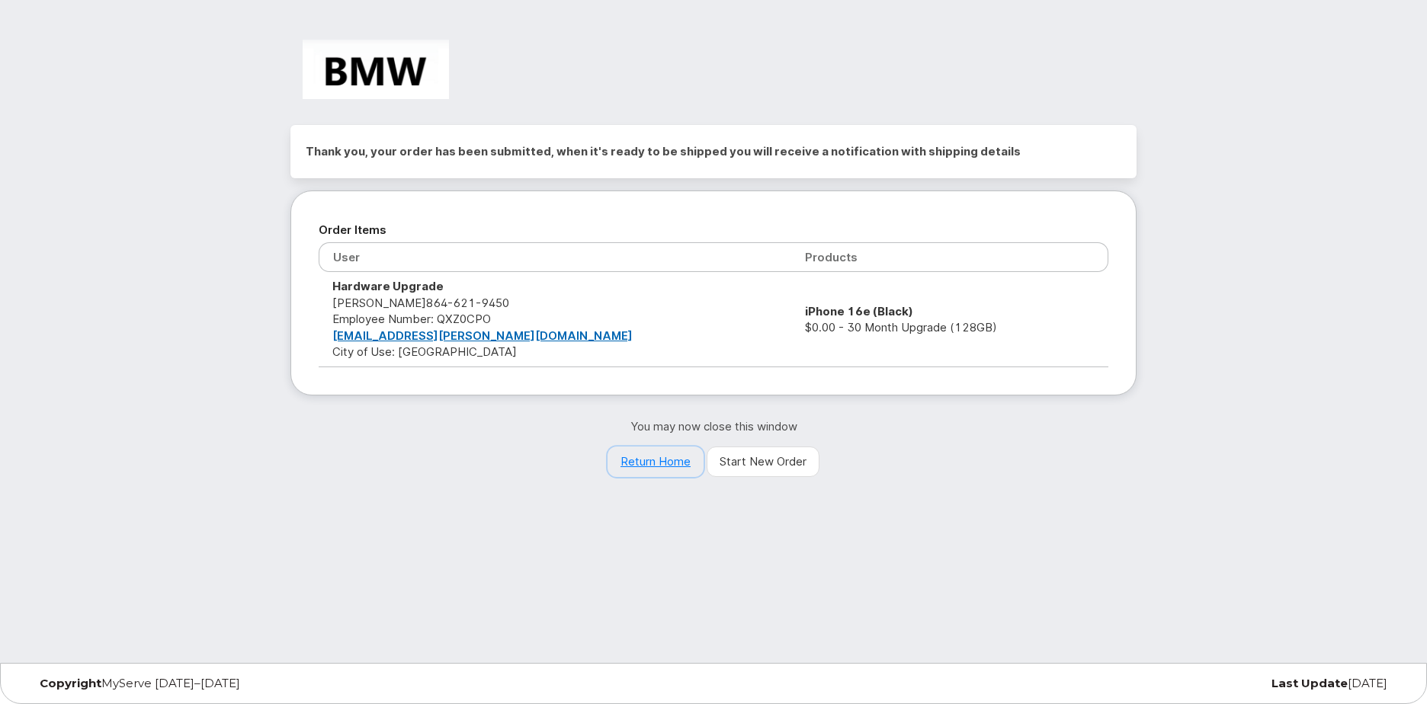
click at [657, 463] on link "Return Home" at bounding box center [656, 462] width 96 height 30
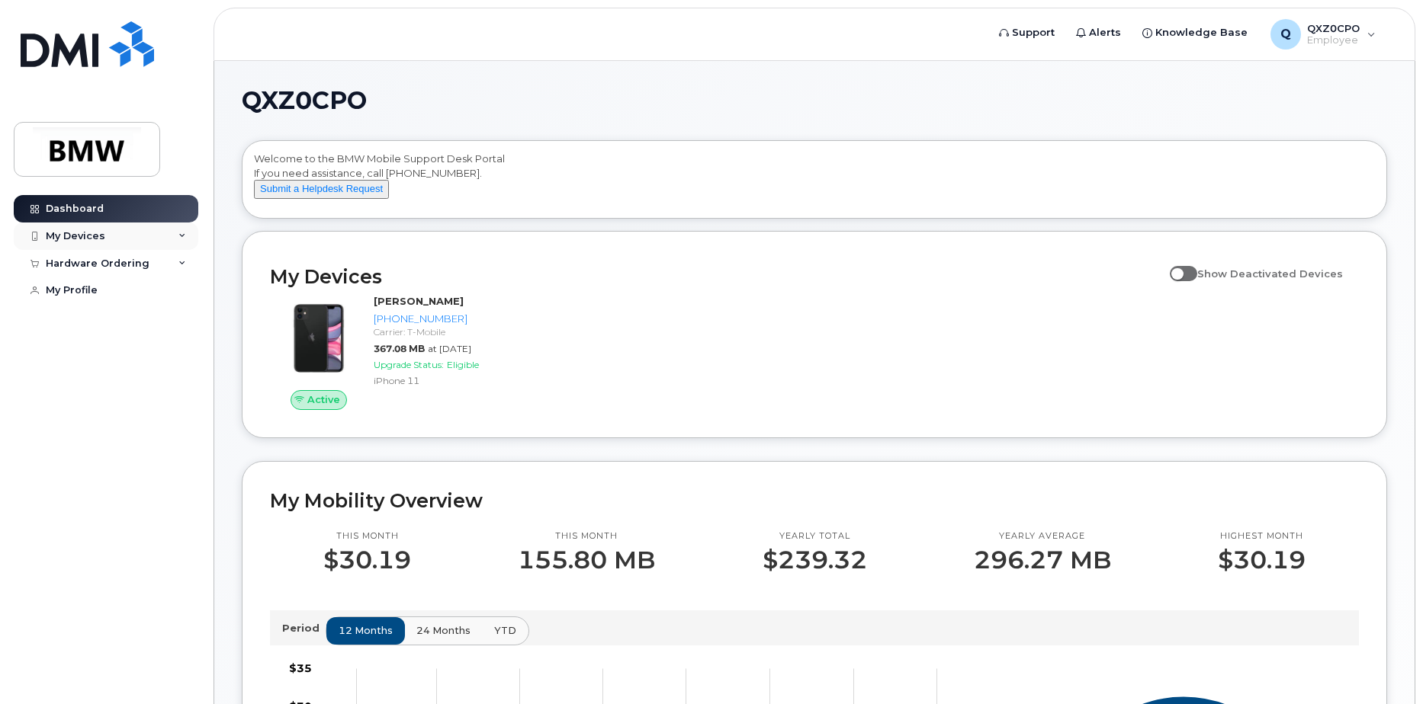
click at [89, 231] on div "My Devices" at bounding box center [75, 236] width 59 height 12
click at [115, 352] on div "Hardware Ordering" at bounding box center [98, 346] width 104 height 12
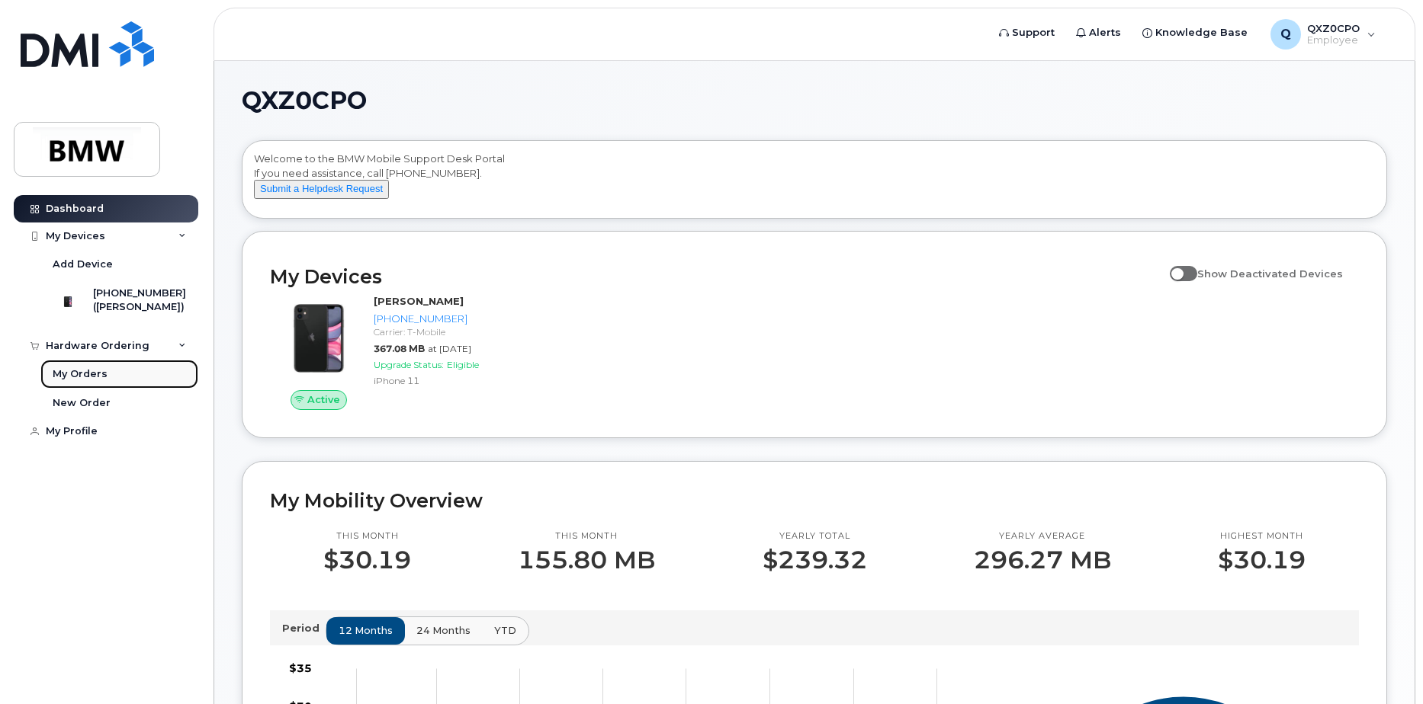
click at [88, 381] on div "My Orders" at bounding box center [80, 374] width 55 height 14
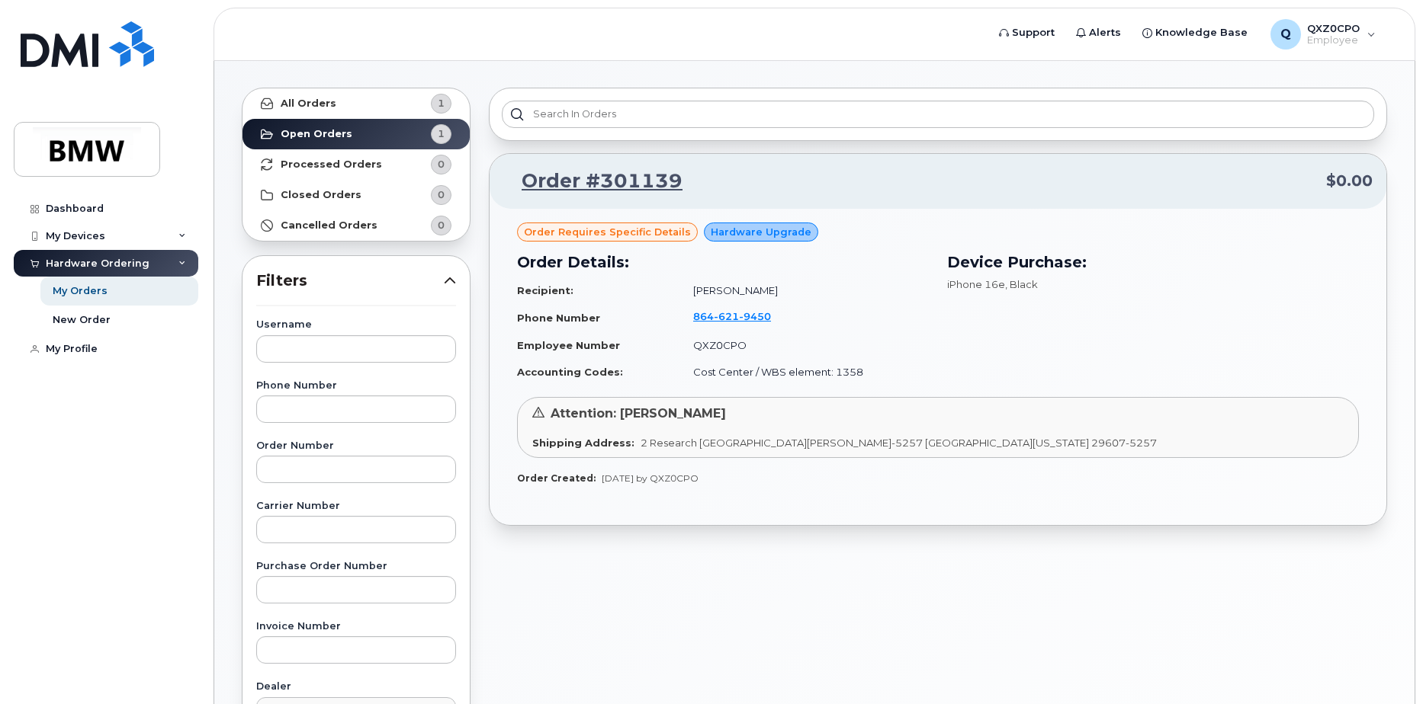
scroll to position [76, 0]
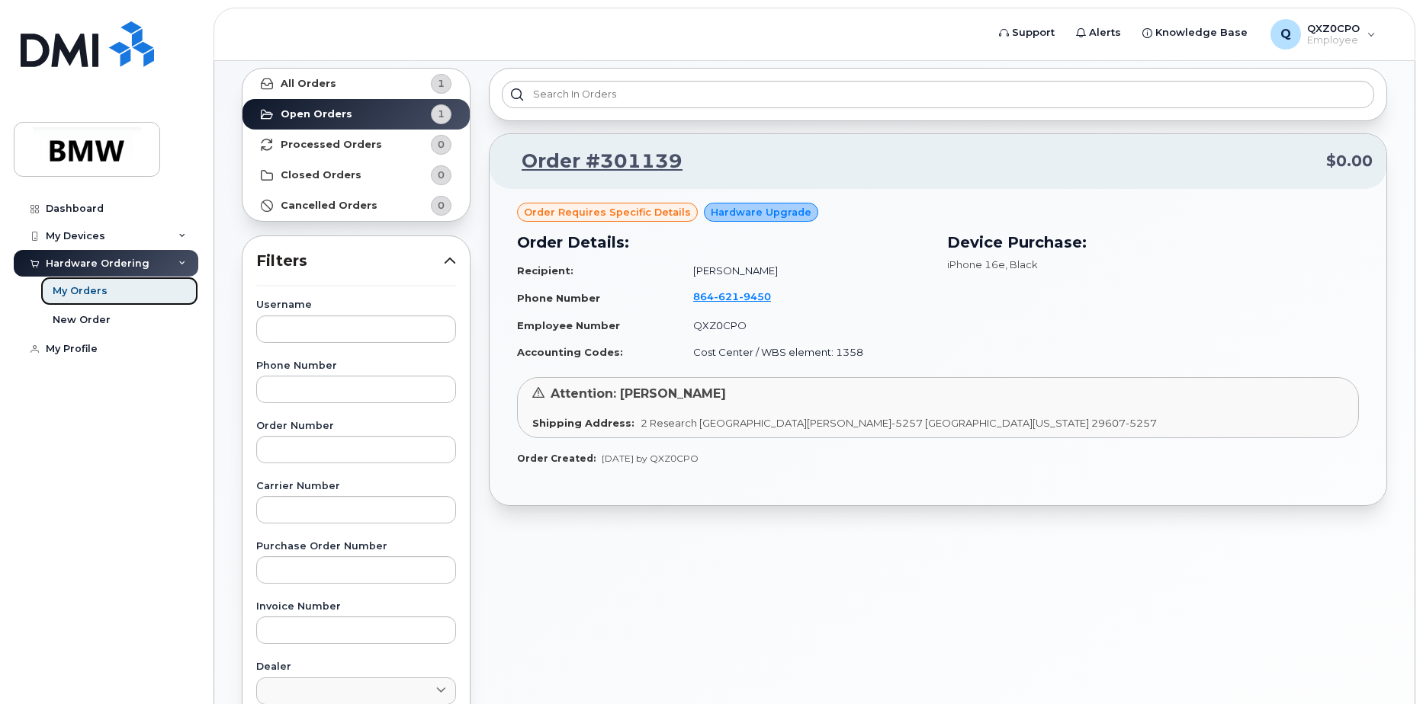
click at [103, 293] on div "My Orders" at bounding box center [80, 291] width 55 height 14
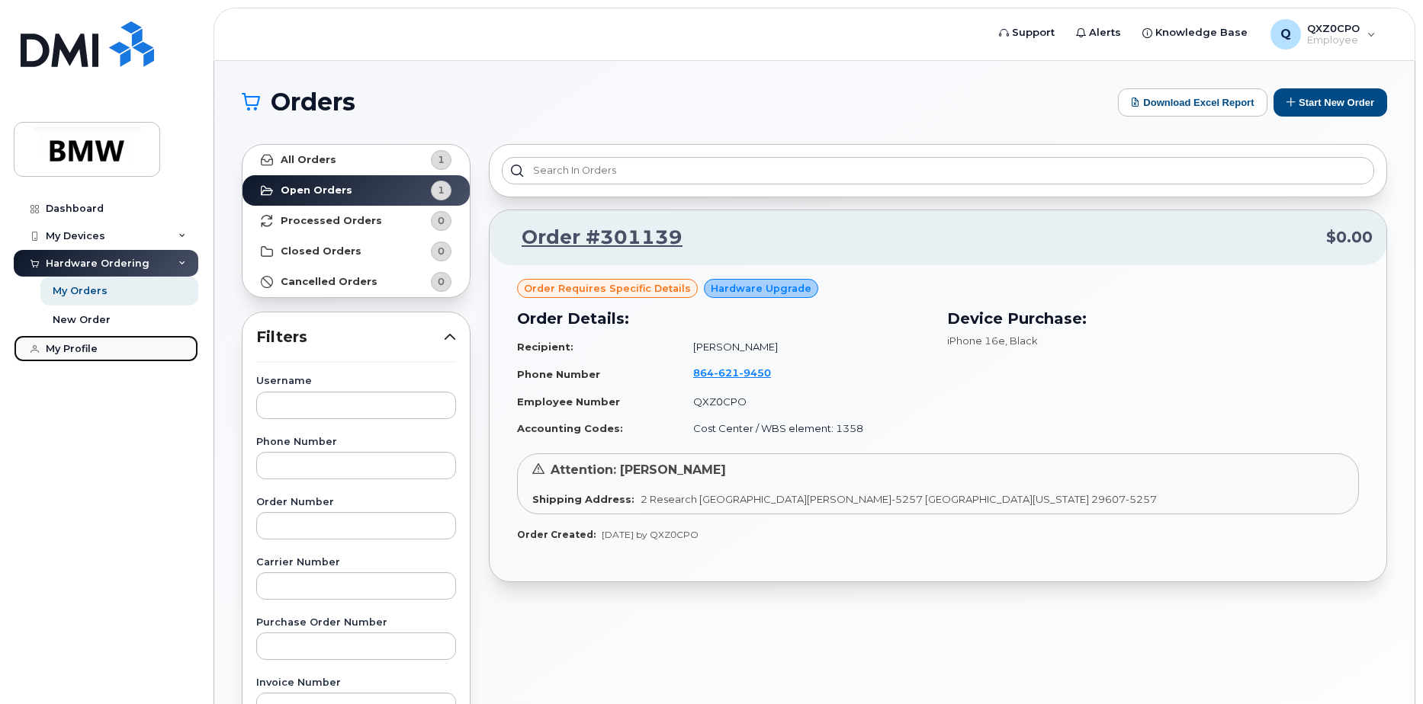
click at [73, 345] on div "My Profile" at bounding box center [72, 349] width 52 height 12
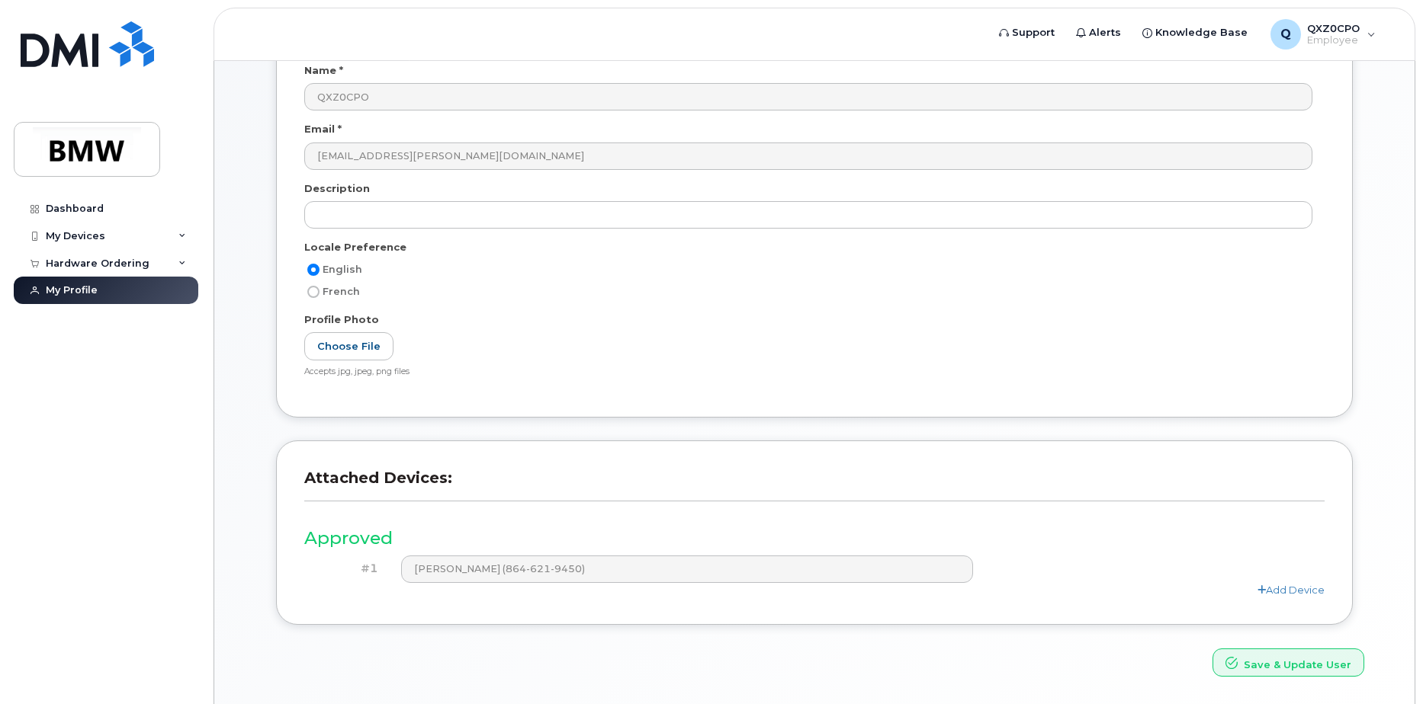
scroll to position [201, 0]
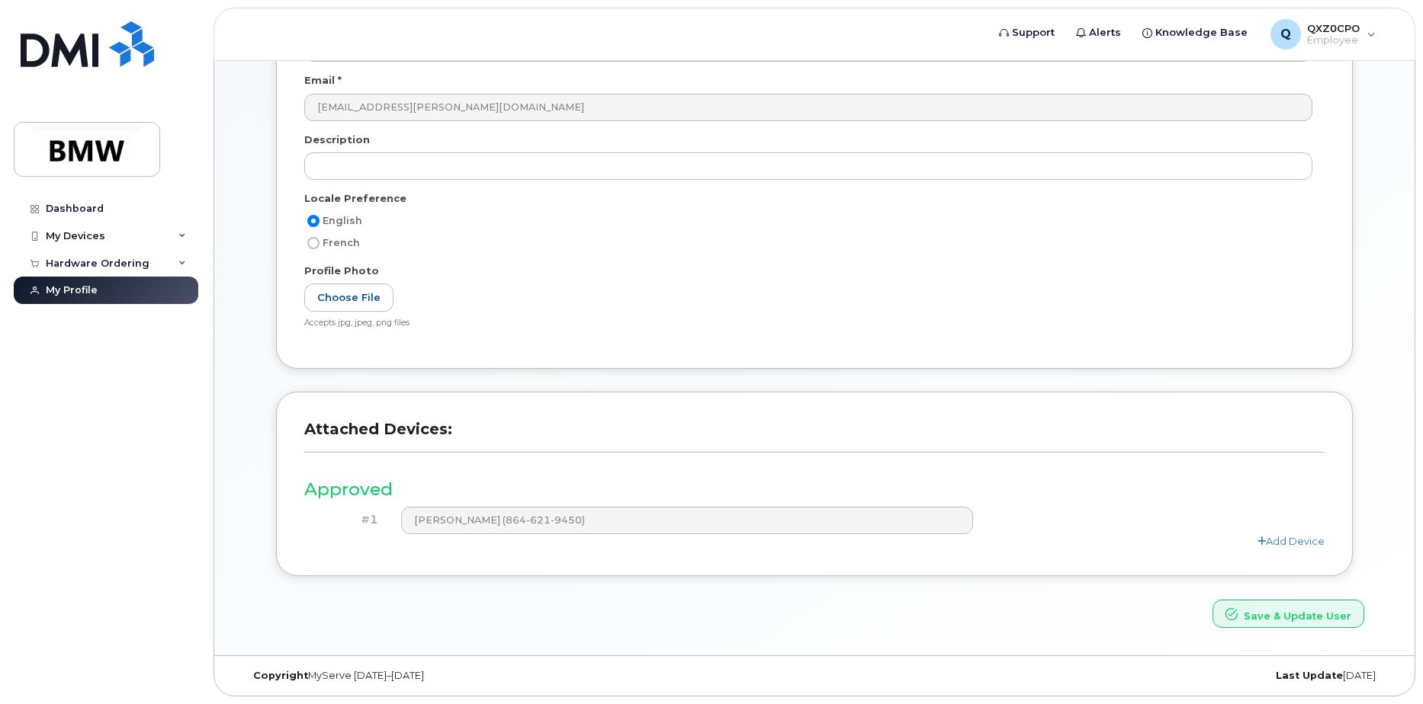
click at [431, 490] on h3 "Approved" at bounding box center [814, 489] width 1020 height 19
drag, startPoint x: 387, startPoint y: 486, endPoint x: 256, endPoint y: 473, distance: 131.7
click at [255, 473] on div "User Account Name * QXZ0CPO Email * wilfredpaul.paul@partner.bmwgroup.com Descr…" at bounding box center [814, 269] width 1122 height 660
drag, startPoint x: 256, startPoint y: 473, endPoint x: 528, endPoint y: 481, distance: 272.3
click at [528, 481] on h3 "Approved" at bounding box center [814, 489] width 1020 height 19
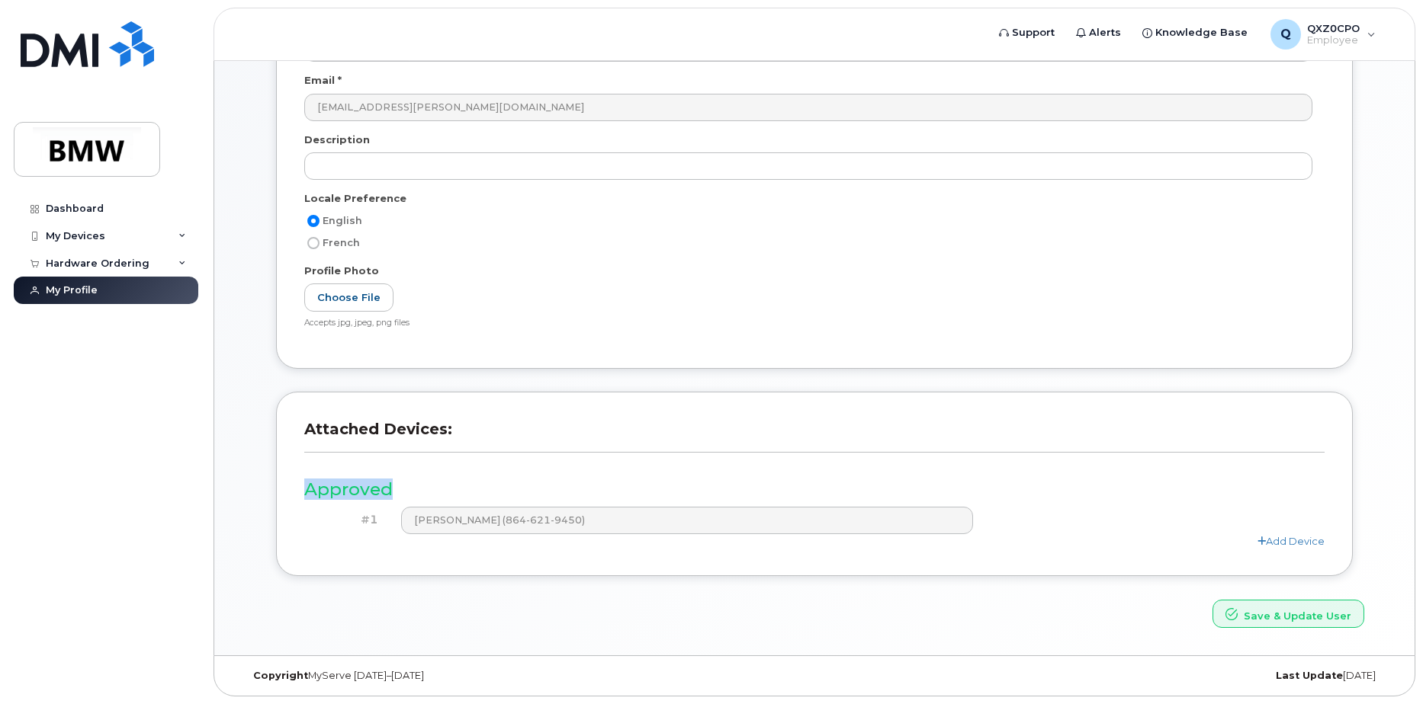
drag, startPoint x: 331, startPoint y: 483, endPoint x: 277, endPoint y: 477, distance: 54.4
click at [277, 477] on div "Attached Devices: Approved #1 Wilfred Paul Paul (864-621-9450) Add Device" at bounding box center [814, 484] width 1076 height 184
drag, startPoint x: 277, startPoint y: 477, endPoint x: 576, endPoint y: 487, distance: 299.8
click at [576, 487] on h3 "Approved" at bounding box center [814, 489] width 1020 height 19
click at [104, 266] on div "Hardware Ordering" at bounding box center [98, 264] width 104 height 12
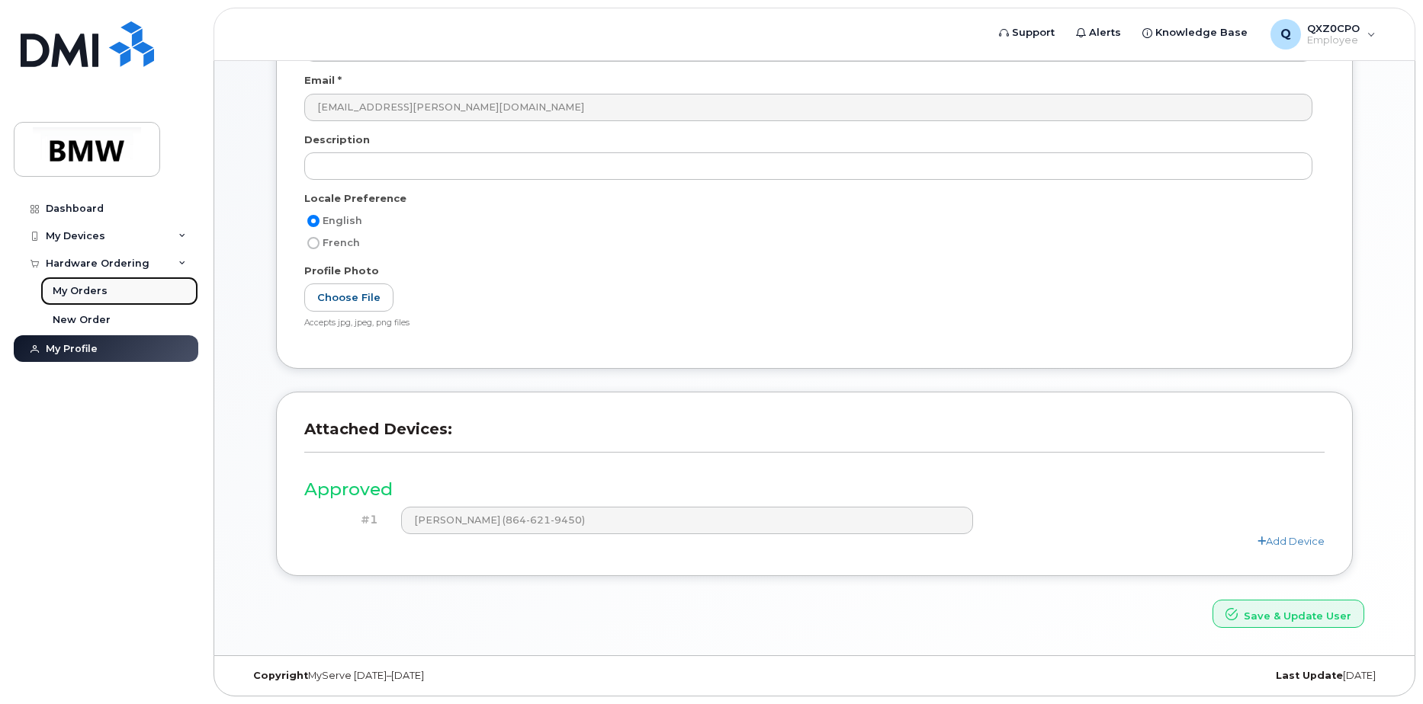
click at [91, 291] on div "My Orders" at bounding box center [80, 291] width 55 height 14
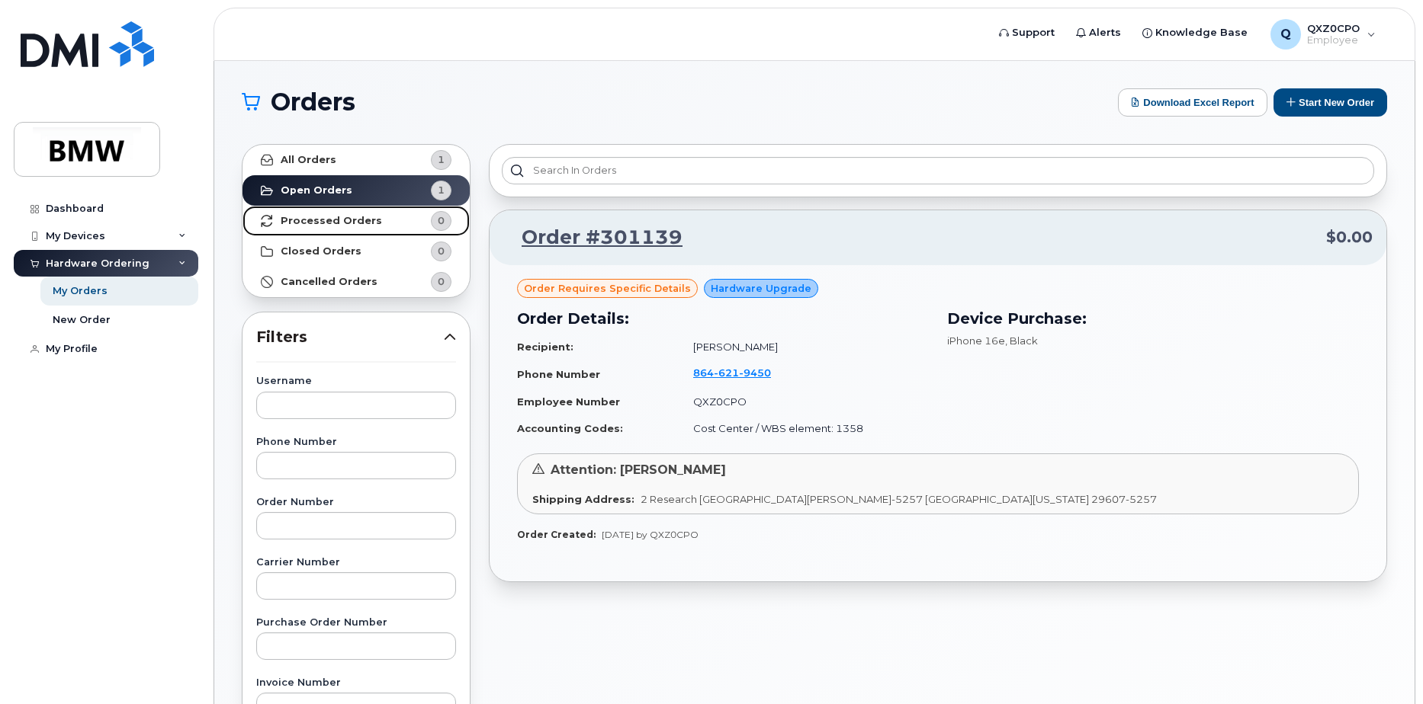
click at [308, 220] on strong "Processed Orders" at bounding box center [331, 221] width 101 height 12
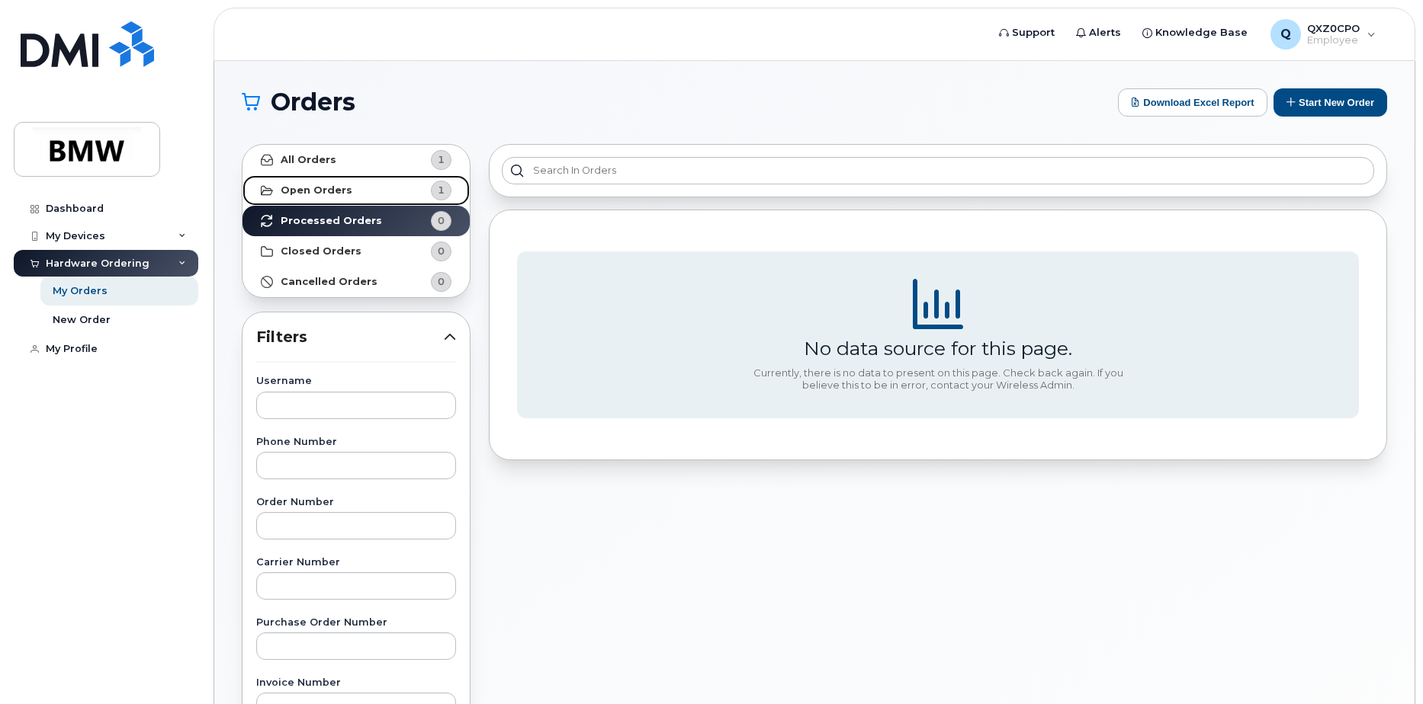
click at [330, 188] on strong "Open Orders" at bounding box center [317, 190] width 72 height 12
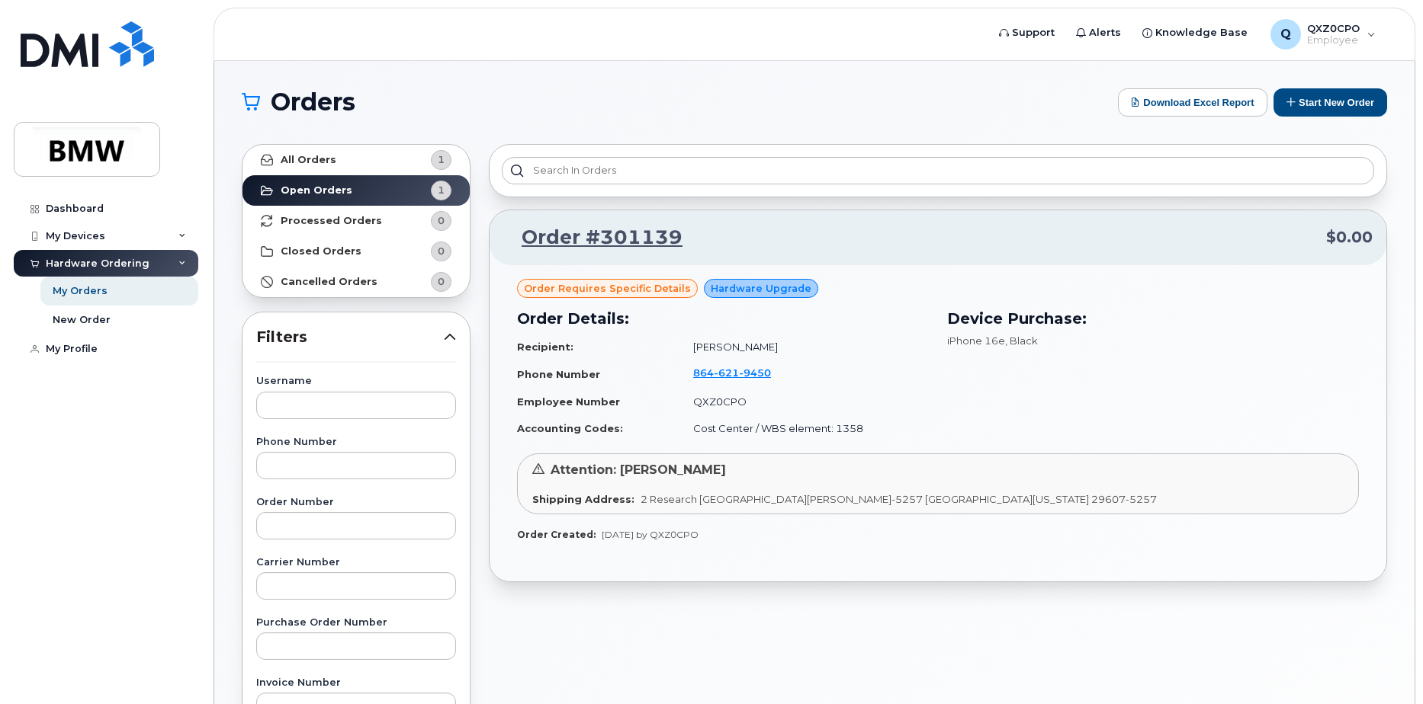
click at [848, 229] on p "Order #301139 $0.00" at bounding box center [937, 237] width 869 height 27
drag, startPoint x: 743, startPoint y: 478, endPoint x: 587, endPoint y: 473, distance: 156.4
click at [587, 473] on div "Attention: Wilfred Paul Paul" at bounding box center [937, 471] width 811 height 18
click at [802, 575] on div "Order requires Specific details Hardware Upgrade Order Details: Recipient: Wilf…" at bounding box center [937, 423] width 897 height 317
click at [88, 213] on div "Dashboard" at bounding box center [75, 209] width 58 height 12
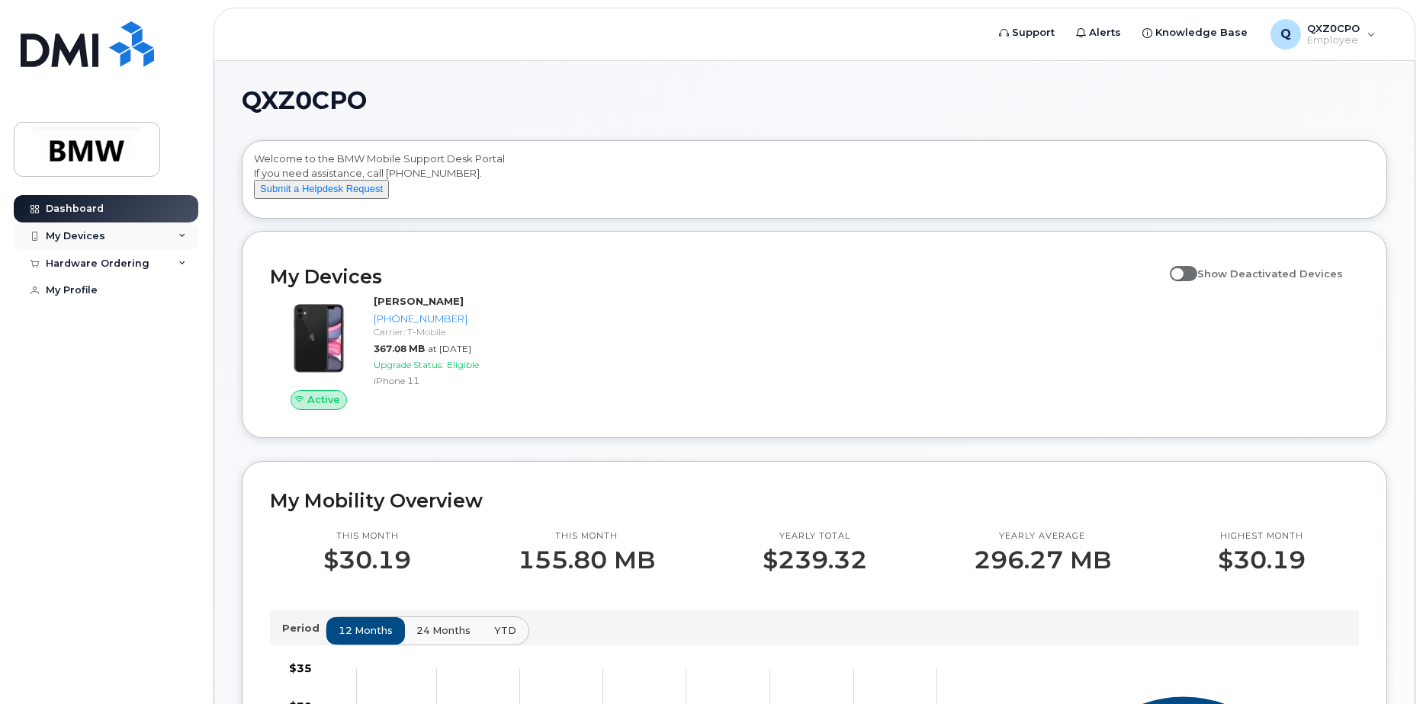
click at [115, 236] on div "My Devices" at bounding box center [106, 236] width 184 height 27
click at [477, 207] on div "Welcome to the BMW Mobile Support Desk Portal If you need assistance, call [PHO…" at bounding box center [814, 182] width 1121 height 61
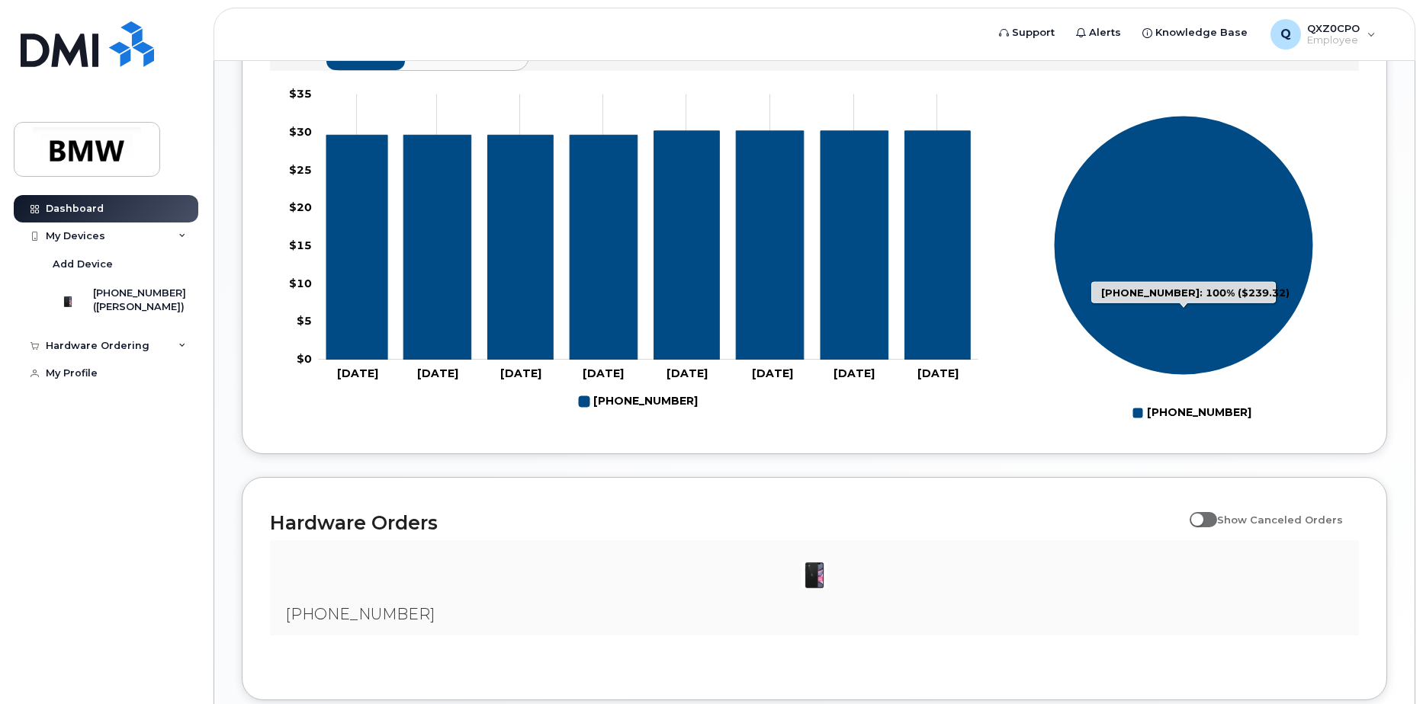
scroll to position [684, 0]
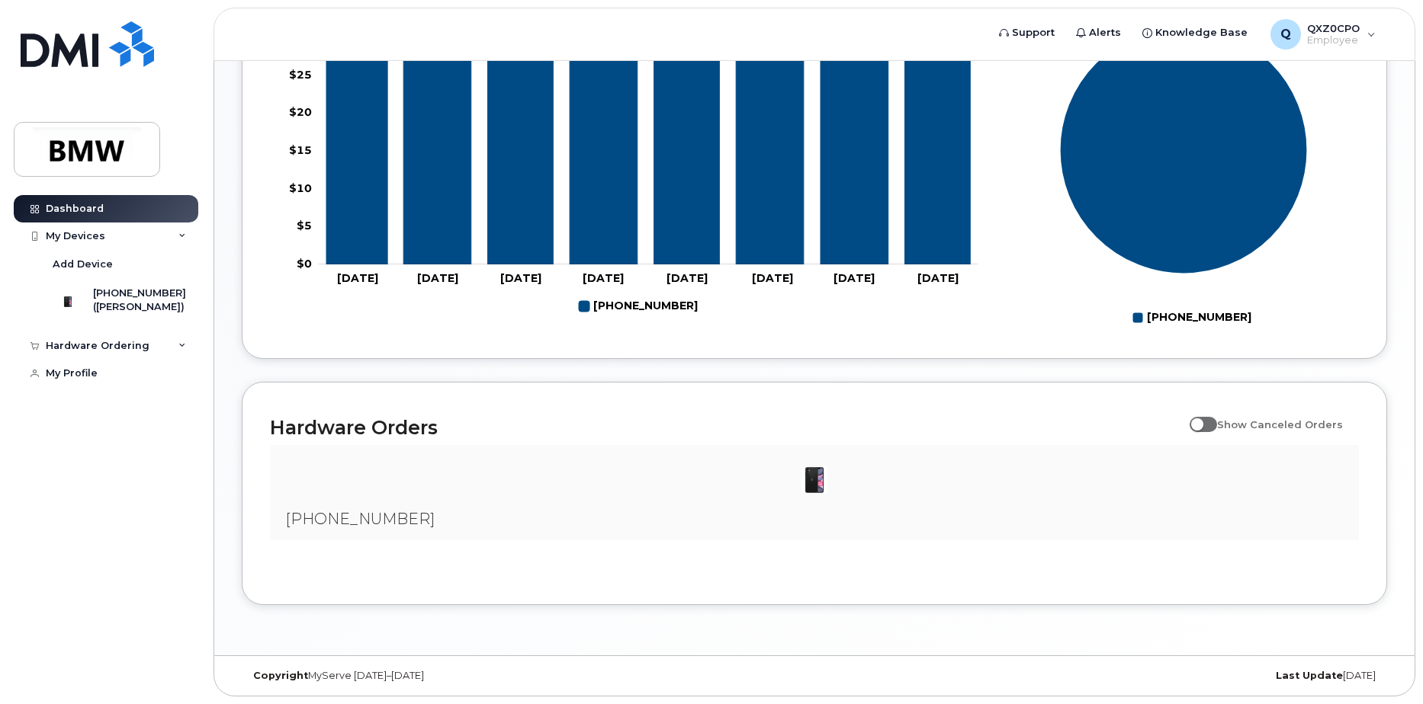
click at [1212, 421] on span at bounding box center [1202, 424] width 27 height 15
click at [1201, 421] on input "Show Canceled Orders" at bounding box center [1195, 416] width 12 height 12
click at [1212, 421] on span at bounding box center [1202, 424] width 27 height 15
click at [1201, 421] on input "Show Canceled Orders" at bounding box center [1195, 416] width 12 height 12
checkbox input "false"
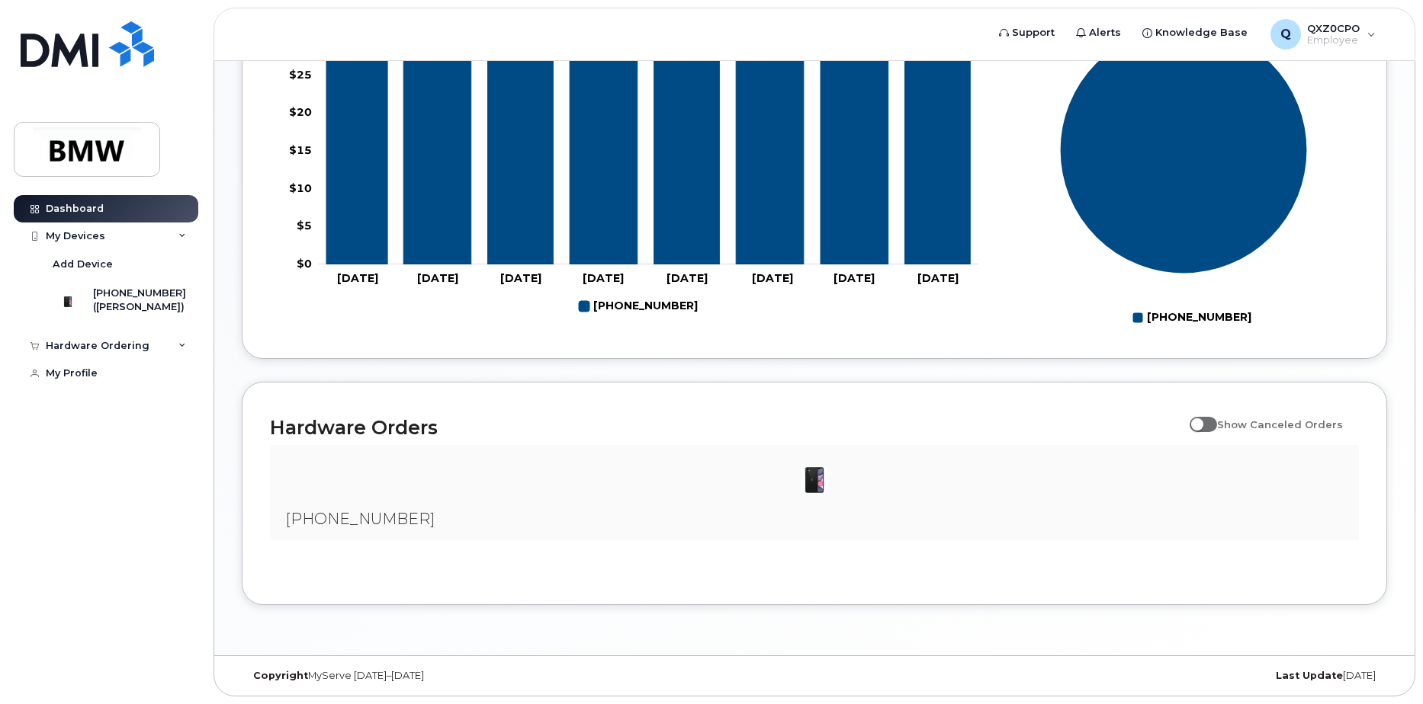
scroll to position [0, 0]
